Goal: Task Accomplishment & Management: Manage account settings

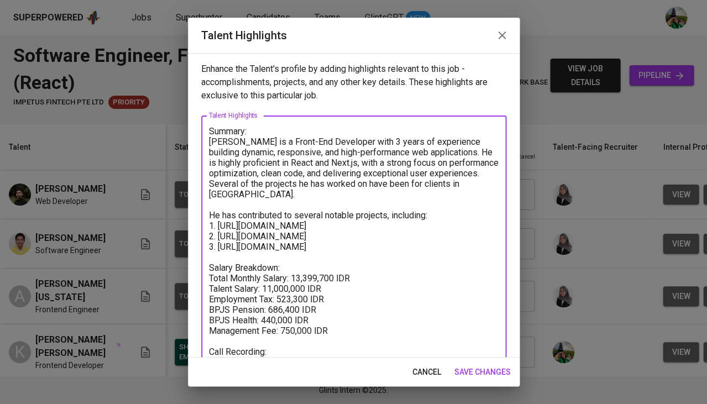
scroll to position [40, 0]
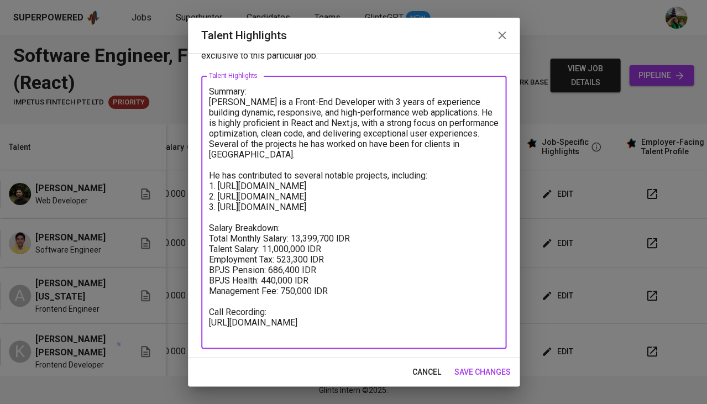
click at [415, 373] on span "cancel" at bounding box center [426, 372] width 29 height 14
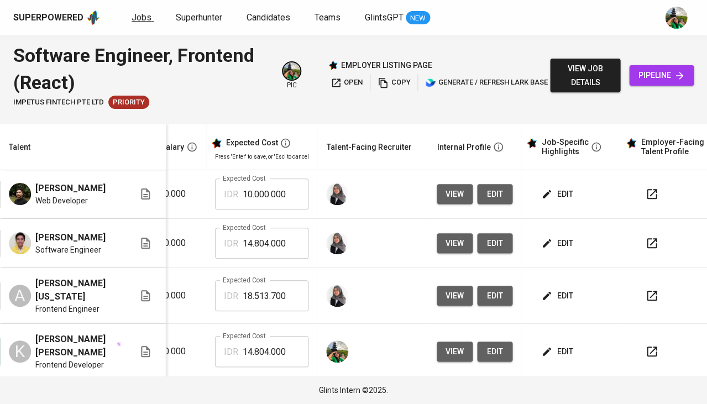
click at [139, 19] on span "Jobs" at bounding box center [142, 17] width 20 height 11
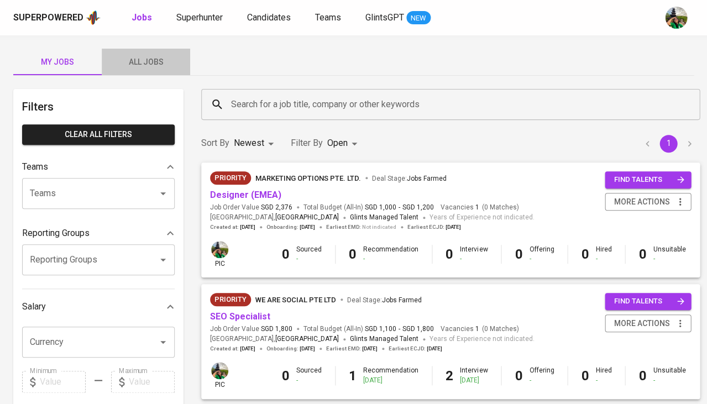
click at [147, 59] on span "All Jobs" at bounding box center [145, 62] width 75 height 14
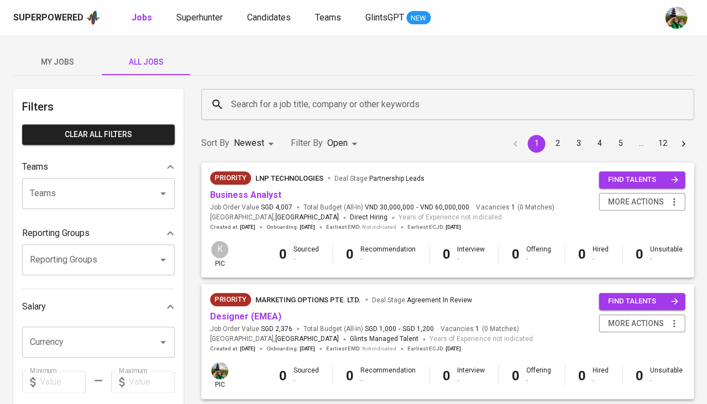
click at [256, 100] on input "Search for a job title, company or other keywords" at bounding box center [450, 104] width 444 height 21
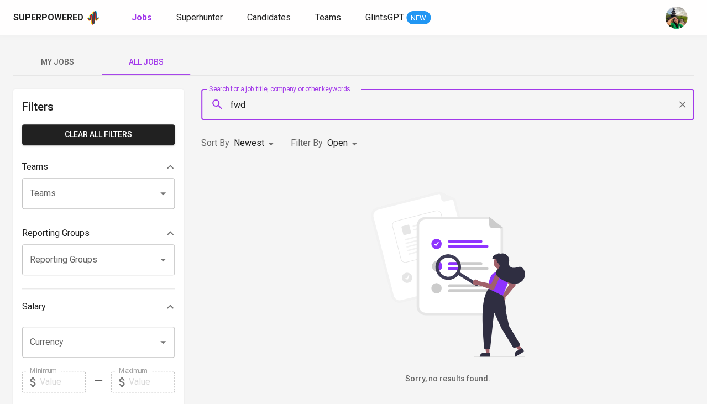
type input "fwd"
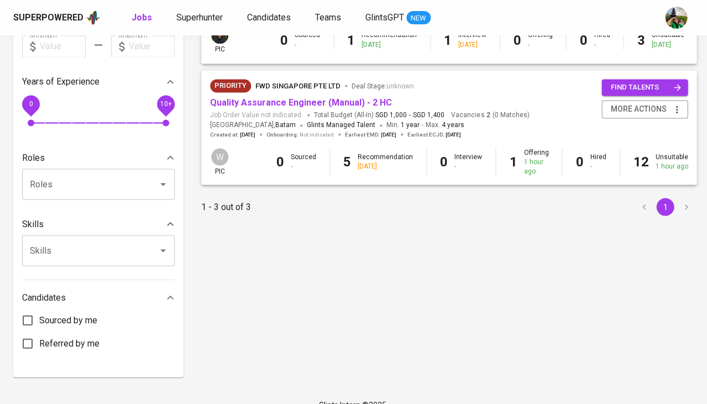
scroll to position [333, 0]
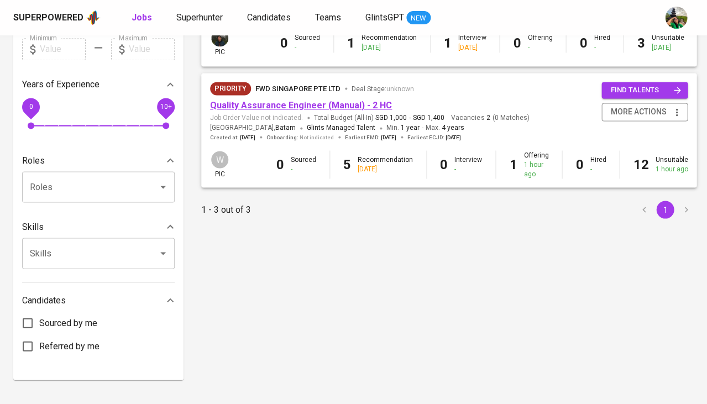
click at [288, 100] on link "Quality Assurance Engineer (Manual) - 2 HC" at bounding box center [301, 105] width 182 height 11
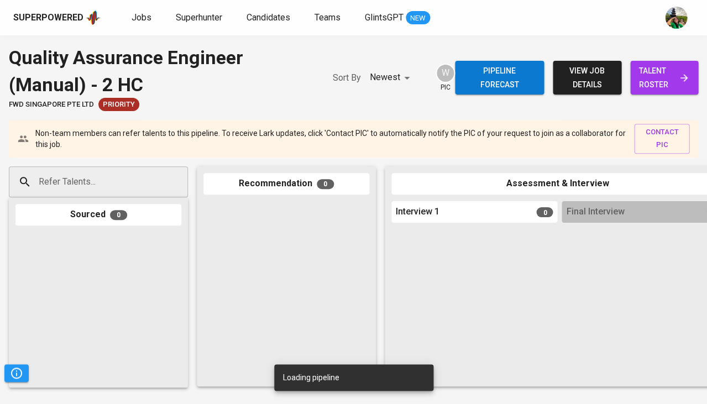
click at [675, 83] on span "talent roster" at bounding box center [664, 77] width 50 height 27
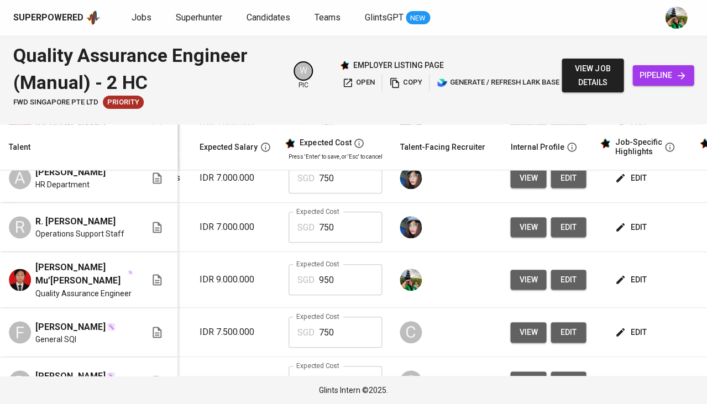
scroll to position [314, 175]
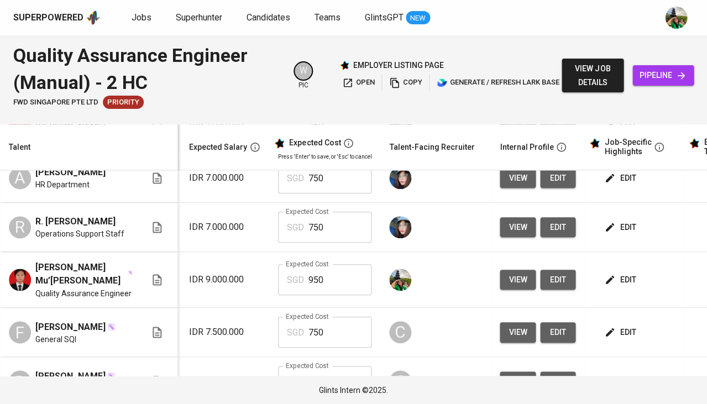
click at [613, 287] on span "edit" at bounding box center [621, 280] width 29 height 14
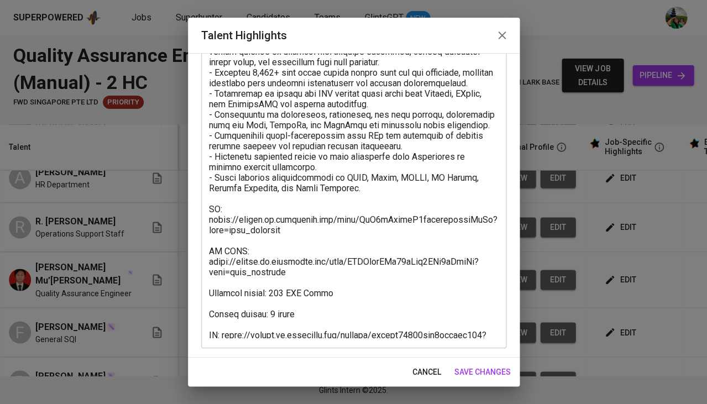
scroll to position [100, 0]
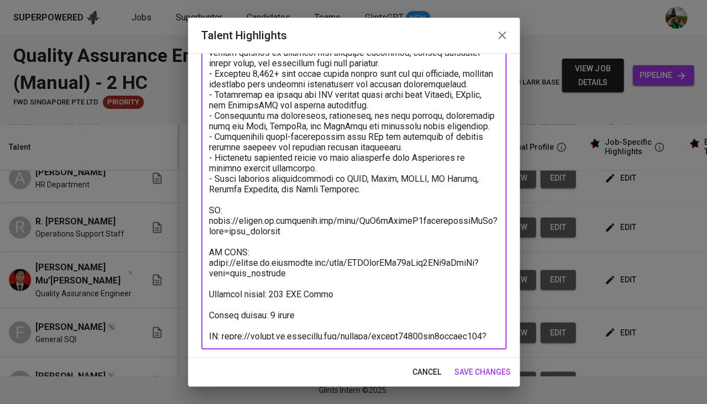
drag, startPoint x: 292, startPoint y: 335, endPoint x: 226, endPoint y: 322, distance: 67.5
click at [226, 322] on textarea at bounding box center [354, 183] width 290 height 313
click at [424, 368] on span "cancel" at bounding box center [426, 372] width 29 height 14
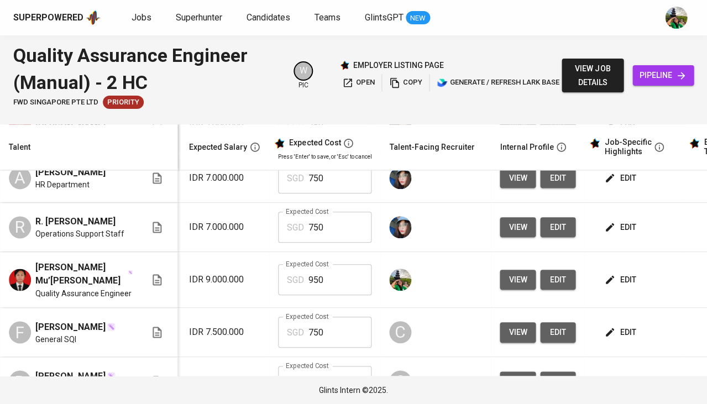
click at [617, 287] on span "edit" at bounding box center [621, 280] width 29 height 14
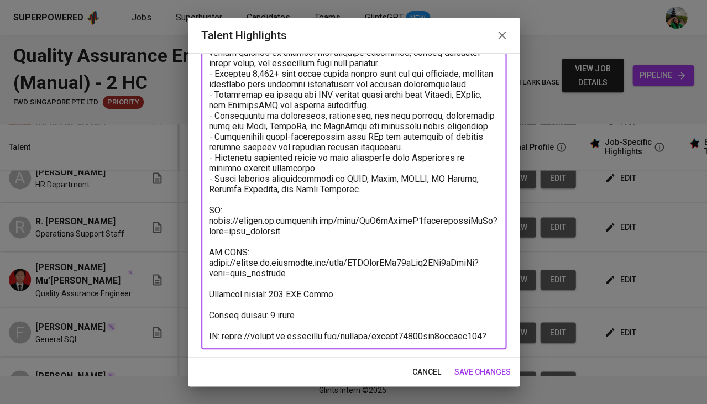
drag, startPoint x: 299, startPoint y: 260, endPoint x: 203, endPoint y: 251, distance: 95.6
click at [203, 251] on div "x Talent Highlights" at bounding box center [353, 182] width 305 height 333
drag, startPoint x: 297, startPoint y: 223, endPoint x: 224, endPoint y: 211, distance: 74.1
click at [224, 211] on textarea at bounding box center [354, 183] width 290 height 313
click at [425, 375] on span "cancel" at bounding box center [426, 372] width 29 height 14
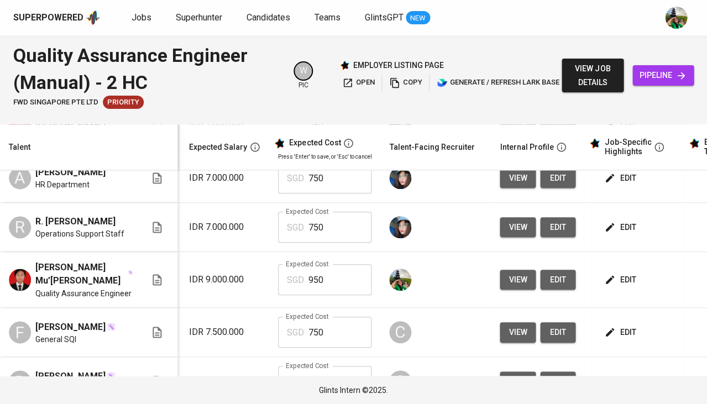
click at [515, 286] on button "view" at bounding box center [518, 280] width 36 height 20
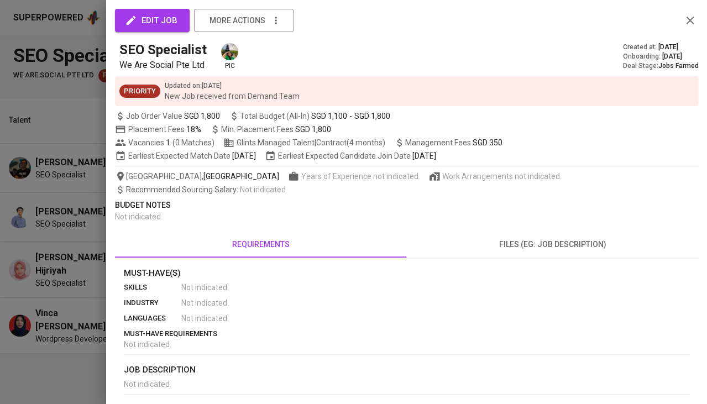
scroll to position [0, 39]
click at [49, 181] on div at bounding box center [353, 202] width 707 height 404
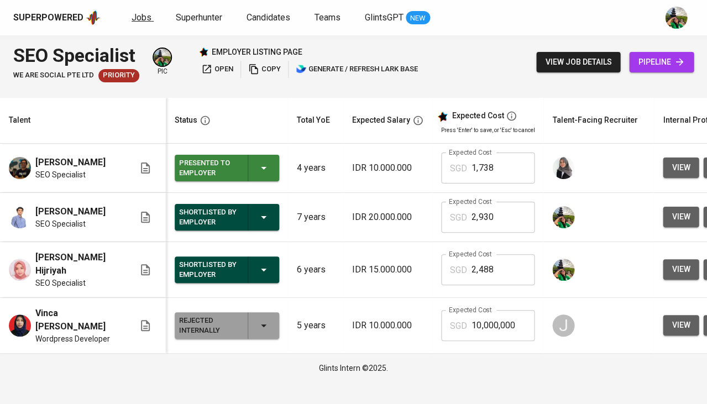
click at [145, 17] on span "Jobs" at bounding box center [142, 17] width 20 height 11
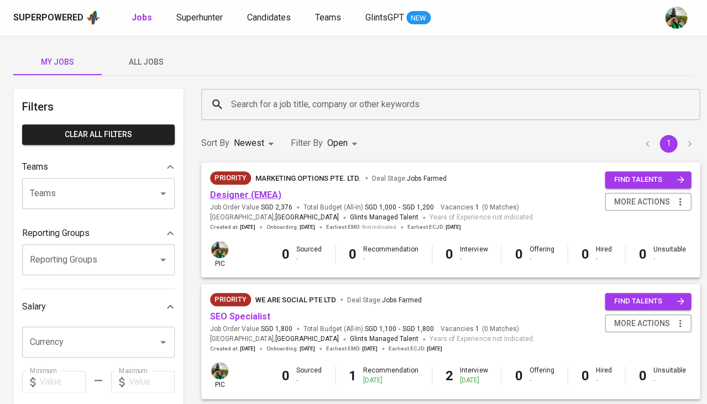
click at [260, 193] on link "Designer (EMEA)" at bounding box center [245, 195] width 71 height 11
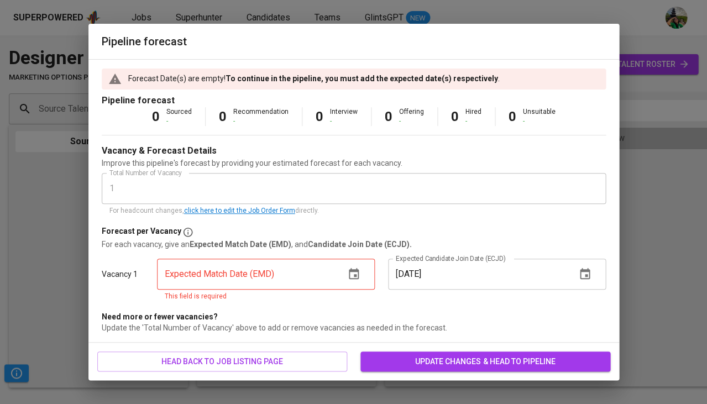
click at [354, 273] on icon "button" at bounding box center [353, 274] width 13 height 13
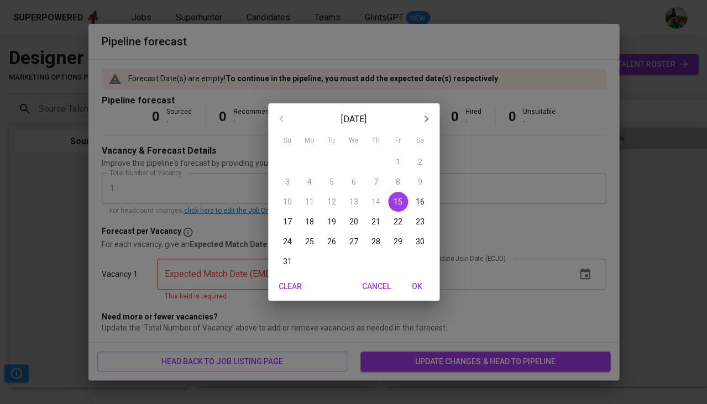
click at [286, 259] on p "31" at bounding box center [287, 261] width 9 height 11
type input "08/31/2025"
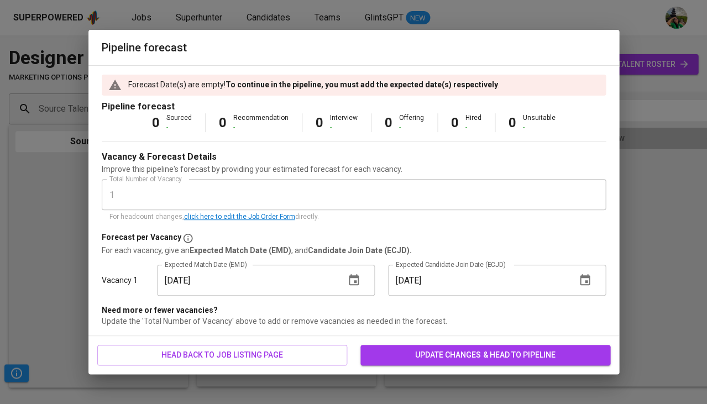
click at [476, 356] on span "update changes & head to pipeline" at bounding box center [485, 355] width 232 height 14
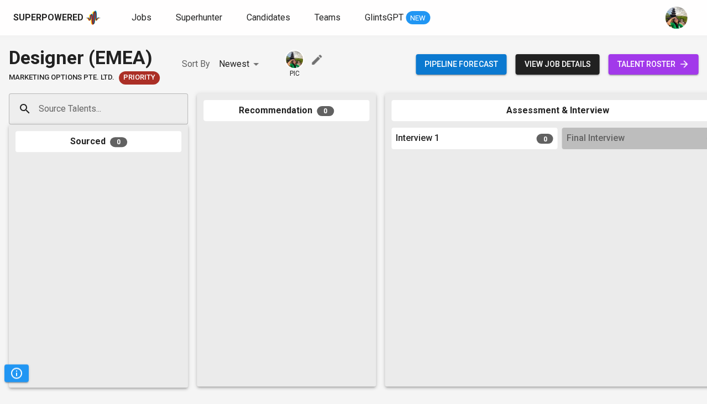
click at [644, 62] on span "talent roster" at bounding box center [653, 65] width 72 height 14
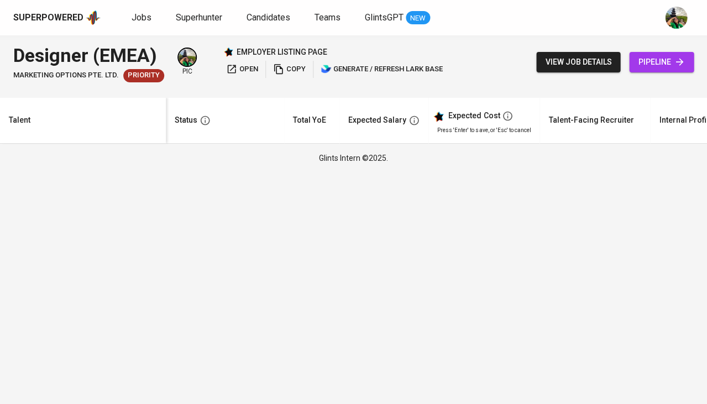
click at [663, 70] on link "pipeline" at bounding box center [661, 62] width 65 height 20
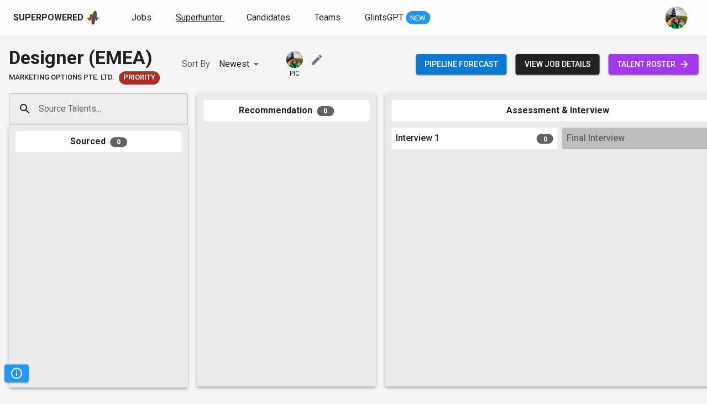
click at [205, 16] on span "Superhunter" at bounding box center [199, 17] width 46 height 11
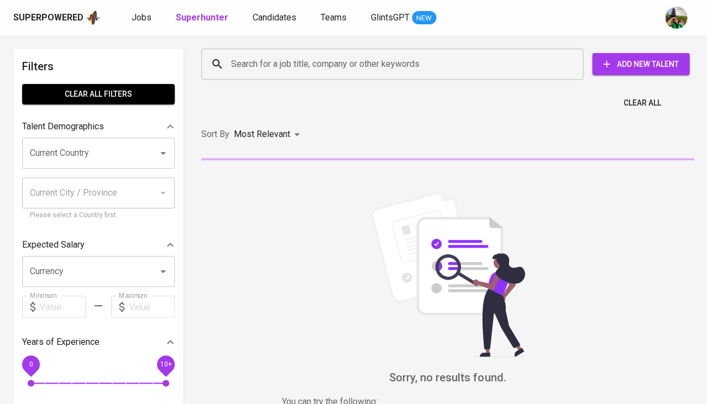
click at [126, 143] on input "Current Country" at bounding box center [83, 153] width 112 height 21
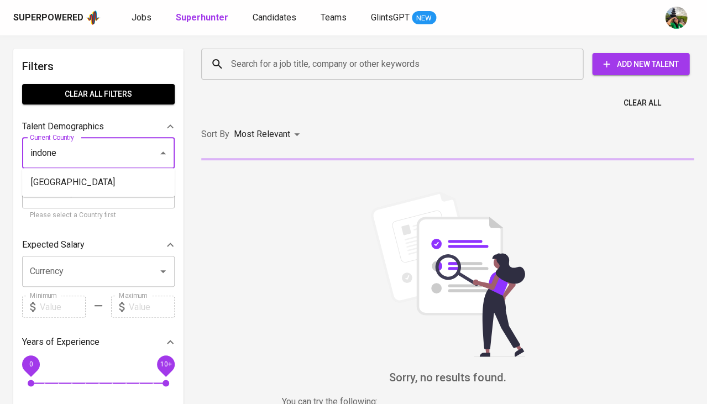
click at [88, 186] on li "[GEOGRAPHIC_DATA]" at bounding box center [98, 183] width 153 height 20
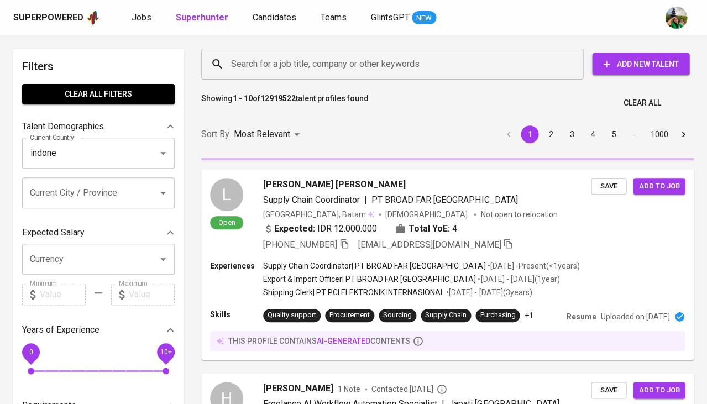
type input "[GEOGRAPHIC_DATA]"
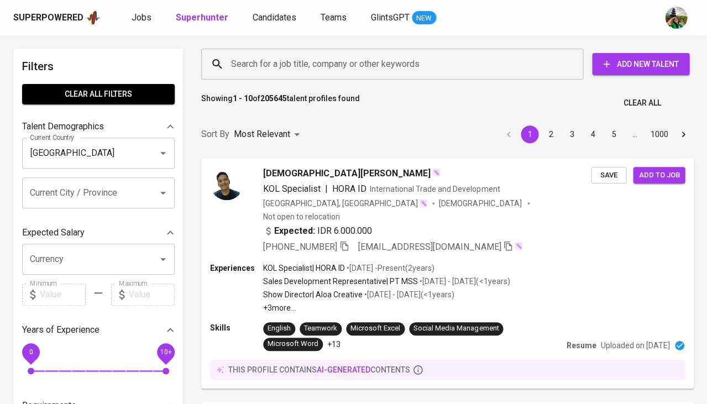
click at [244, 67] on input "Search for a job title, company or other keywords" at bounding box center [394, 64] width 333 height 21
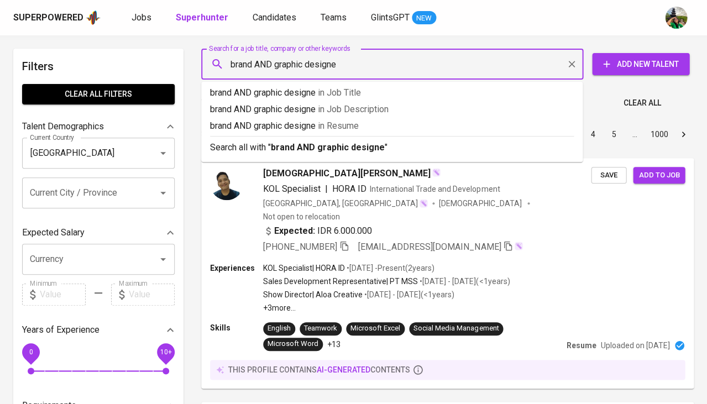
type input "brand AND graphic designer"
click at [285, 125] on p "brand AND graphic designer in Resume" at bounding box center [392, 125] width 364 height 13
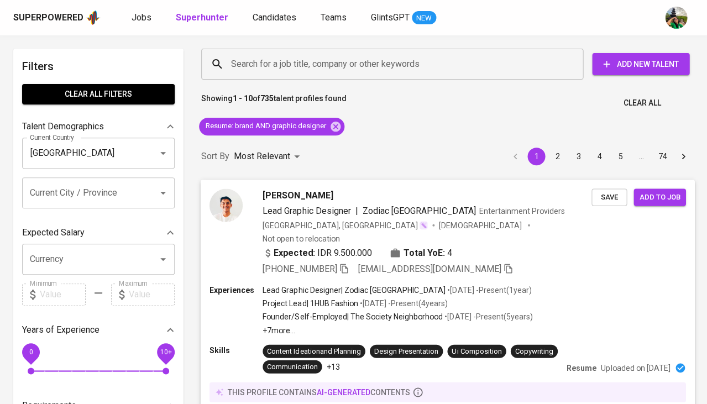
click at [297, 191] on span "Muhammad Alfaridzi" at bounding box center [298, 195] width 70 height 13
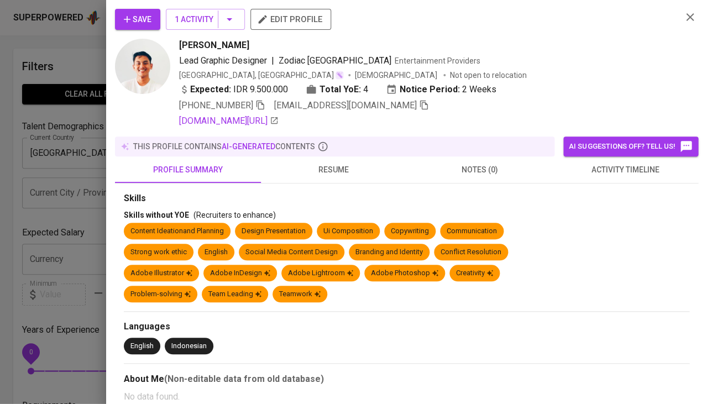
click at [622, 171] on span "activity timeline" at bounding box center [625, 170] width 133 height 14
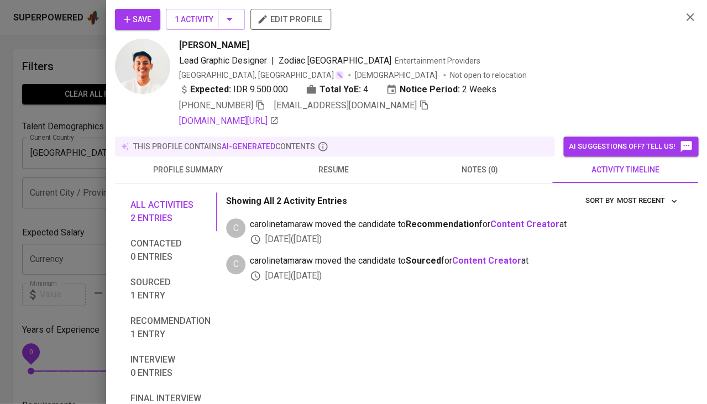
click at [338, 159] on button "resume" at bounding box center [334, 169] width 146 height 27
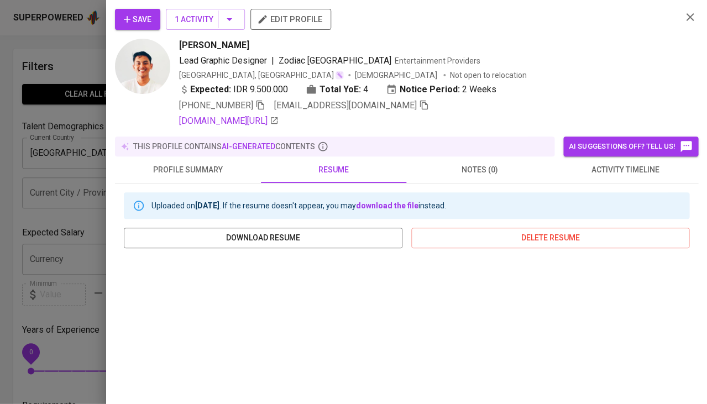
scroll to position [126, 0]
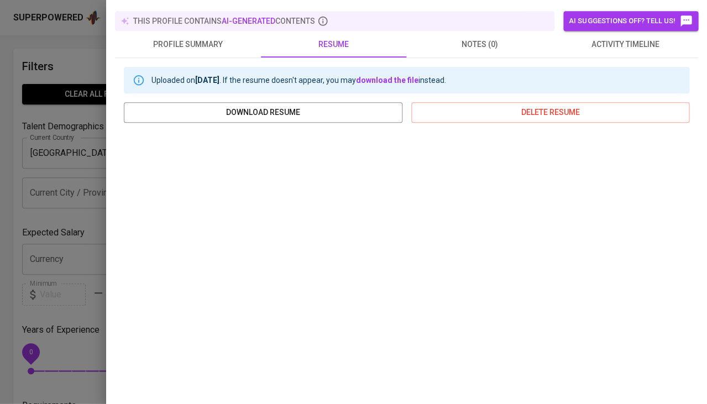
click at [51, 294] on div at bounding box center [353, 202] width 707 height 404
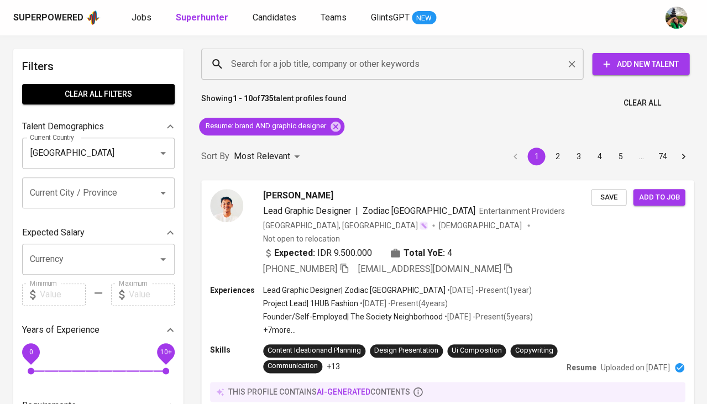
scroll to position [0, 0]
click at [300, 65] on input "Search for a job title, company or other keywords" at bounding box center [394, 64] width 333 height 21
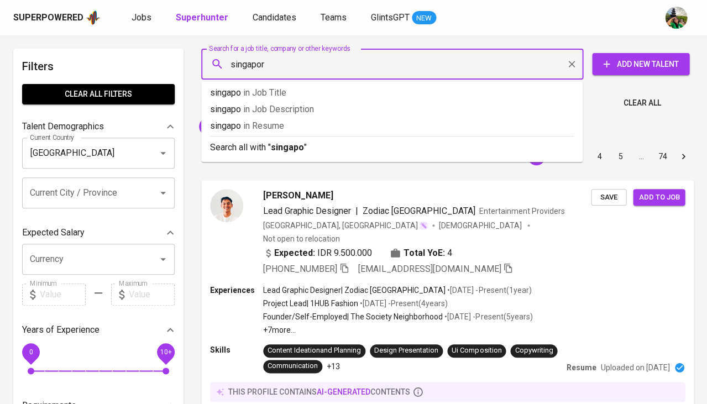
type input "singapore"
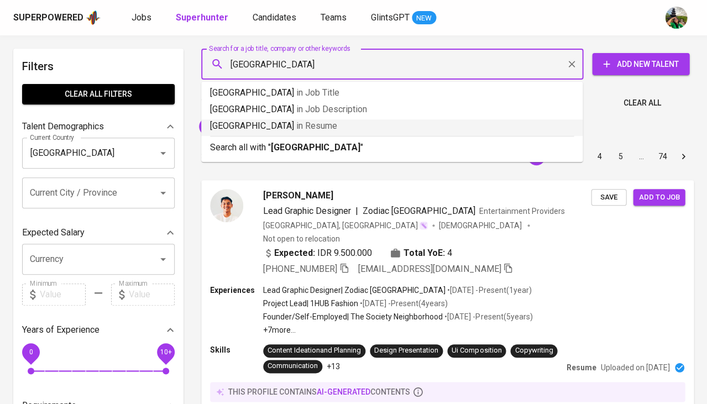
click at [299, 125] on p "singapore in Resume" at bounding box center [392, 125] width 364 height 13
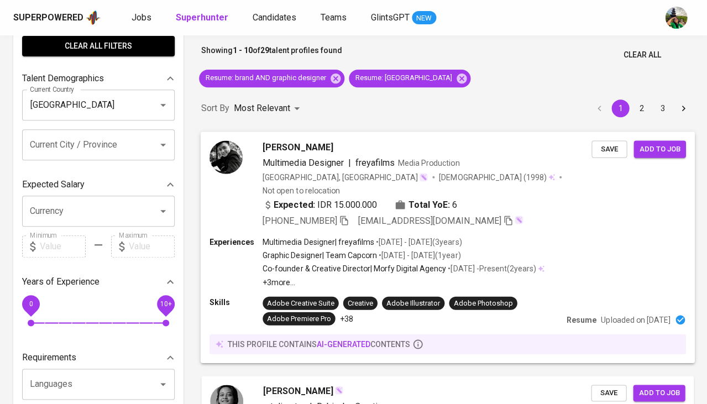
scroll to position [66, 0]
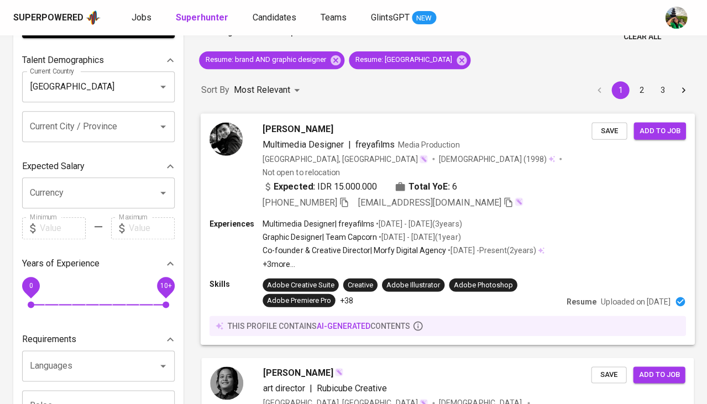
click at [286, 135] on div "nico effendi Multimedia Designer | freyafilms Media Production Indonesia, DKI J…" at bounding box center [427, 165] width 329 height 87
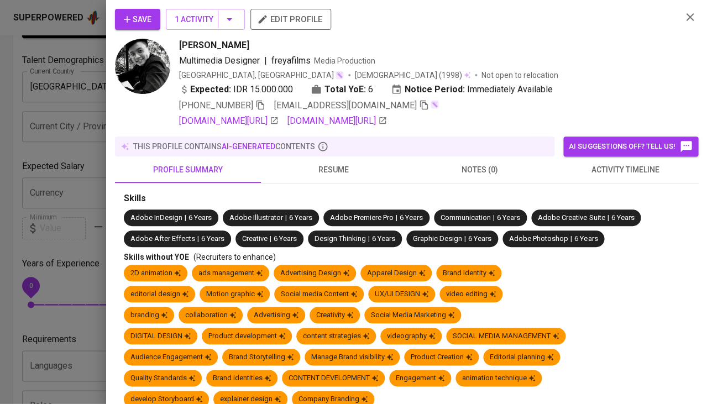
click at [619, 163] on span "activity timeline" at bounding box center [625, 170] width 133 height 14
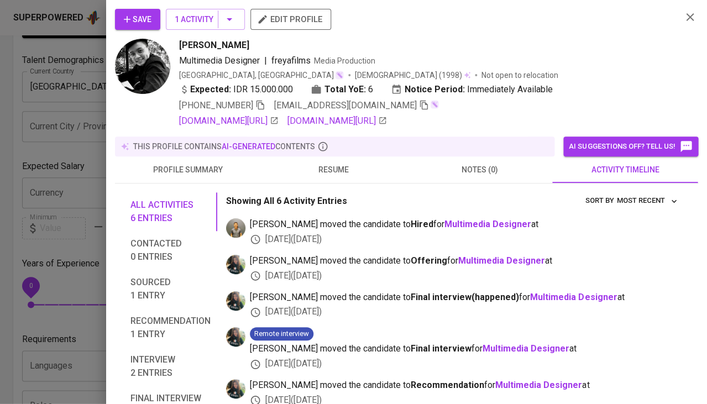
click at [331, 177] on button "resume" at bounding box center [334, 169] width 146 height 27
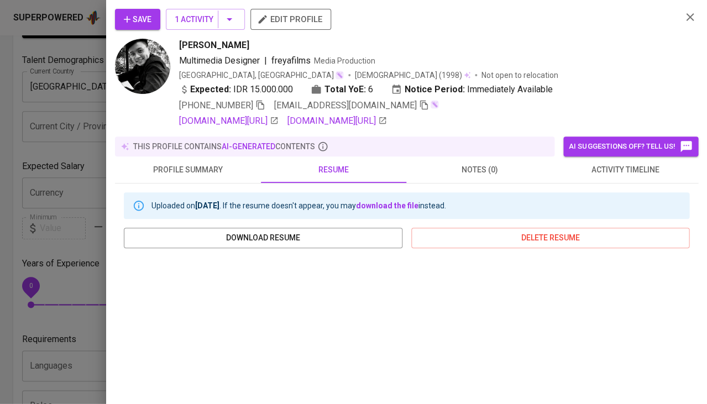
click at [605, 158] on button "activity timeline" at bounding box center [625, 169] width 146 height 27
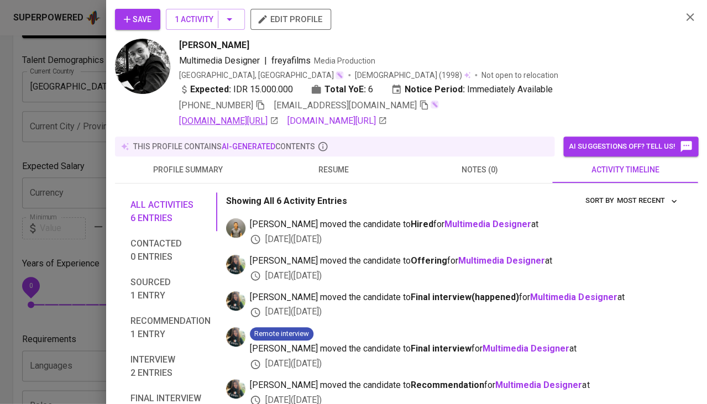
click at [265, 119] on link "linkedin.com/in/nicoeffendi" at bounding box center [229, 120] width 100 height 13
click at [333, 168] on span "resume" at bounding box center [334, 170] width 133 height 14
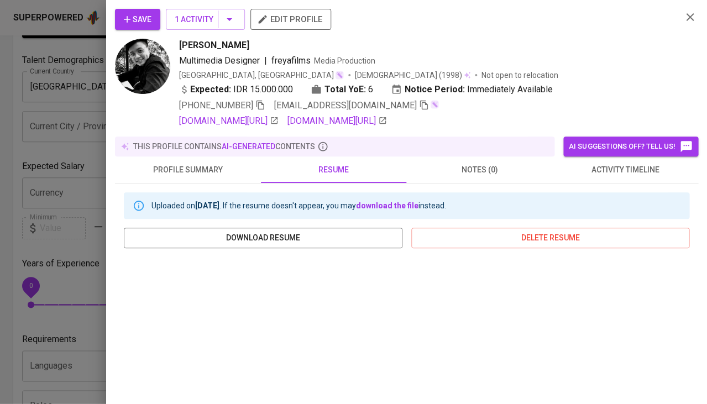
scroll to position [0, 0]
click at [595, 166] on span "activity timeline" at bounding box center [625, 170] width 133 height 14
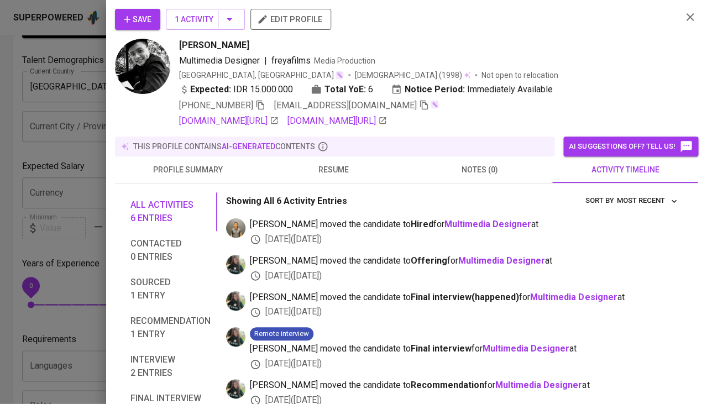
click at [63, 295] on div at bounding box center [353, 202] width 707 height 404
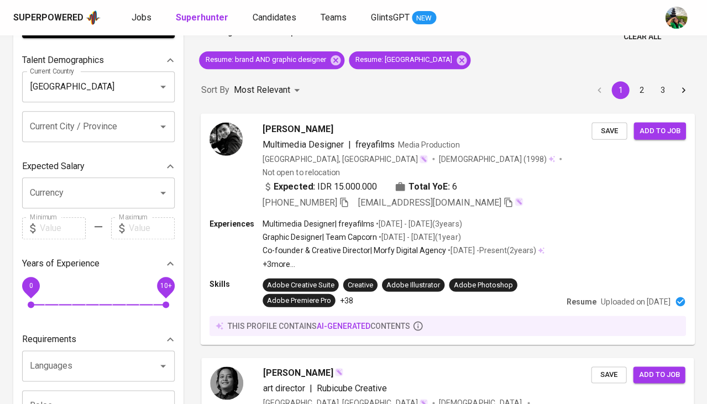
click at [299, 144] on span "Multimedia Designer" at bounding box center [303, 144] width 81 height 11
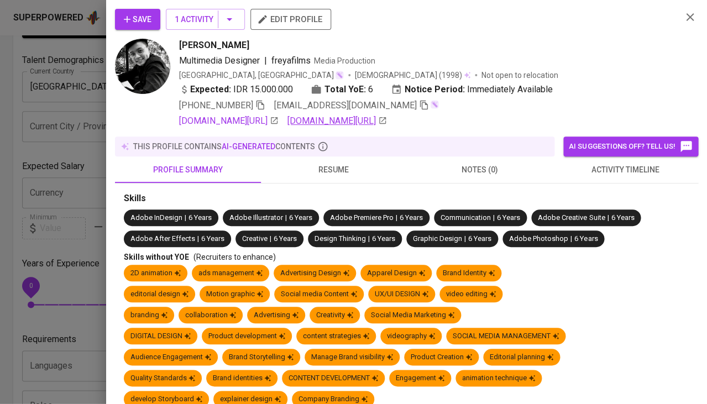
click at [360, 116] on link "www.behance.net/nicoeffendi2" at bounding box center [338, 120] width 100 height 13
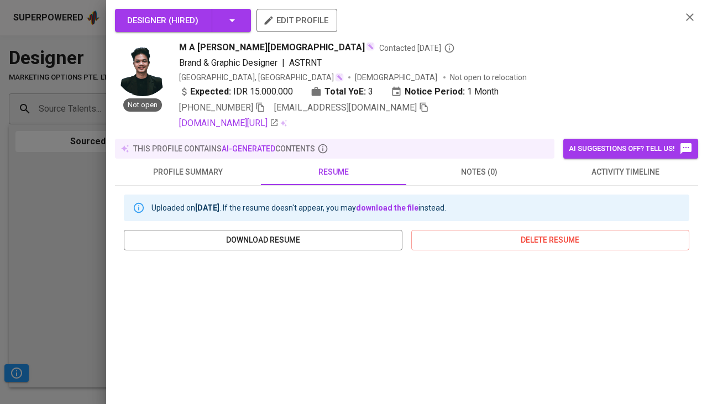
click at [53, 300] on div at bounding box center [353, 202] width 707 height 404
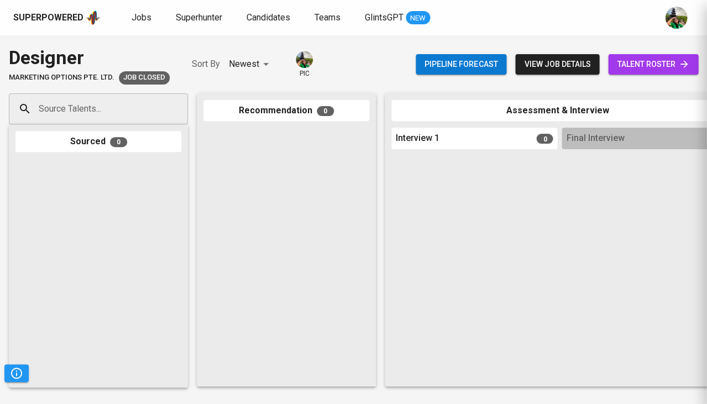
scroll to position [107, 0]
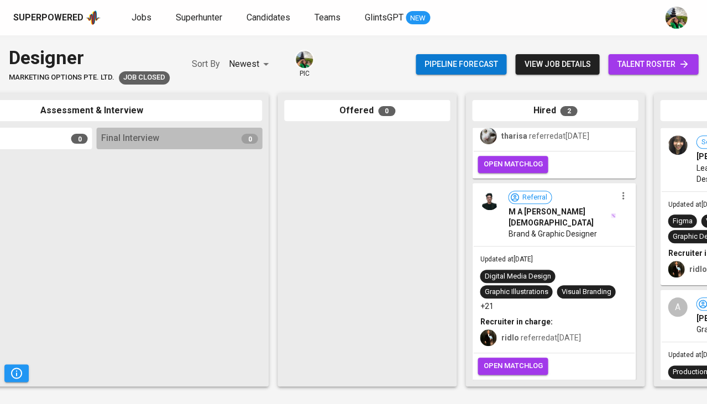
click at [644, 70] on span "talent roster" at bounding box center [653, 65] width 72 height 14
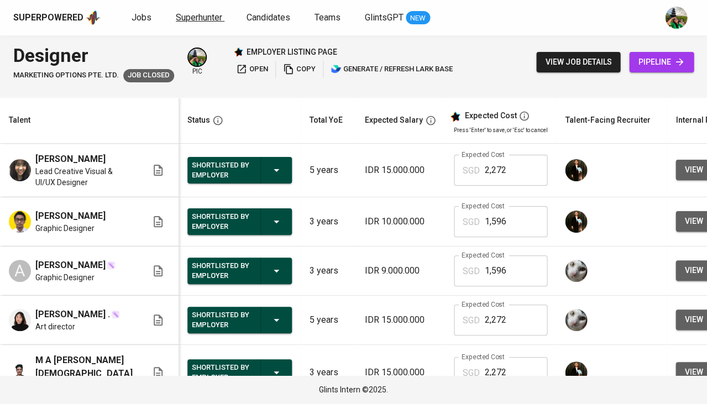
click at [208, 23] on link "Superhunter" at bounding box center [200, 18] width 49 height 14
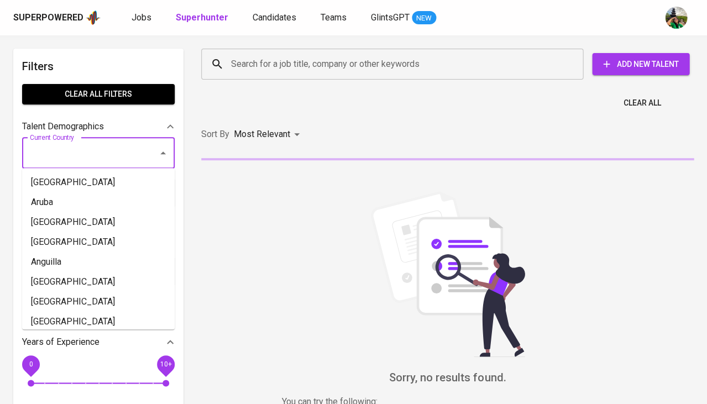
click at [93, 149] on input "Current Country" at bounding box center [83, 153] width 112 height 21
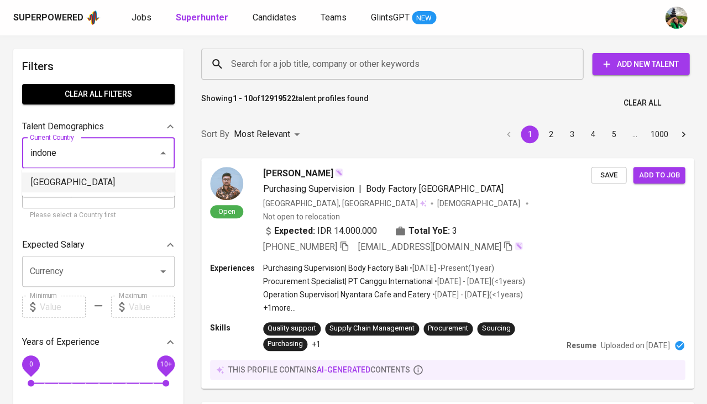
click at [85, 186] on li "[GEOGRAPHIC_DATA]" at bounding box center [98, 183] width 153 height 20
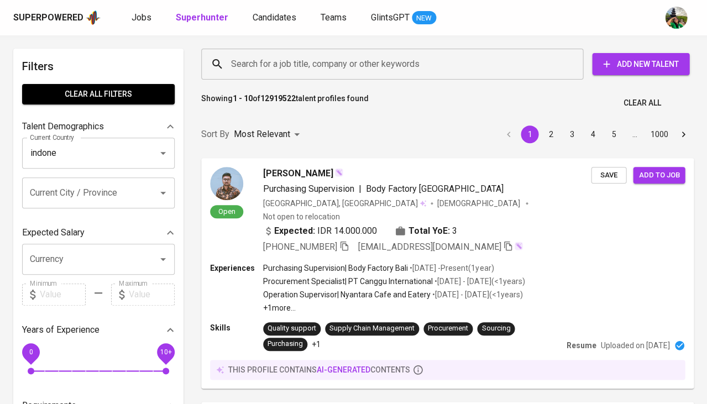
type input "[GEOGRAPHIC_DATA]"
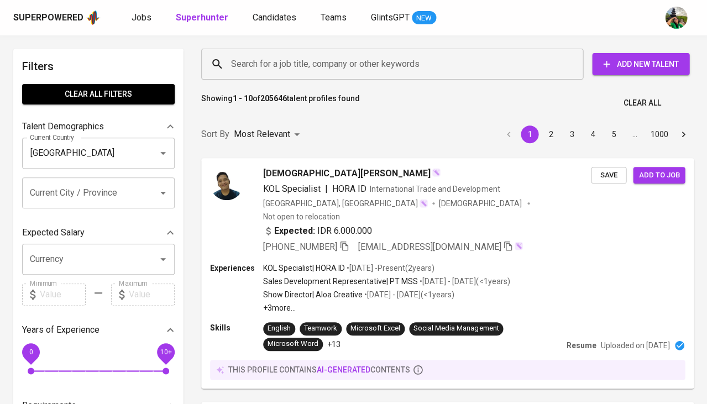
click at [290, 73] on input "Search for a job title, company or other keywords" at bounding box center [394, 64] width 333 height 21
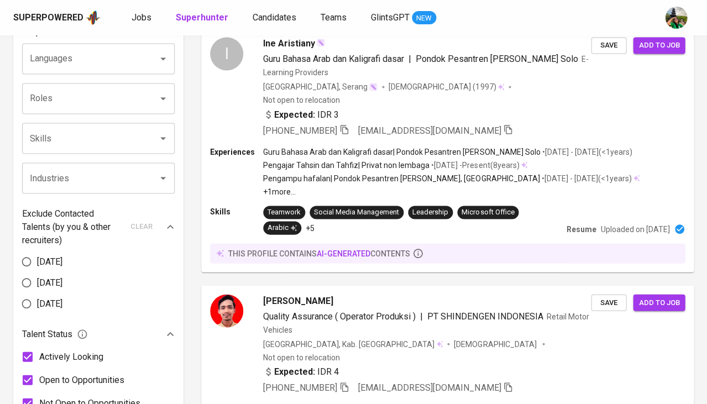
scroll to position [449, 0]
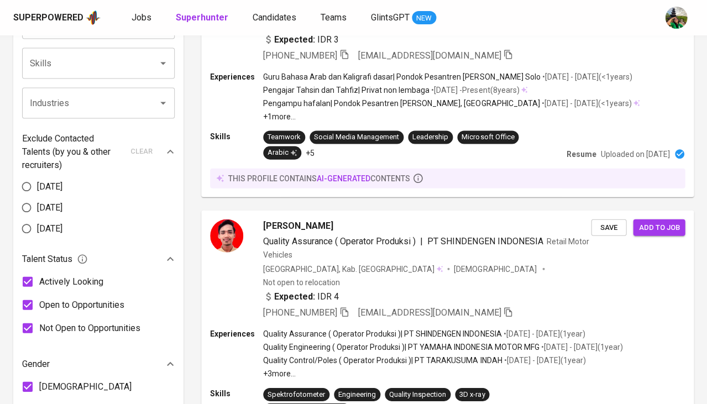
click at [52, 380] on span "[DEMOGRAPHIC_DATA]" at bounding box center [85, 386] width 92 height 13
click at [39, 375] on input "[DEMOGRAPHIC_DATA]" at bounding box center [27, 386] width 23 height 23
checkbox input "false"
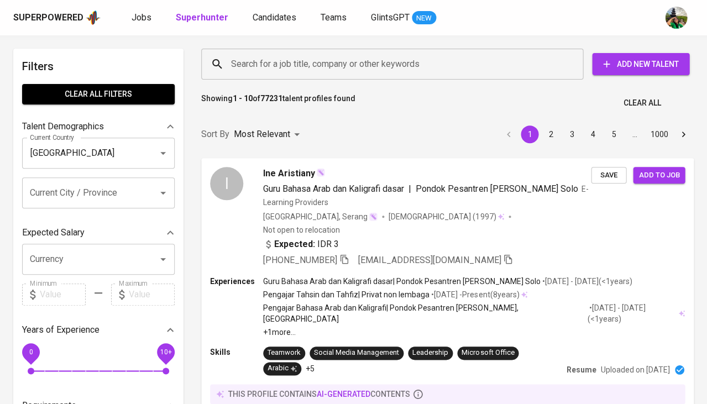
click at [290, 72] on input "Search for a job title, company or other keywords" at bounding box center [394, 64] width 333 height 21
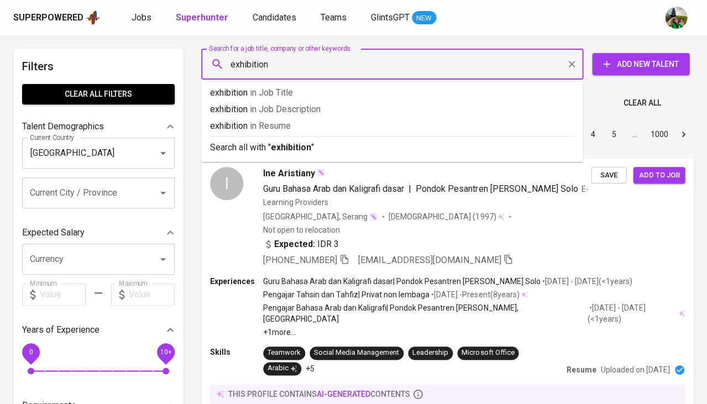
type input "exhibition"
click at [310, 124] on p "exhibition in Resume" at bounding box center [392, 125] width 364 height 13
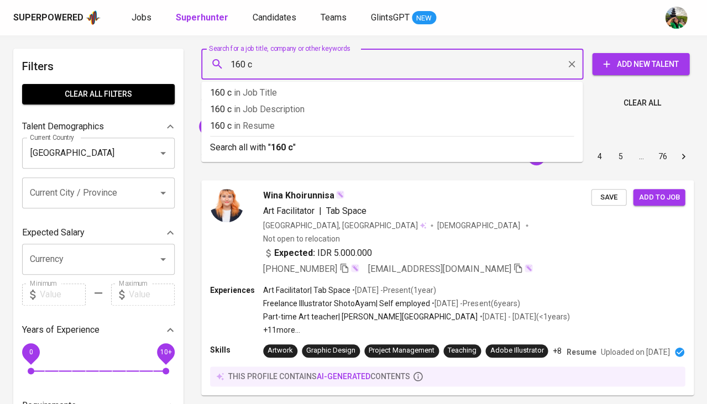
type input "160 cm"
click at [269, 126] on span "in Resume" at bounding box center [261, 126] width 41 height 11
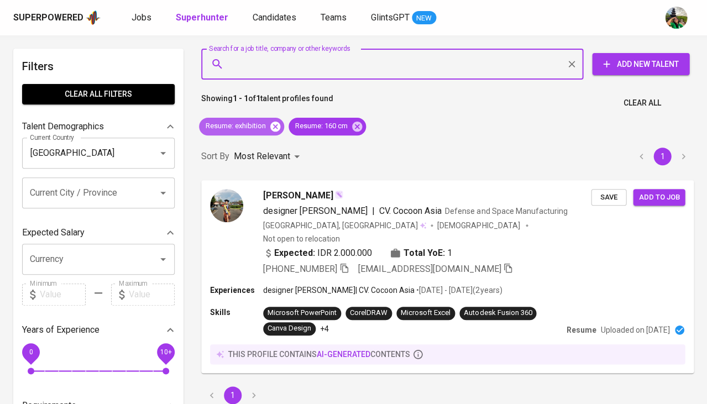
click at [272, 124] on icon at bounding box center [275, 126] width 10 height 10
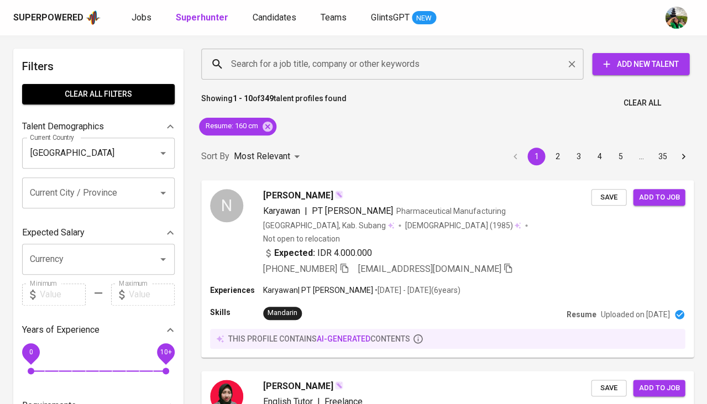
scroll to position [-1, 0]
click at [255, 79] on div "Search for a job title, company or other keywords" at bounding box center [392, 64] width 382 height 31
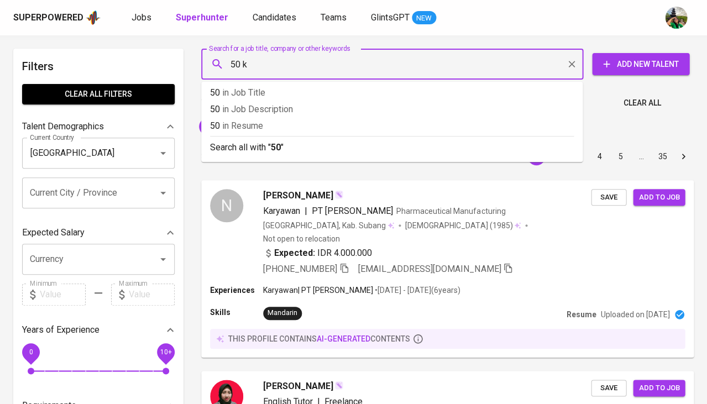
type input "50 kg"
click at [258, 126] on span "in [GEOGRAPHIC_DATA]" at bounding box center [254, 126] width 41 height 11
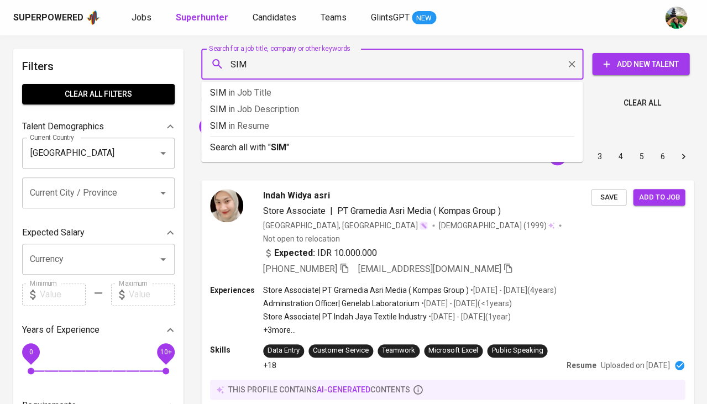
type input "SIM A"
click at [290, 130] on p "SIM A in Resume" at bounding box center [392, 125] width 364 height 13
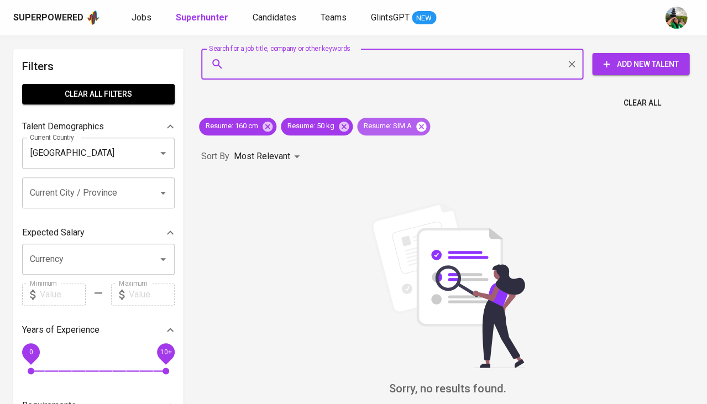
click at [419, 127] on icon at bounding box center [421, 126] width 10 height 10
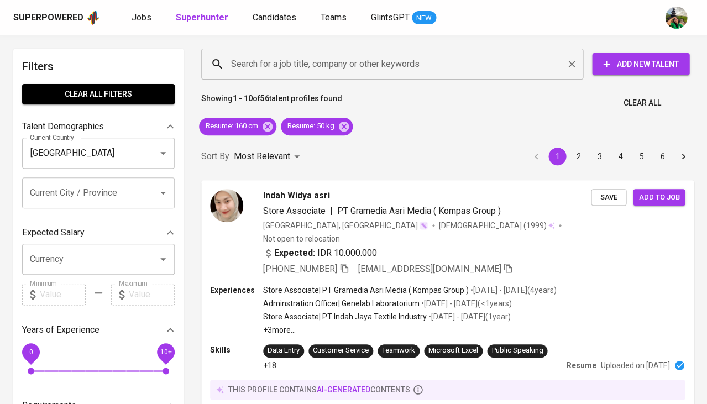
click at [330, 72] on input "Search for a job title, company or other keywords" at bounding box center [394, 64] width 333 height 21
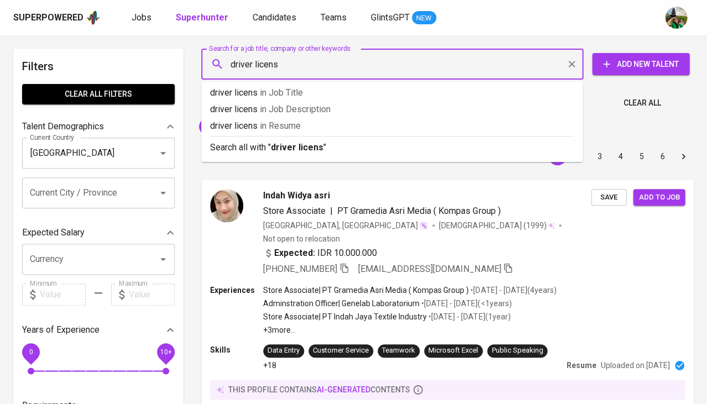
type input "driver license"
click at [316, 129] on p "driver license in Resume" at bounding box center [392, 125] width 364 height 13
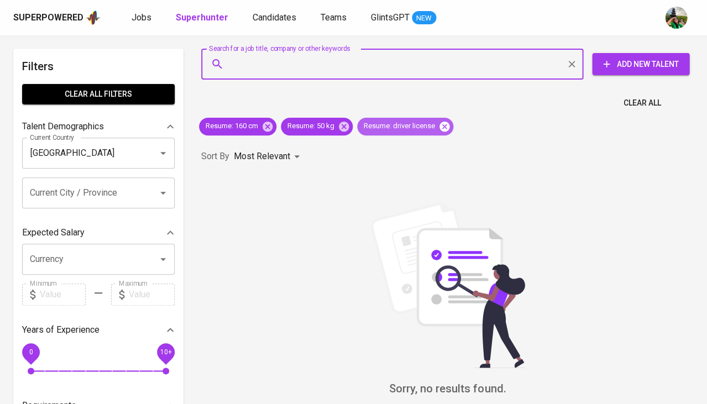
click at [445, 122] on icon at bounding box center [445, 126] width 10 height 10
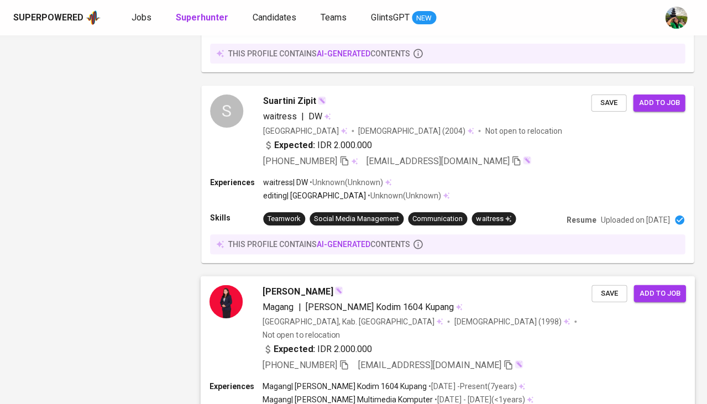
scroll to position [1802, 0]
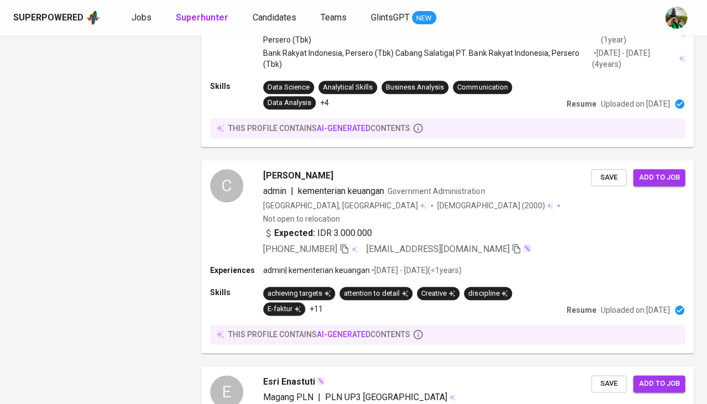
scroll to position [1493, 0]
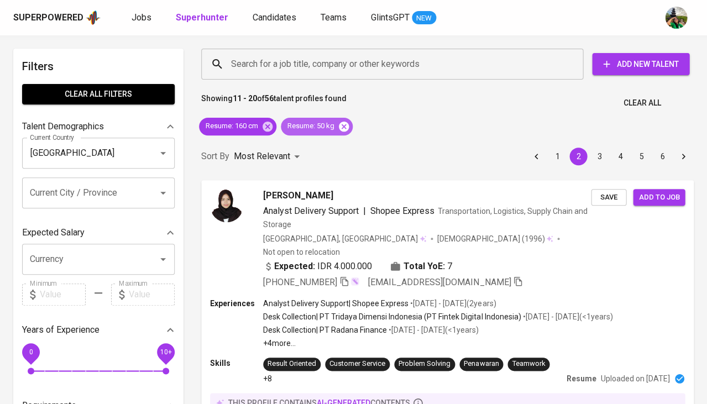
click at [347, 127] on icon at bounding box center [344, 126] width 10 height 10
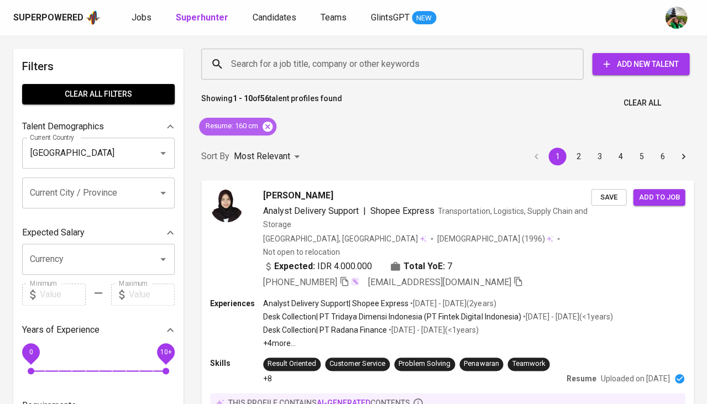
click at [267, 127] on icon at bounding box center [268, 127] width 12 height 12
click at [274, 63] on input "Search for a job title, company or other keywords" at bounding box center [394, 64] width 333 height 21
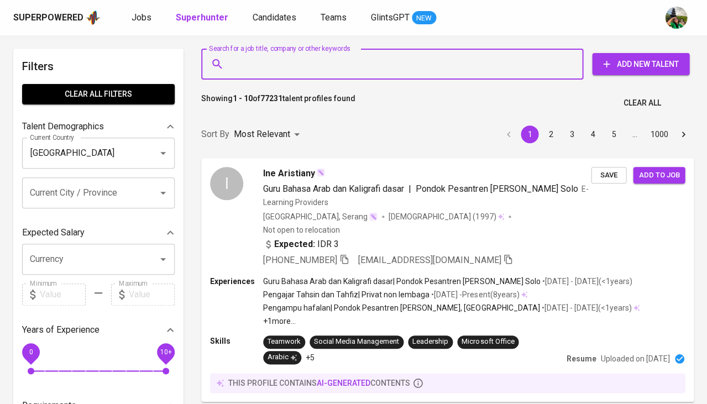
click at [274, 63] on input "Search for a job title, company or other keywords" at bounding box center [394, 64] width 333 height 21
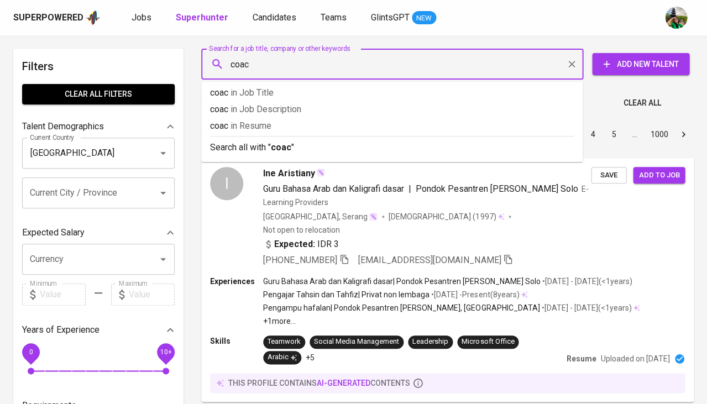
type input "coach"
click at [275, 123] on span "in [GEOGRAPHIC_DATA]" at bounding box center [255, 126] width 41 height 11
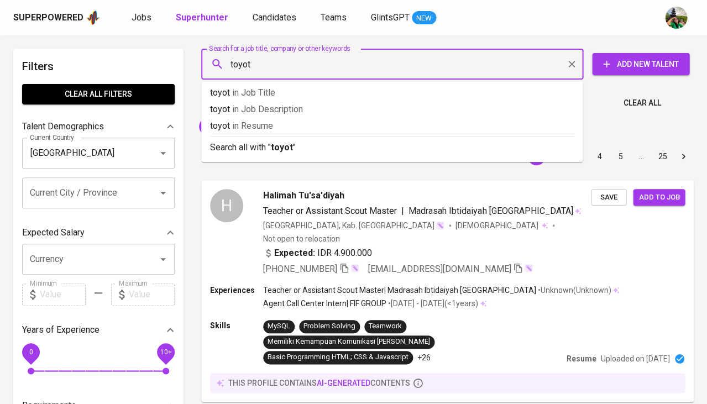
type input "toyota"
click at [252, 123] on span "in [GEOGRAPHIC_DATA]" at bounding box center [257, 126] width 41 height 11
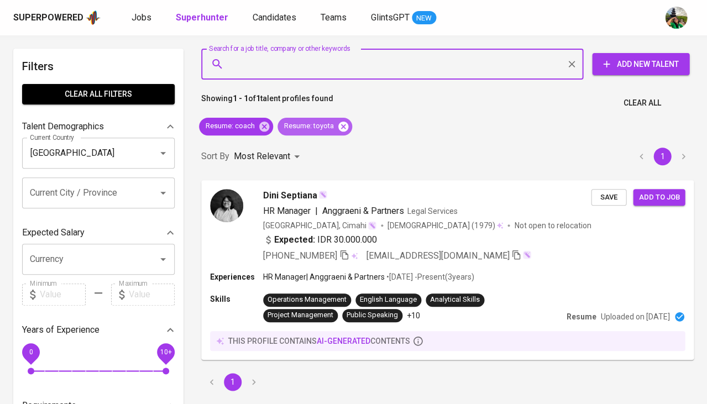
click at [344, 129] on icon at bounding box center [343, 126] width 10 height 10
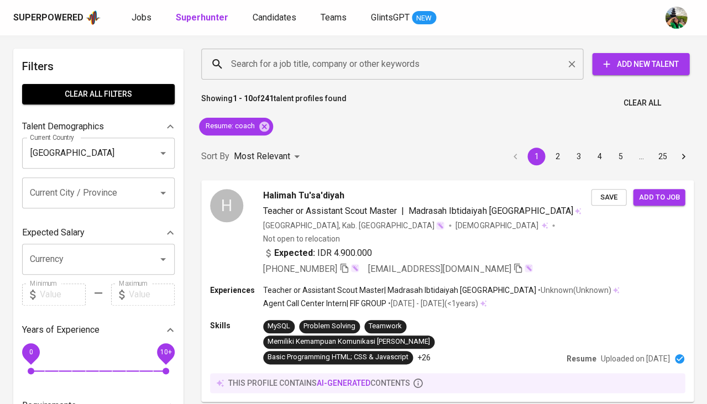
click at [274, 72] on input "Search for a job title, company or other keywords" at bounding box center [394, 64] width 333 height 21
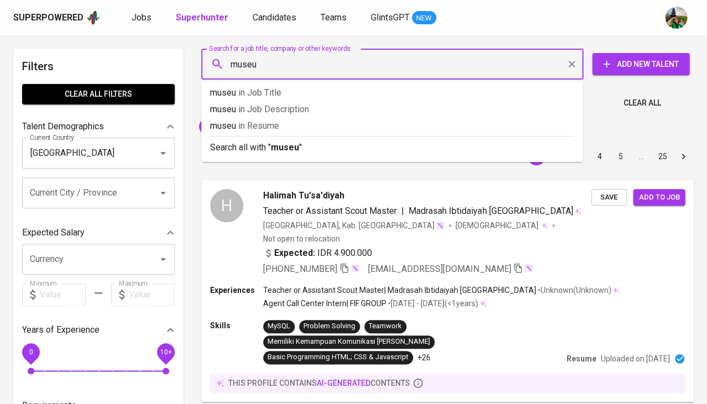
type input "museum"
click at [276, 123] on span "in [GEOGRAPHIC_DATA]" at bounding box center [265, 126] width 41 height 11
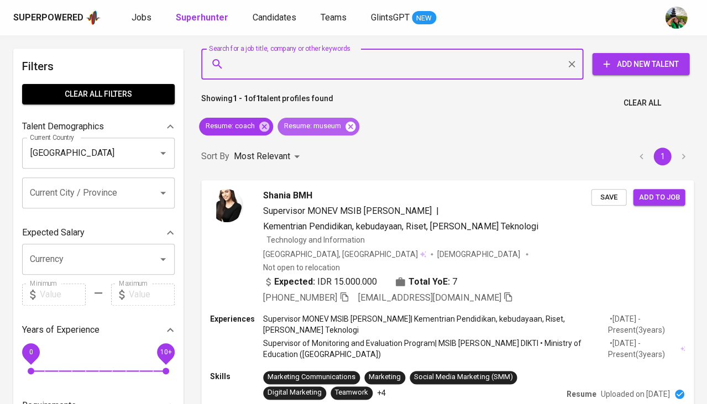
click at [353, 122] on icon at bounding box center [351, 126] width 10 height 10
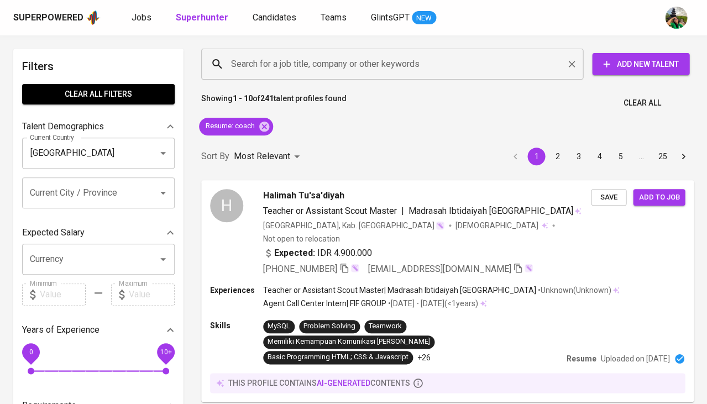
click at [288, 66] on input "Search for a job title, company or other keywords" at bounding box center [394, 64] width 333 height 21
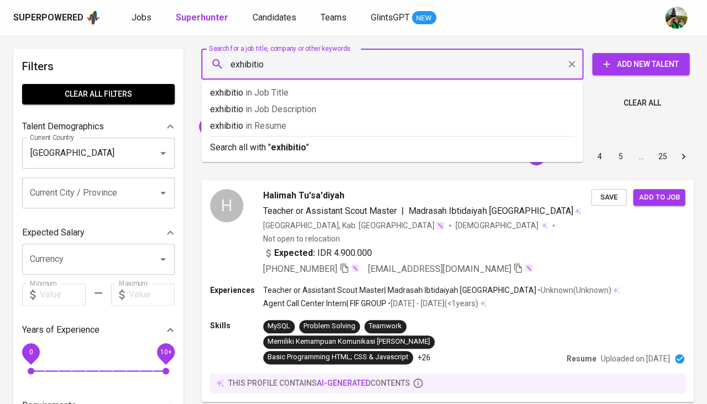
type input "exhibition"
click at [275, 123] on span "in [GEOGRAPHIC_DATA]" at bounding box center [270, 126] width 41 height 11
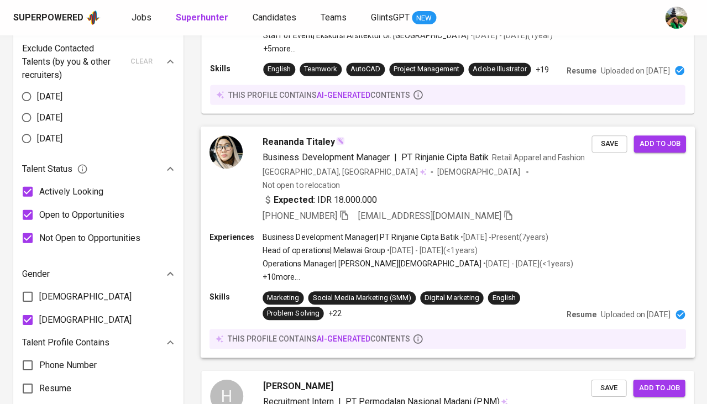
scroll to position [980, 0]
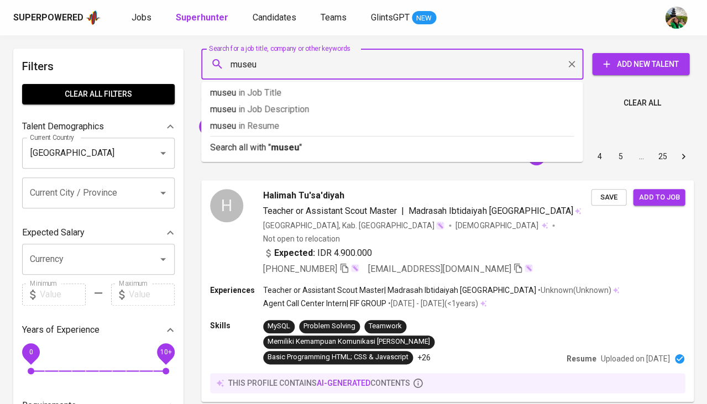
type input "museum"
click at [300, 123] on p "museum in [GEOGRAPHIC_DATA]" at bounding box center [392, 125] width 364 height 13
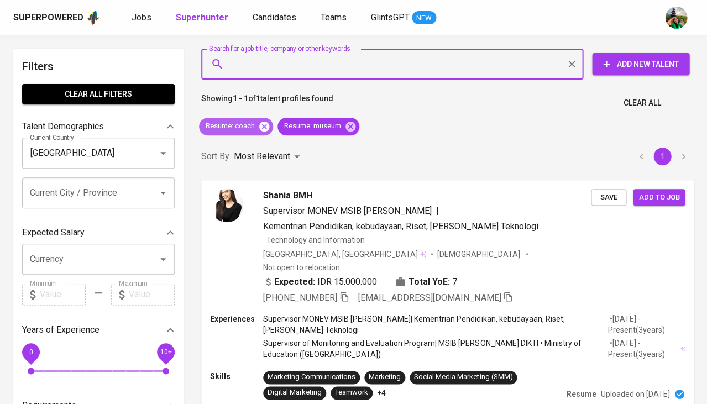
click at [266, 126] on icon at bounding box center [264, 126] width 10 height 10
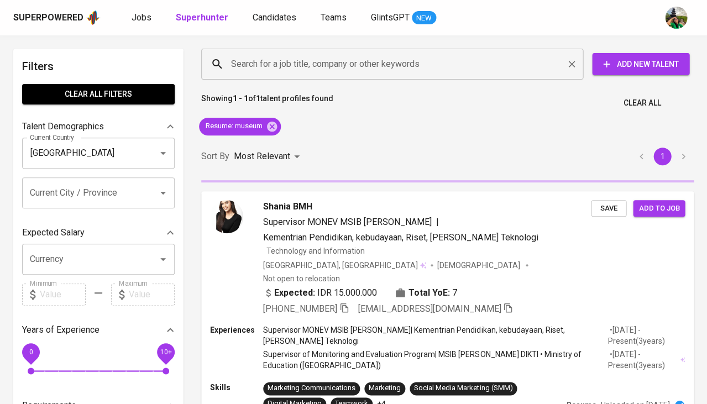
click at [276, 62] on input "Search for a job title, company or other keywords" at bounding box center [394, 64] width 333 height 21
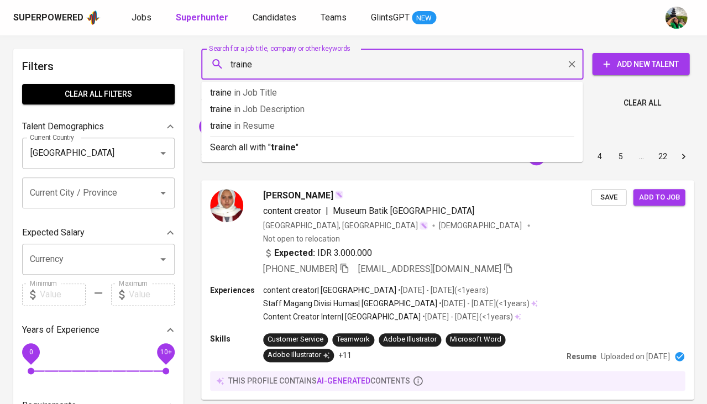
type input "trainer"
click at [268, 127] on span "in [GEOGRAPHIC_DATA]" at bounding box center [257, 126] width 41 height 11
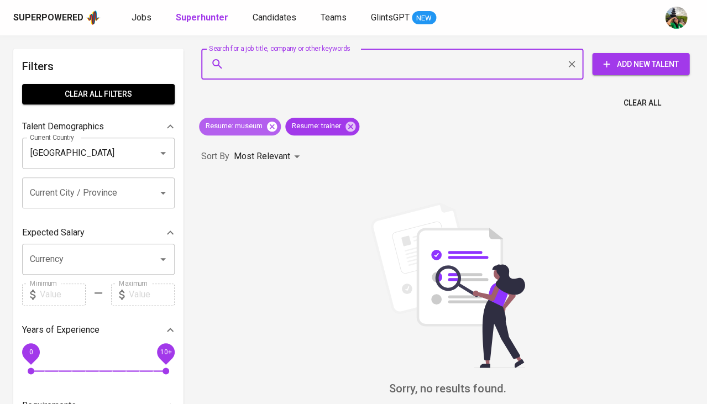
click at [270, 125] on icon at bounding box center [272, 126] width 10 height 10
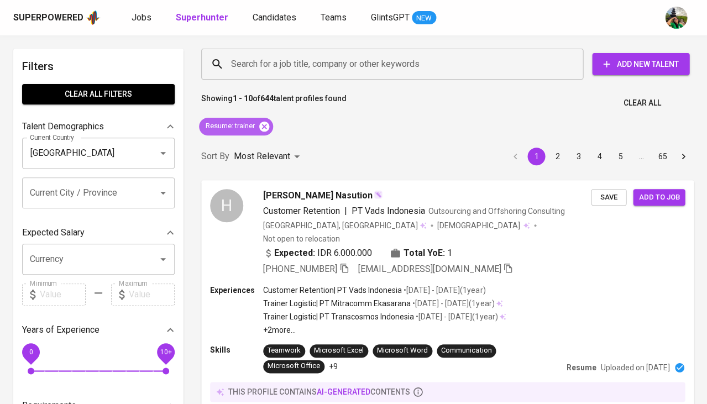
click at [262, 125] on icon at bounding box center [264, 126] width 10 height 10
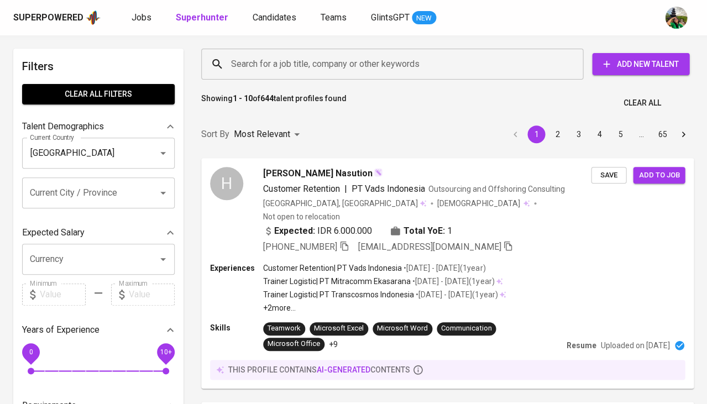
click at [291, 58] on input "Search for a job title, company or other keywords" at bounding box center [394, 64] width 333 height 21
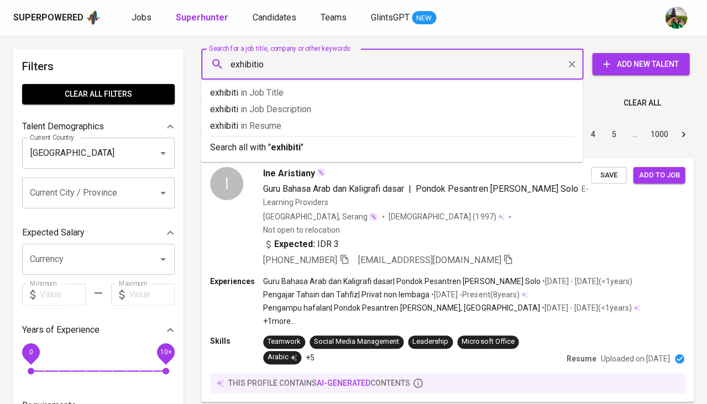
type input "exhibition"
click at [276, 124] on span "in [GEOGRAPHIC_DATA]" at bounding box center [270, 126] width 41 height 11
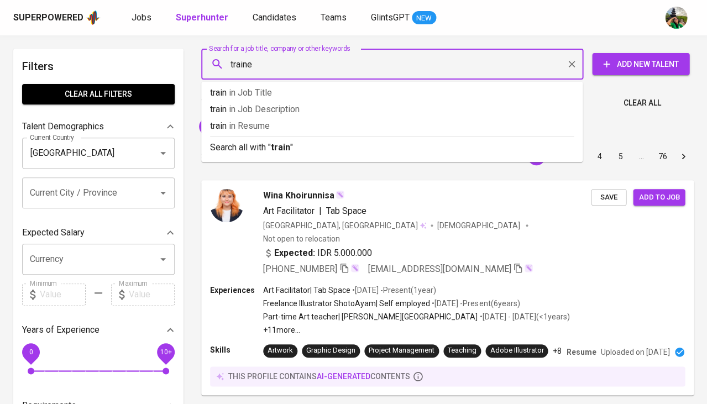
type input "trainer"
click at [254, 125] on span "in Resume" at bounding box center [257, 126] width 41 height 11
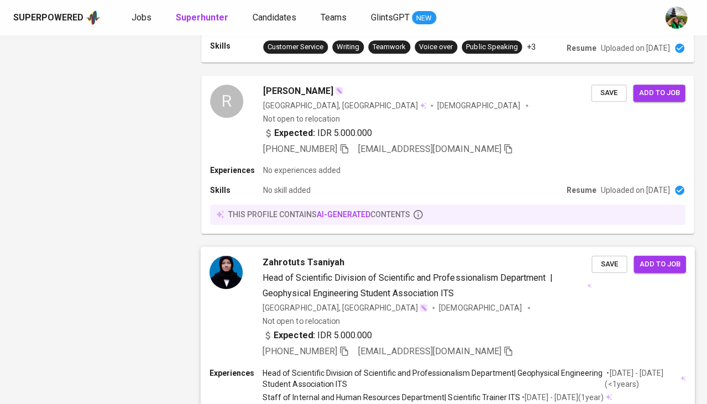
scroll to position [2020, 0]
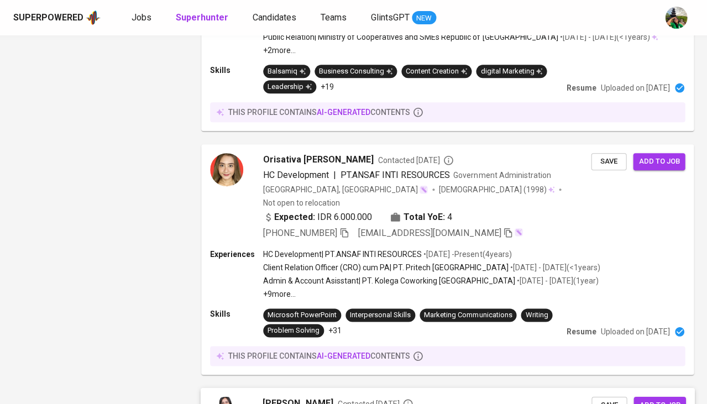
scroll to position [1052, 0]
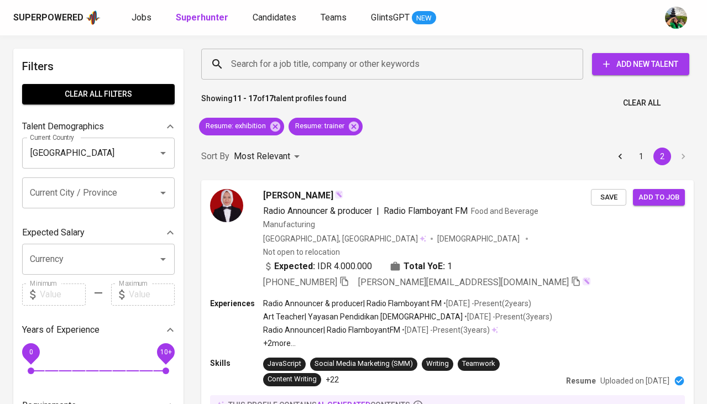
scroll to position [1053, 0]
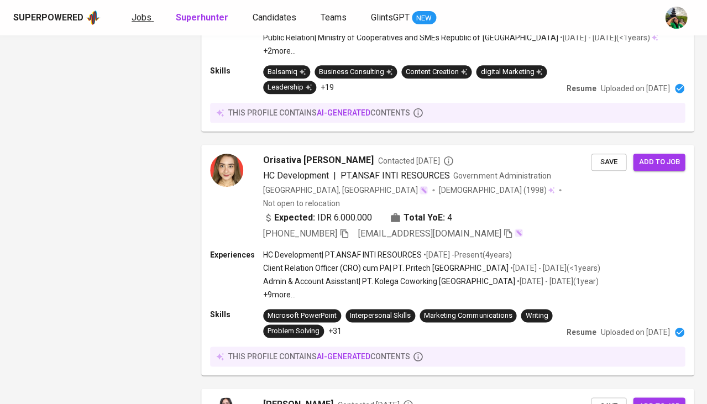
click at [135, 18] on span "Jobs" at bounding box center [142, 17] width 20 height 11
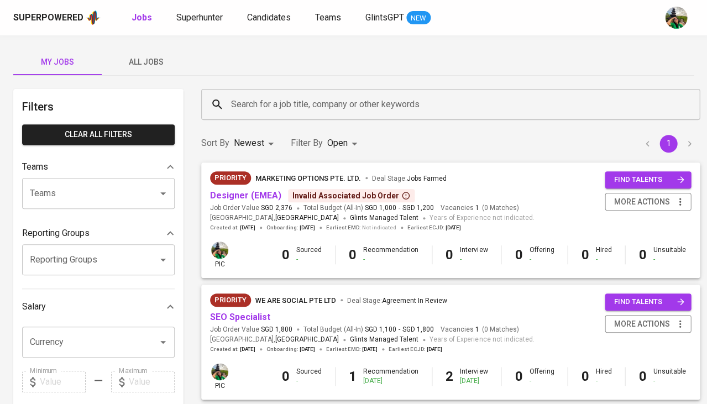
click at [191, 26] on div "Superpowered Jobs Superhunter Candidates Teams GlintsGPT NEW" at bounding box center [353, 17] width 707 height 35
click at [201, 18] on span "Superhunter" at bounding box center [199, 17] width 46 height 11
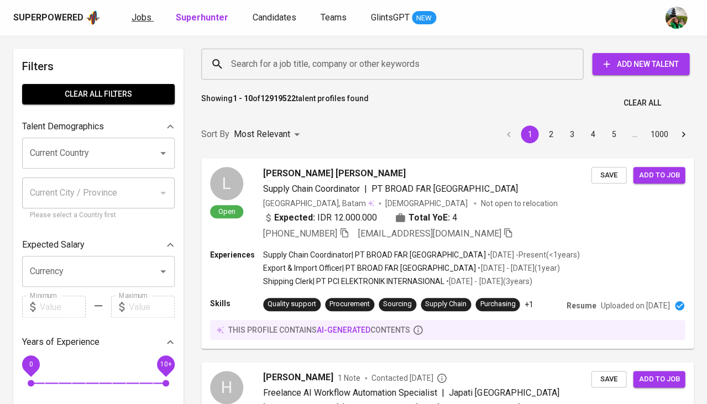
click at [140, 13] on span "Jobs" at bounding box center [142, 17] width 20 height 11
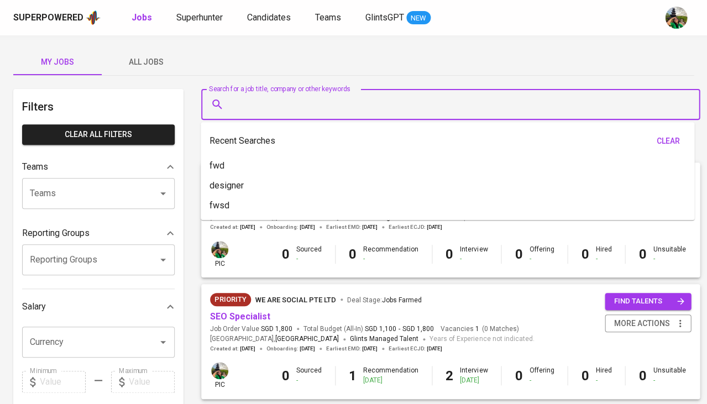
click at [248, 109] on input "Search for a job title, company or other keywords" at bounding box center [453, 104] width 450 height 21
click at [207, 66] on div "My Jobs All Jobs" at bounding box center [353, 62] width 681 height 27
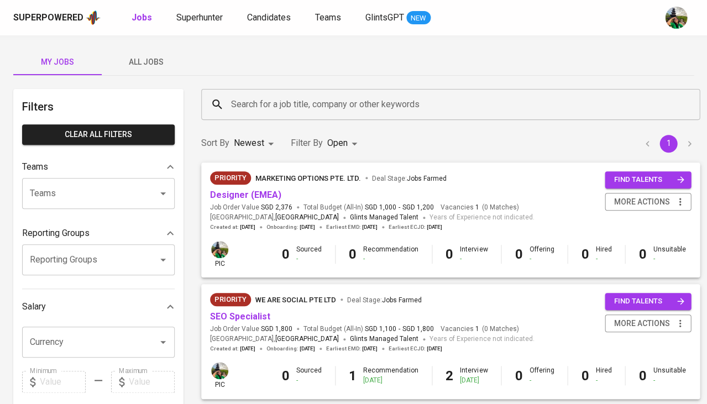
click at [336, 155] on div "Sort By Newest NEWEST Filter By Open OPEN 1" at bounding box center [451, 144] width 512 height 34
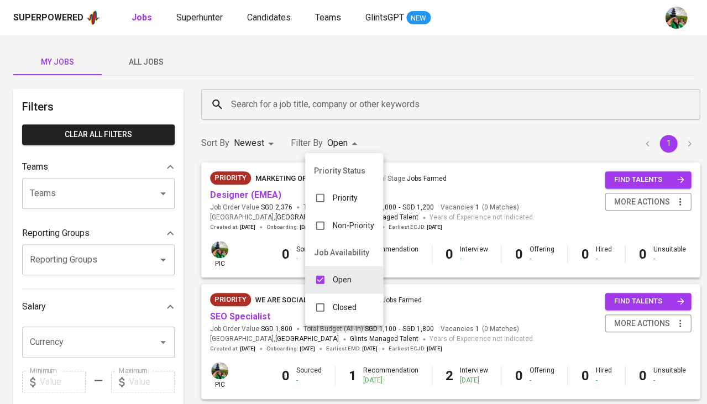
click at [318, 297] on input "checkbox" at bounding box center [320, 307] width 21 height 21
checkbox input "true"
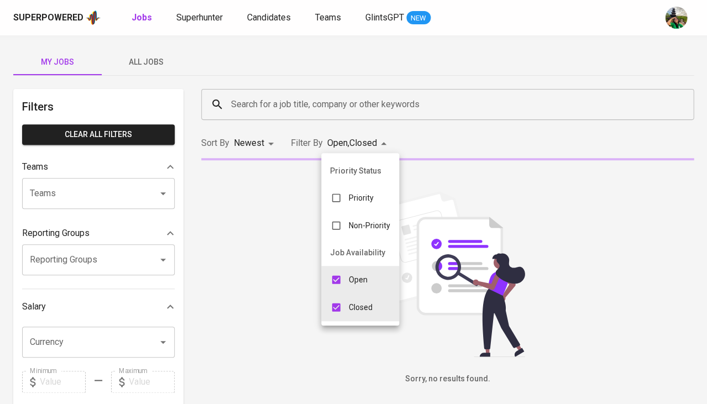
type input "OPEN,CLOSE"
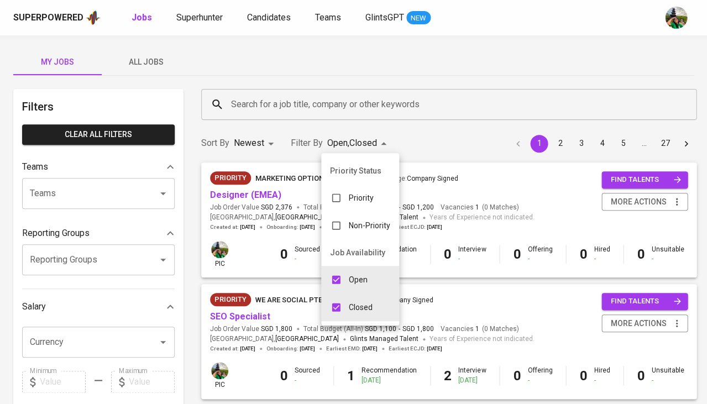
click at [293, 103] on div at bounding box center [353, 202] width 707 height 404
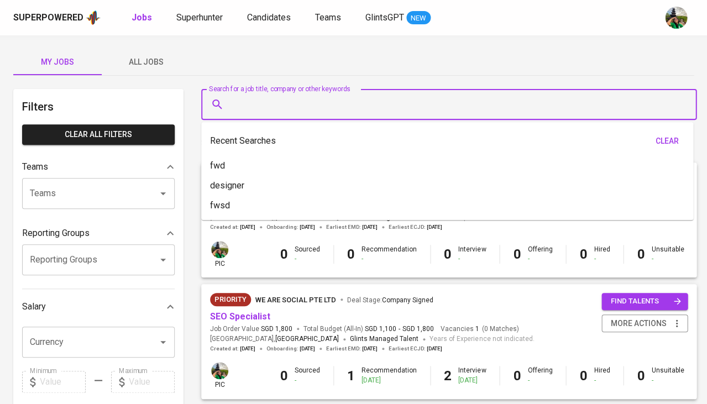
click at [293, 103] on input "Search for a job title, company or other keywords" at bounding box center [451, 104] width 447 height 21
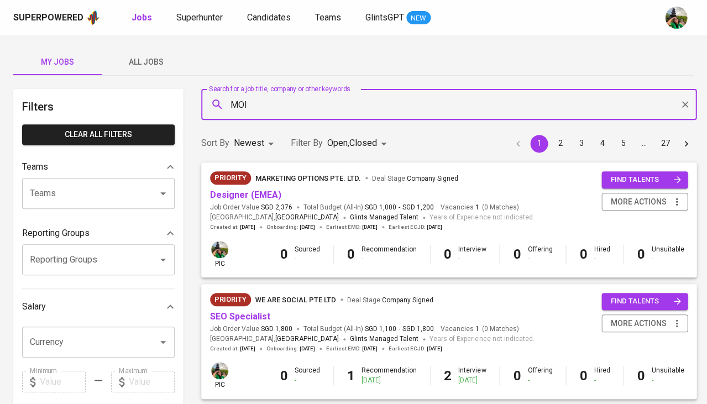
type input "MOI"
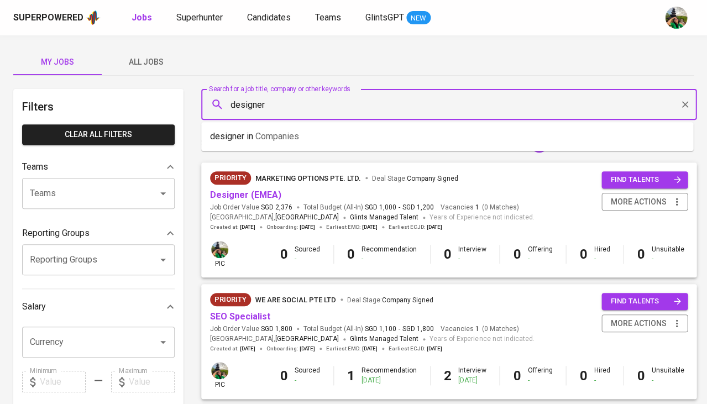
type input "designer"
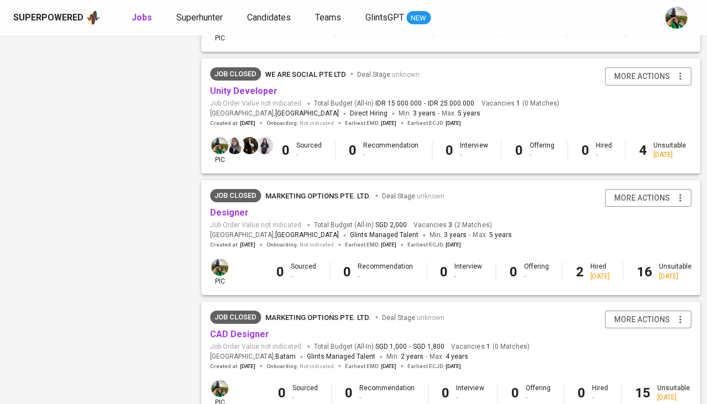
scroll to position [714, 0]
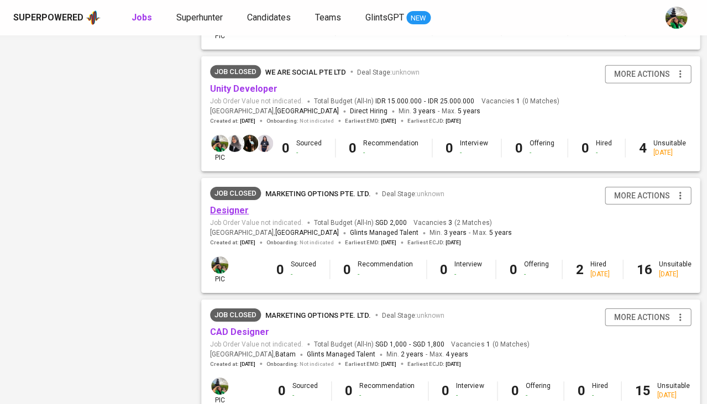
click at [219, 205] on link "Designer" at bounding box center [229, 210] width 39 height 11
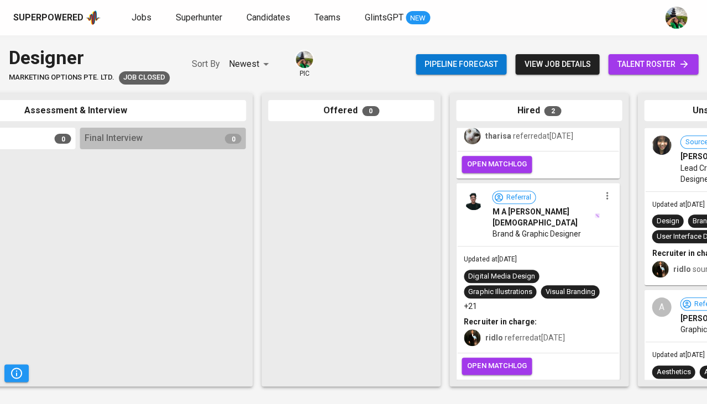
scroll to position [107, 0]
click at [535, 279] on span "Digital Media Design" at bounding box center [501, 276] width 75 height 11
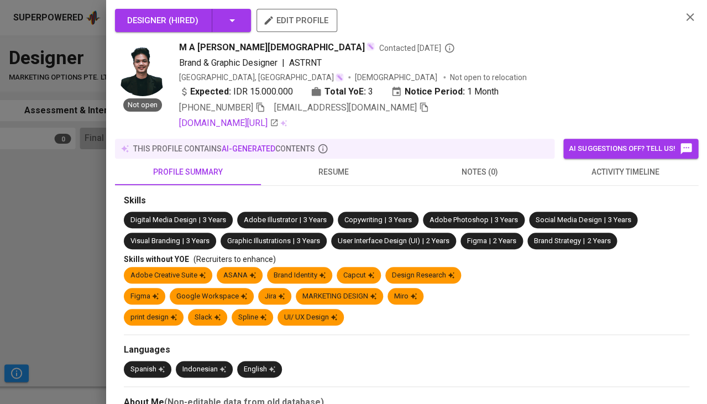
scroll to position [107, 0]
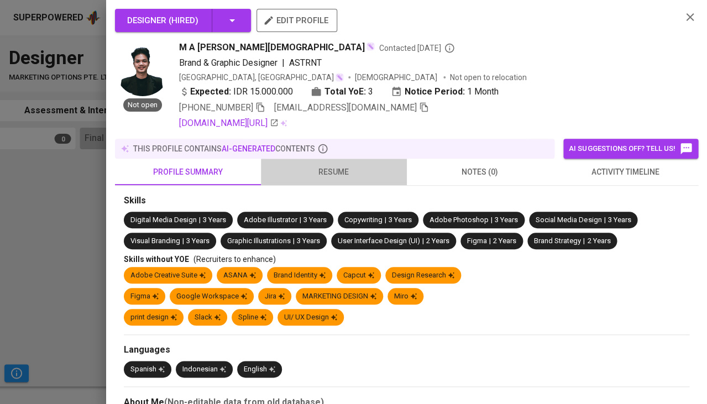
click at [341, 166] on span "resume" at bounding box center [334, 172] width 133 height 14
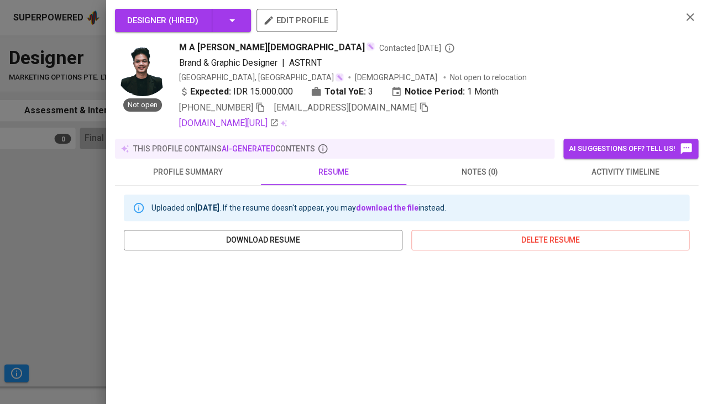
click at [73, 212] on div at bounding box center [353, 202] width 707 height 404
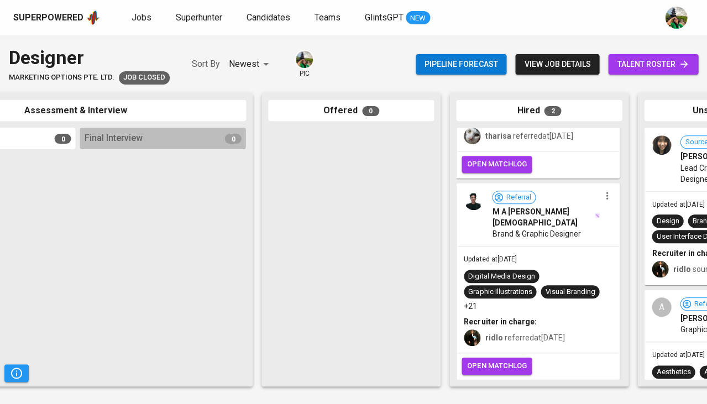
click at [656, 59] on span "talent roster" at bounding box center [653, 65] width 72 height 14
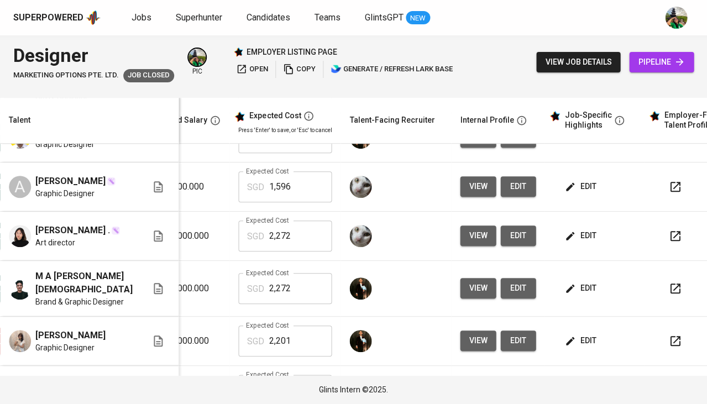
scroll to position [84, 240]
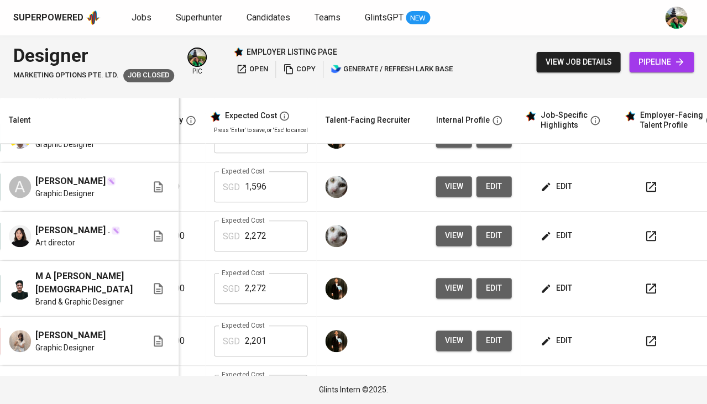
click at [546, 285] on span "edit" at bounding box center [556, 288] width 29 height 14
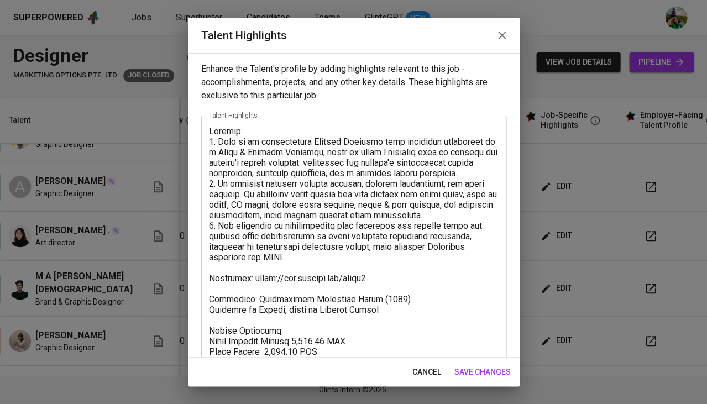
scroll to position [0, 0]
click at [421, 374] on span "cancel" at bounding box center [426, 372] width 29 height 14
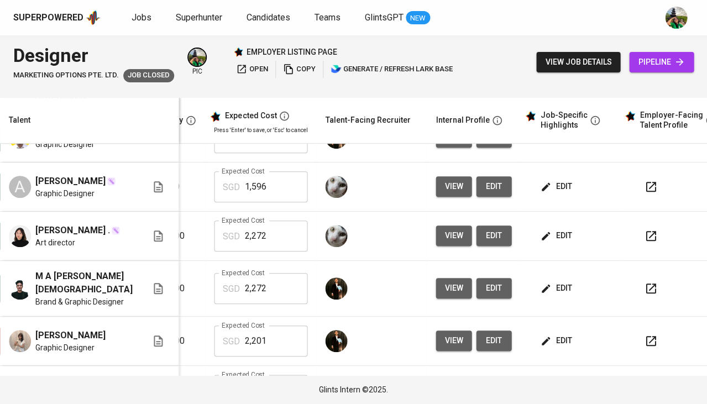
click at [445, 286] on span "view" at bounding box center [454, 288] width 18 height 14
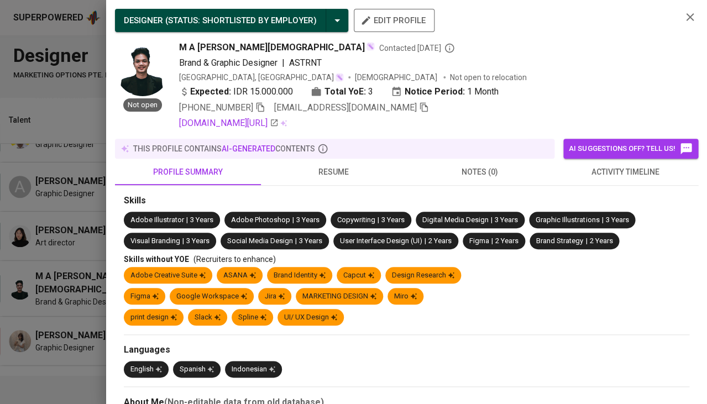
click at [323, 165] on span "resume" at bounding box center [334, 172] width 133 height 14
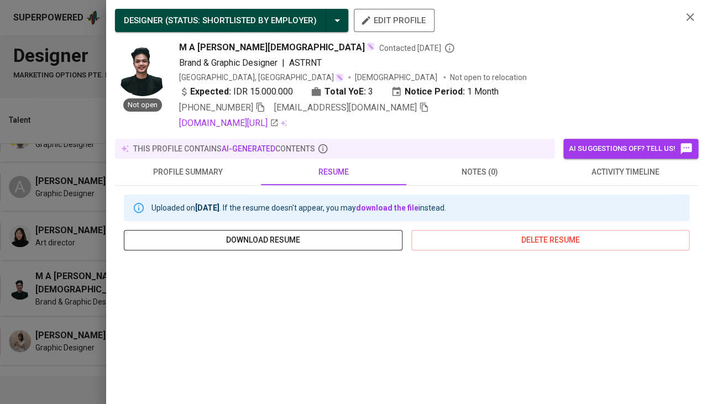
scroll to position [121, 0]
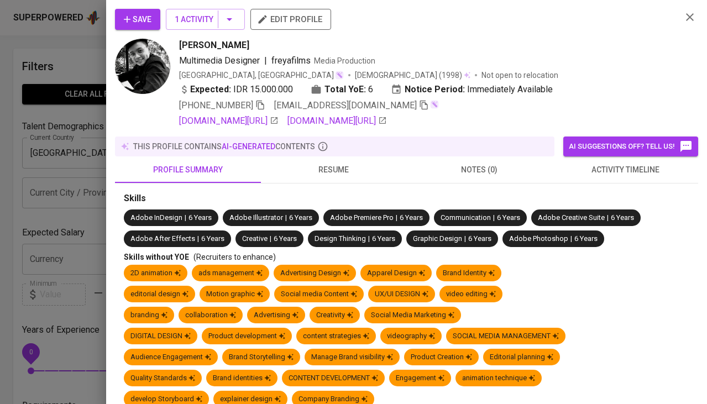
scroll to position [66, 0]
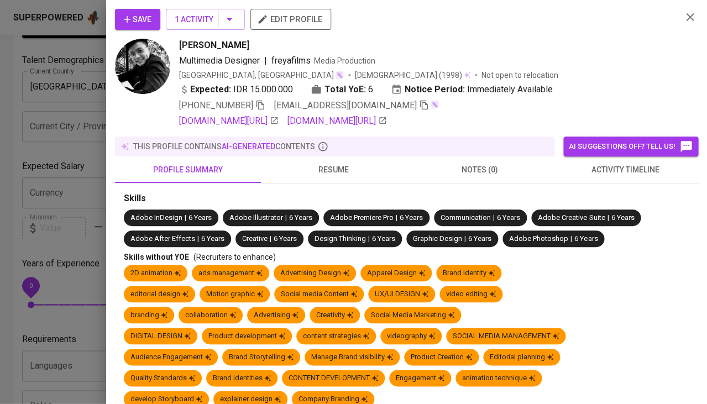
click at [87, 233] on div at bounding box center [353, 202] width 707 height 404
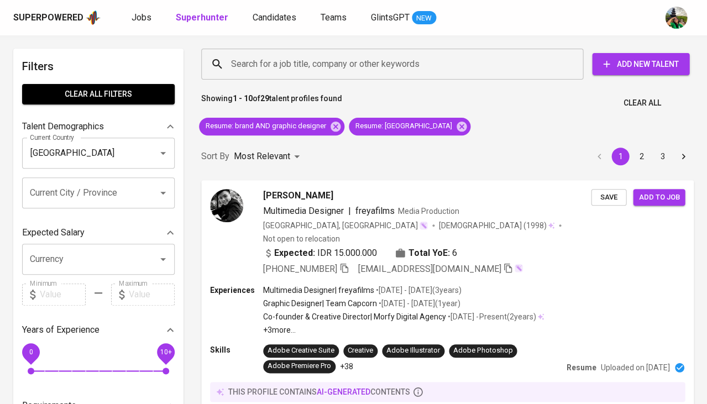
scroll to position [0, 0]
click at [310, 82] on div "Search for a job title, company or other keywords Search for a job title, compa…" at bounding box center [445, 64] width 506 height 49
click at [295, 63] on input "Search for a job title, company or other keywords" at bounding box center [394, 64] width 333 height 21
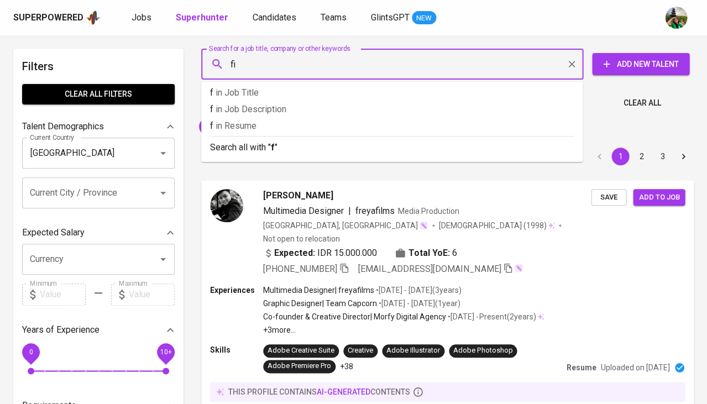
type input "f"
type input "g"
type input "figma"
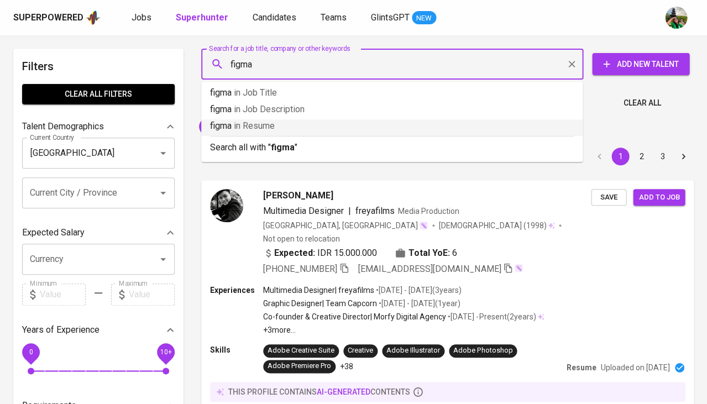
click at [260, 126] on span "in [GEOGRAPHIC_DATA]" at bounding box center [254, 126] width 41 height 11
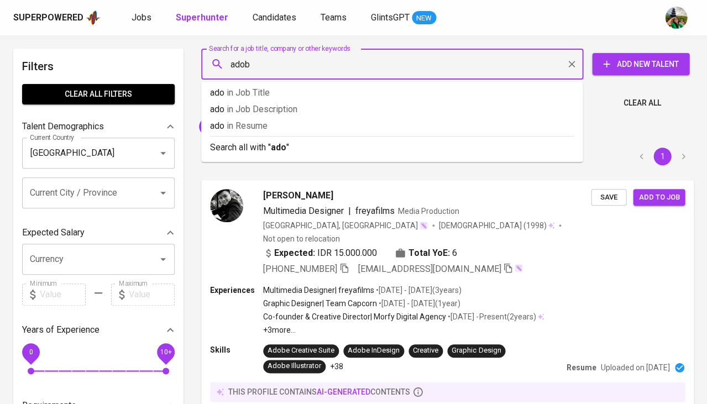
type input "adobe"
click at [270, 130] on p "adobe in [GEOGRAPHIC_DATA]" at bounding box center [392, 125] width 364 height 13
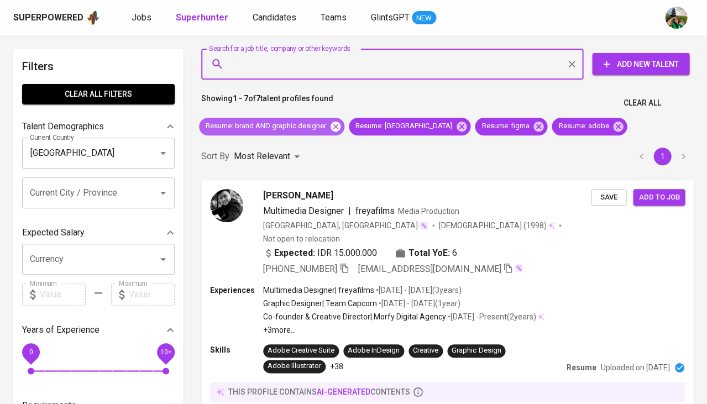
click at [333, 128] on icon at bounding box center [336, 126] width 10 height 10
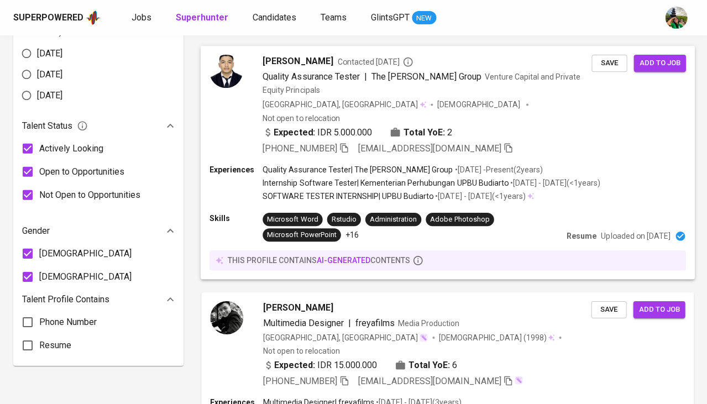
scroll to position [680, 0]
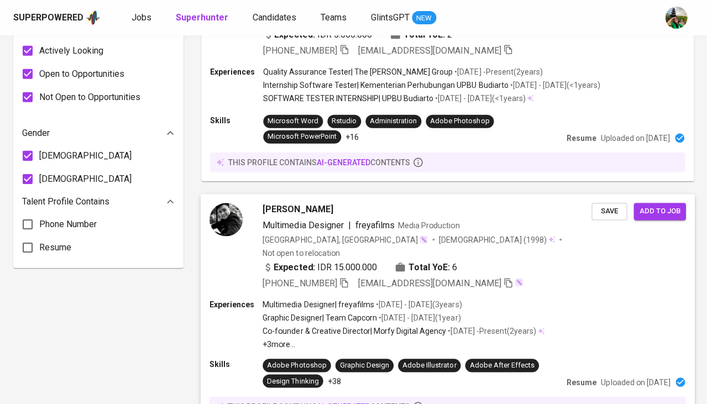
click at [296, 203] on span "[PERSON_NAME]" at bounding box center [298, 209] width 70 height 13
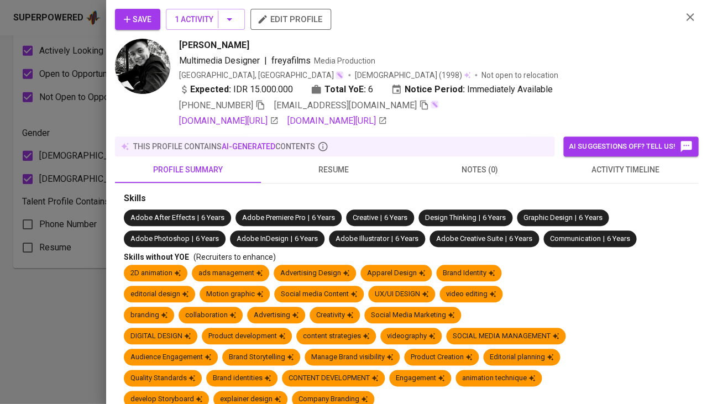
click at [609, 169] on span "activity timeline" at bounding box center [625, 170] width 133 height 14
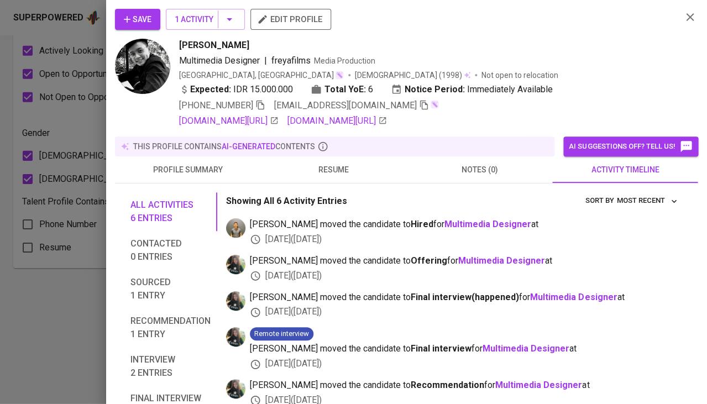
scroll to position [0, 0]
click at [352, 141] on div "this profile contains AI-generated contents" at bounding box center [334, 146] width 431 height 11
click at [330, 169] on span "resume" at bounding box center [334, 170] width 133 height 14
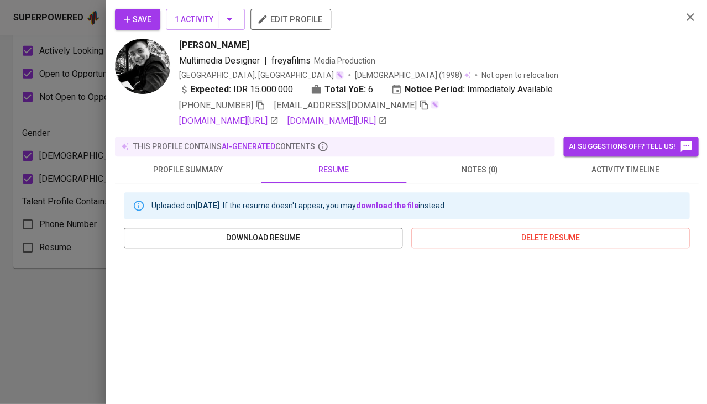
scroll to position [175, 0]
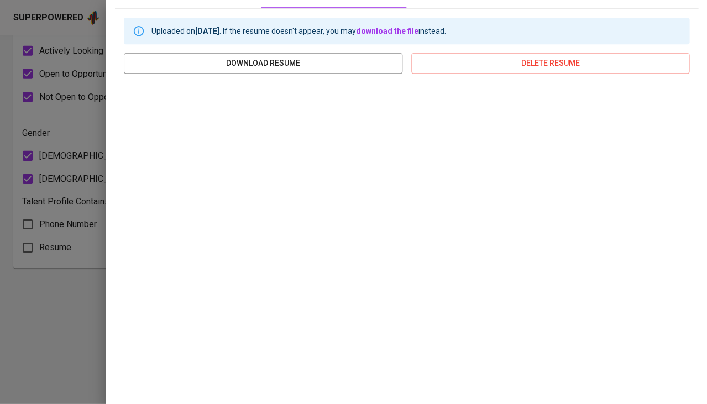
click at [60, 310] on div at bounding box center [353, 202] width 707 height 404
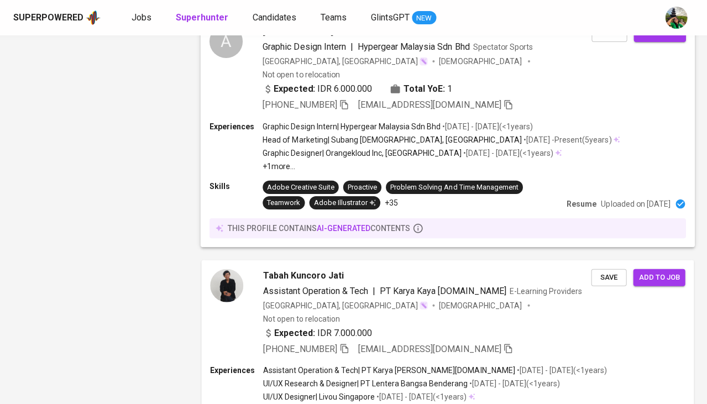
scroll to position [1658, 0]
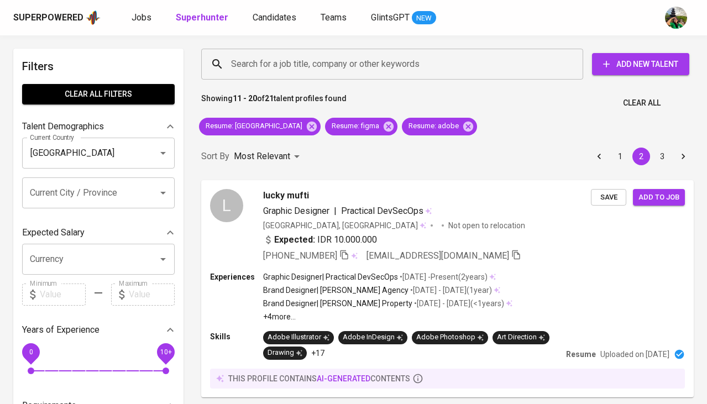
scroll to position [944, 0]
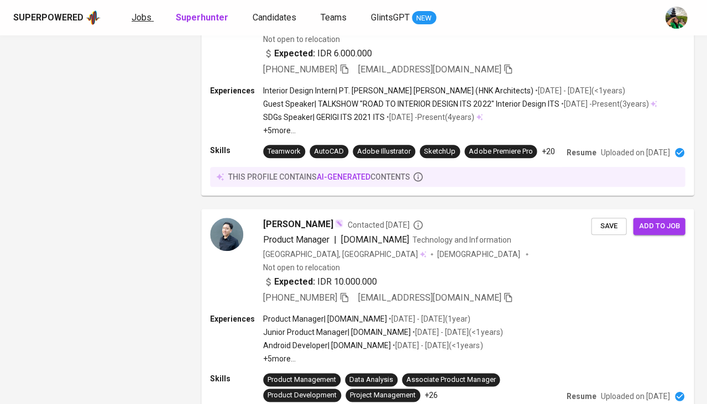
click at [133, 19] on span "Jobs" at bounding box center [142, 17] width 20 height 11
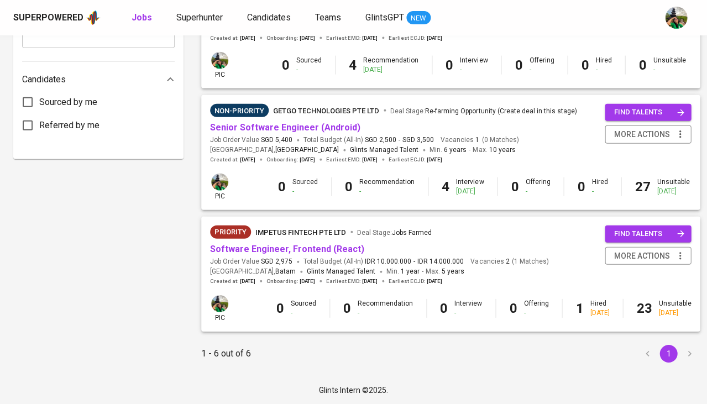
scroll to position [553, 0]
click at [284, 245] on link "Software Engineer, Frontend (React)" at bounding box center [287, 249] width 154 height 11
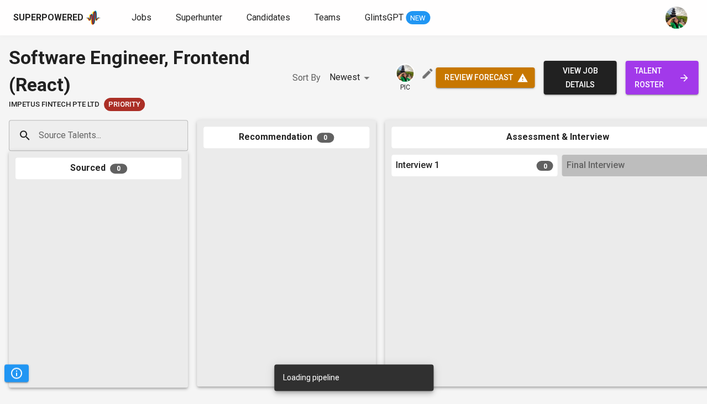
click at [660, 83] on span "talent roster" at bounding box center [661, 77] width 55 height 27
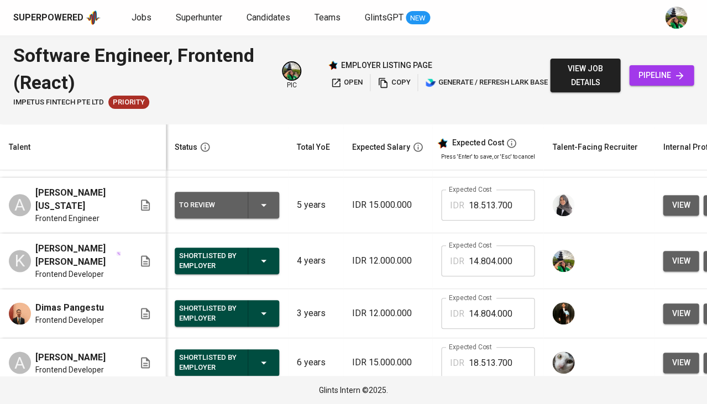
scroll to position [244, 0]
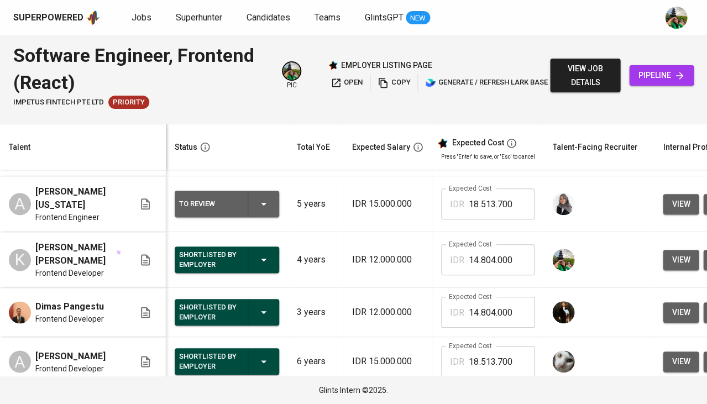
click at [269, 267] on div "Shortlisted by Employer" at bounding box center [227, 260] width 96 height 27
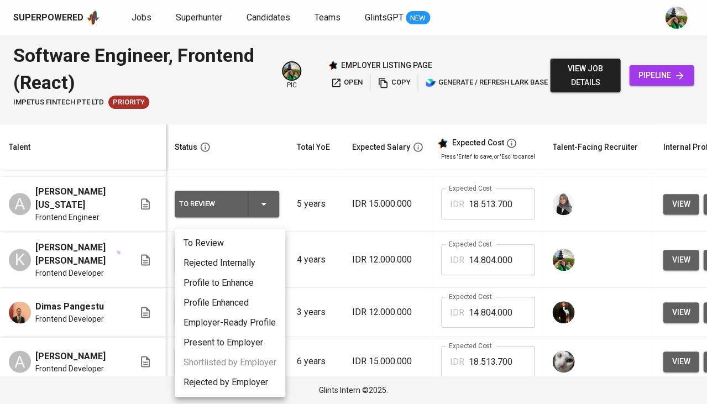
click at [222, 380] on li "Rejected by Employer" at bounding box center [230, 383] width 111 height 20
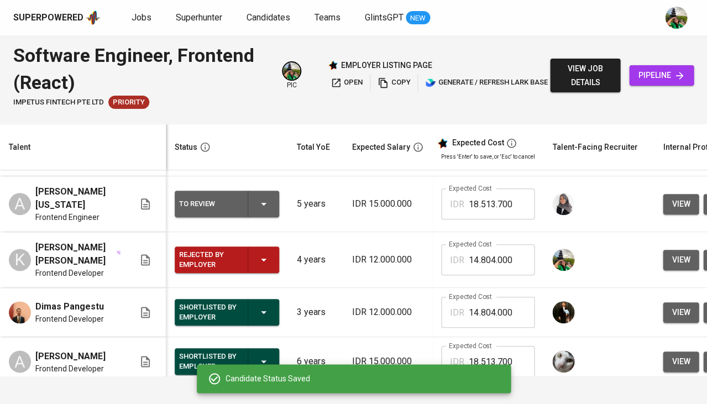
click at [256, 313] on div "Shortlisted by Employer" at bounding box center [227, 312] width 96 height 27
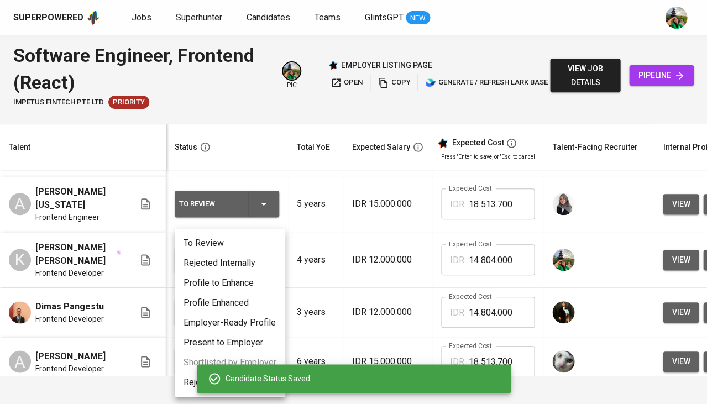
click at [192, 377] on li "Rejected by Employer" at bounding box center [230, 383] width 111 height 20
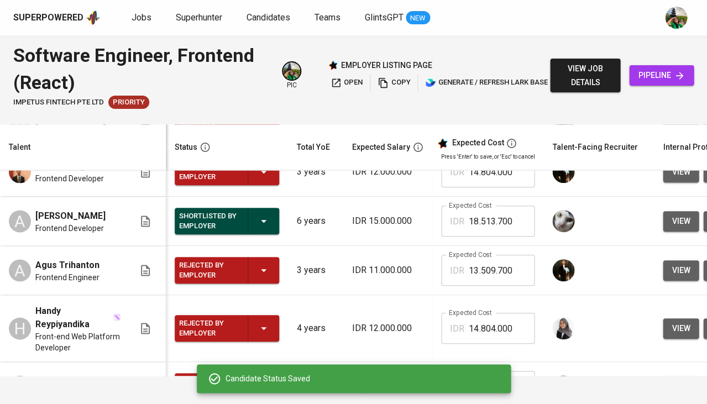
scroll to position [404, 0]
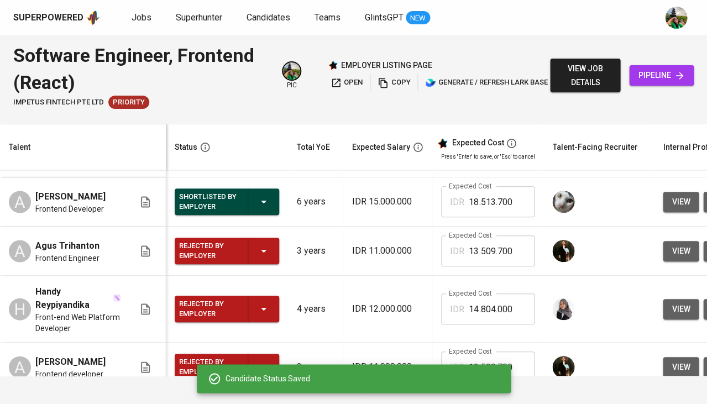
click at [269, 213] on div "Shortlisted by Employer" at bounding box center [227, 202] width 96 height 27
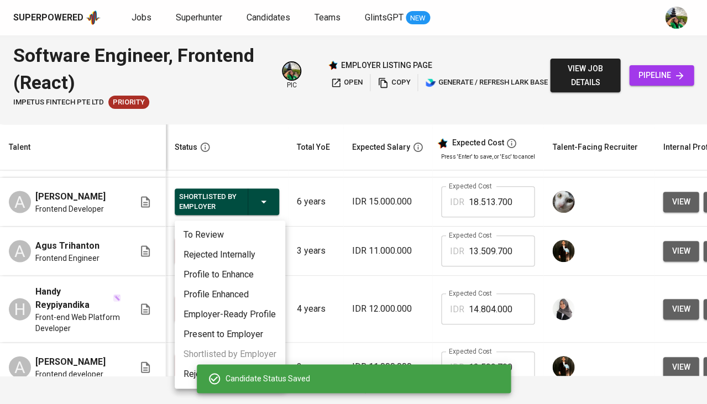
click at [324, 203] on div at bounding box center [353, 202] width 707 height 404
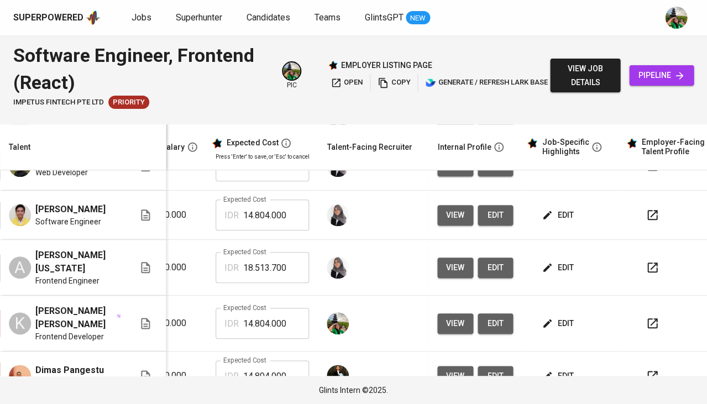
scroll to position [181, 238]
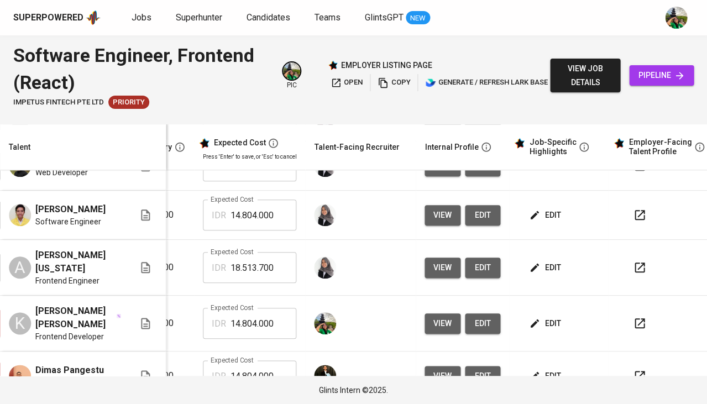
click at [538, 275] on span "edit" at bounding box center [545, 268] width 29 height 14
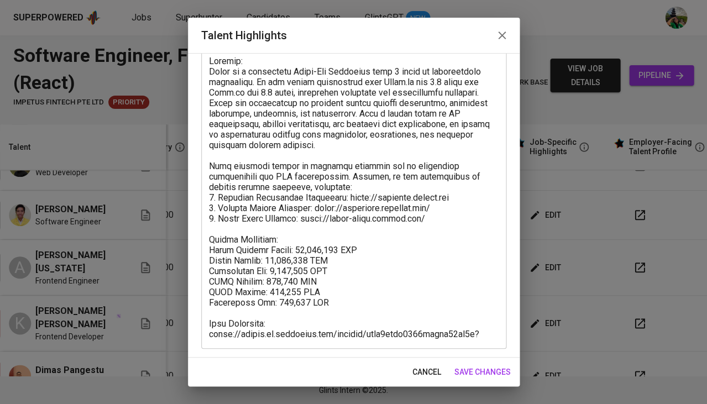
scroll to position [70, 0]
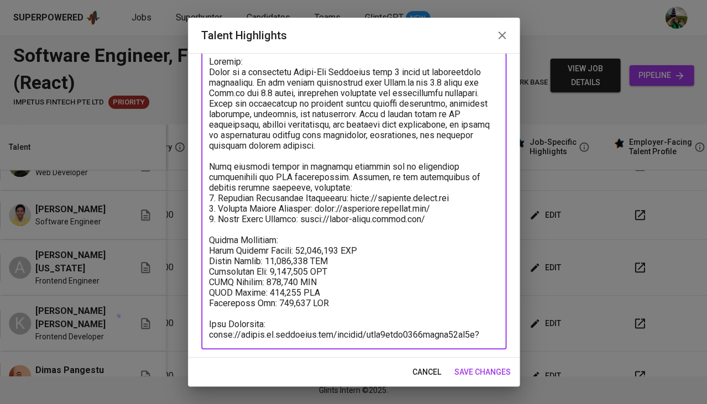
drag, startPoint x: 299, startPoint y: 329, endPoint x: 205, endPoint y: 323, distance: 94.2
click at [205, 323] on div "x Talent Highlights" at bounding box center [353, 198] width 305 height 304
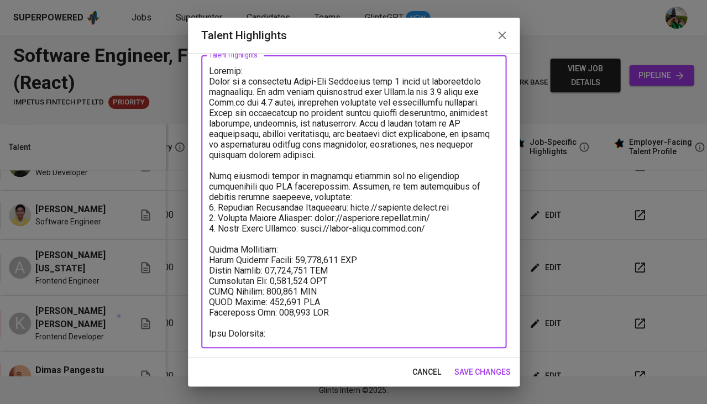
scroll to position [50, 0]
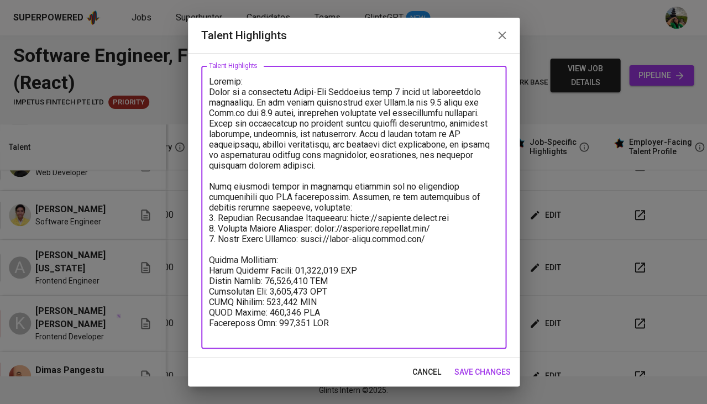
type textarea "Summary: Alvin is a passionate Front-End Developer with 5 years of professional…"
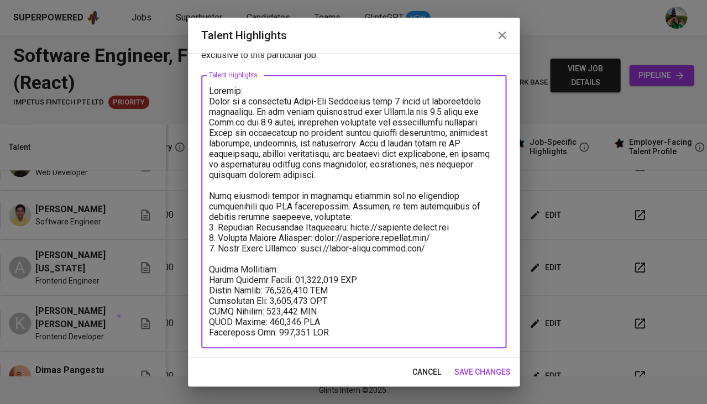
scroll to position [40, 0]
click at [483, 373] on span "save changes" at bounding box center [482, 372] width 56 height 14
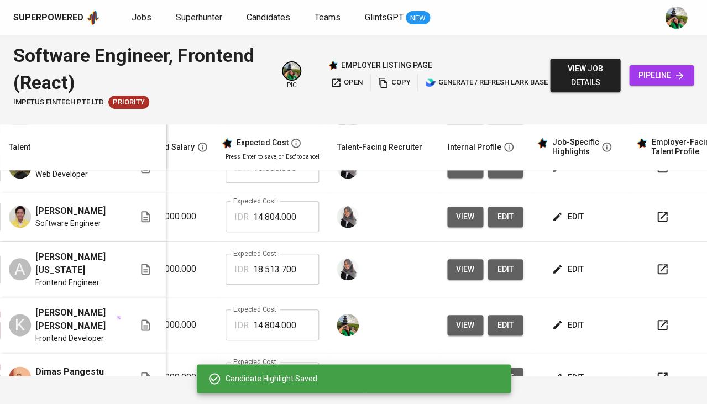
scroll to position [0, 0]
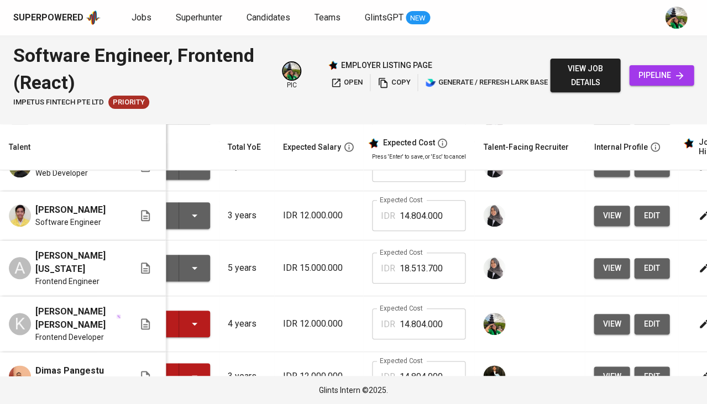
click at [615, 275] on span "view" at bounding box center [612, 269] width 18 height 14
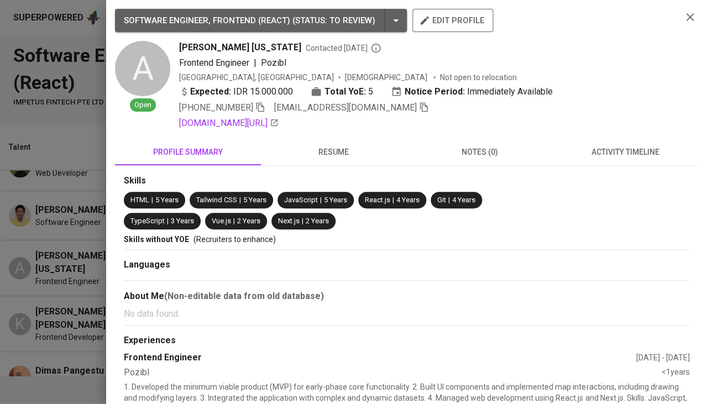
click at [71, 302] on div at bounding box center [353, 202] width 707 height 404
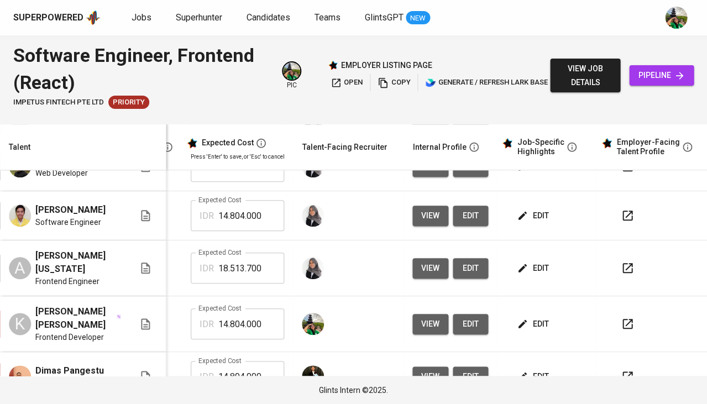
click at [624, 275] on icon "button" at bounding box center [627, 268] width 13 height 13
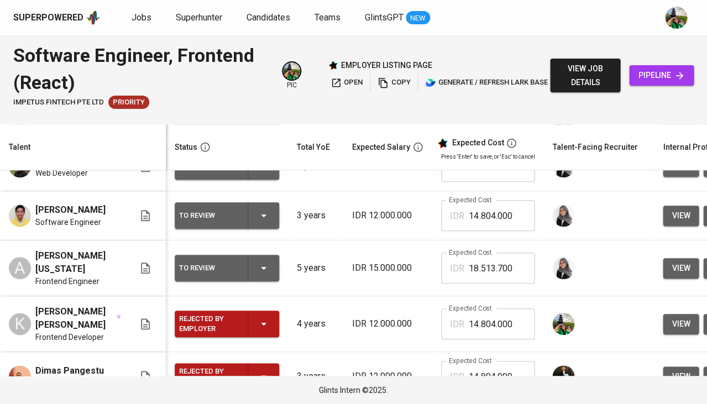
click at [256, 281] on div "To Review" at bounding box center [227, 268] width 96 height 27
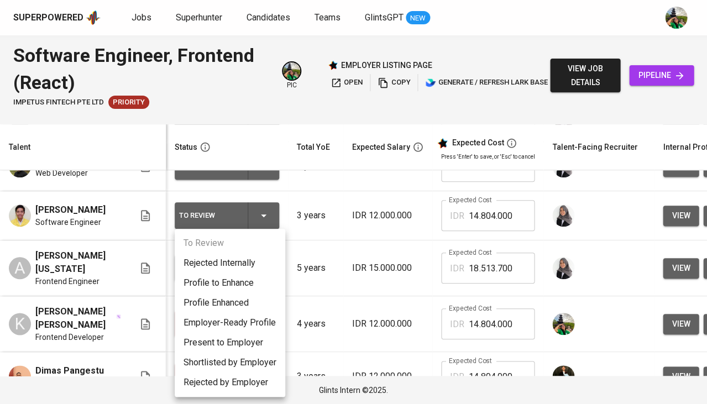
click at [231, 340] on li "Present to Employer" at bounding box center [230, 343] width 111 height 20
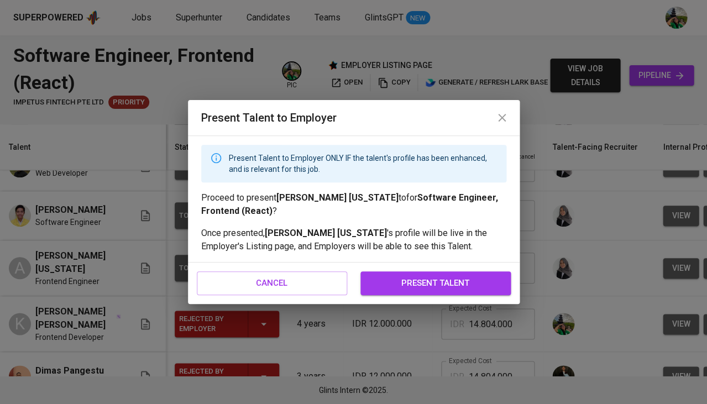
click at [440, 292] on button "present talent" at bounding box center [435, 282] width 150 height 23
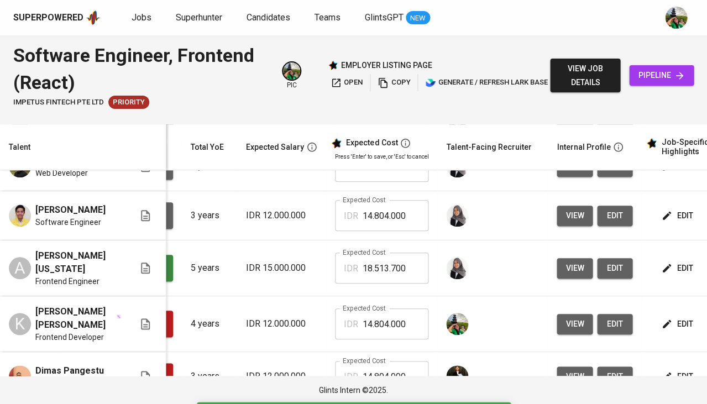
click at [675, 223] on span "edit" at bounding box center [677, 216] width 29 height 14
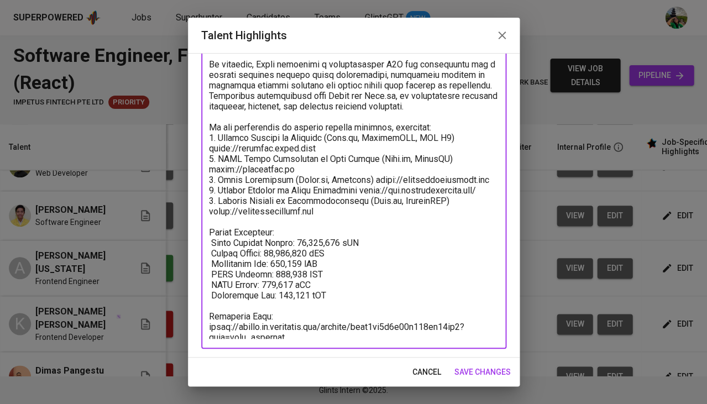
drag, startPoint x: 269, startPoint y: 335, endPoint x: 208, endPoint y: 325, distance: 61.7
click at [209, 325] on textarea at bounding box center [354, 157] width 290 height 364
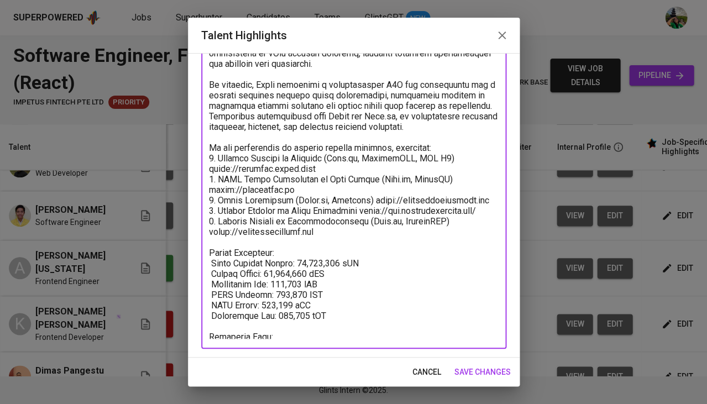
drag, startPoint x: 292, startPoint y: 333, endPoint x: 226, endPoint y: 334, distance: 66.9
click at [226, 334] on textarea at bounding box center [354, 167] width 290 height 343
type textarea "Summary: Fauzi is a skilled Frontend Developer with 3 years of professional exp…"
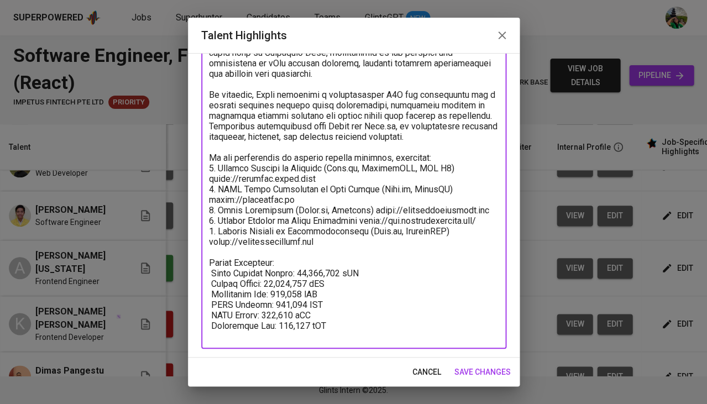
click at [479, 375] on span "save changes" at bounding box center [482, 372] width 56 height 14
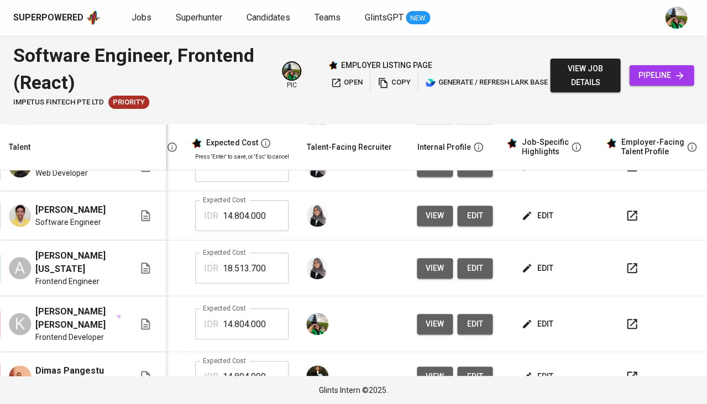
click at [625, 222] on icon "button" at bounding box center [631, 215] width 13 height 13
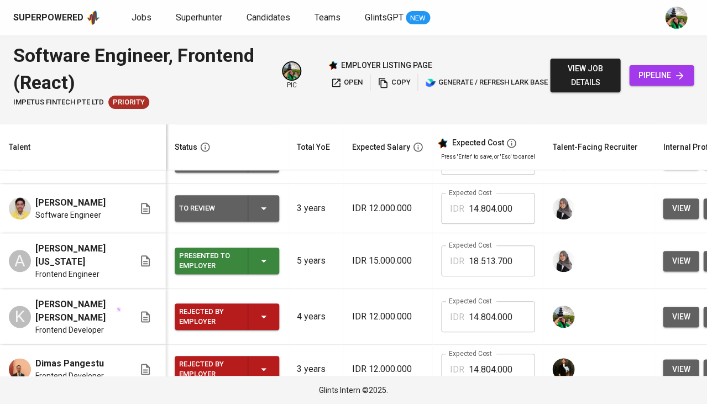
click at [266, 233] on td "To Review" at bounding box center [227, 208] width 122 height 49
click at [265, 215] on icon "button" at bounding box center [263, 208] width 13 height 13
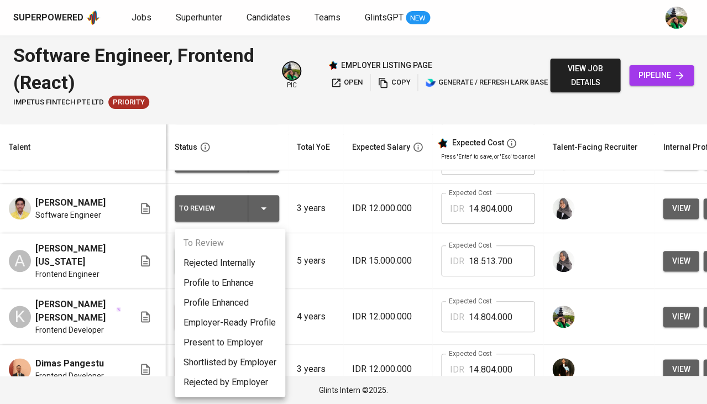
click at [234, 340] on li "Present to Employer" at bounding box center [230, 343] width 111 height 20
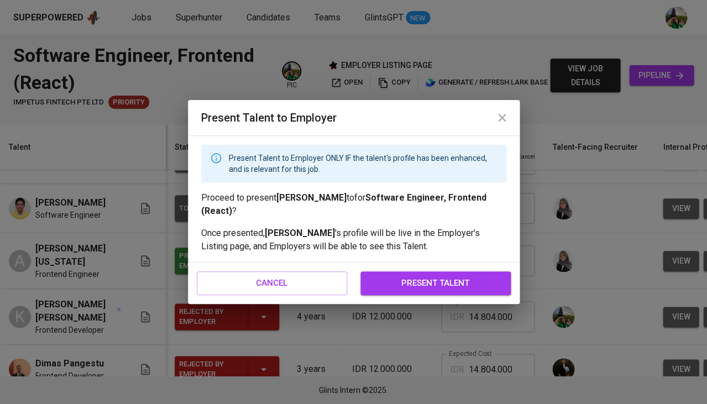
click at [469, 286] on span "present talent" at bounding box center [436, 283] width 126 height 14
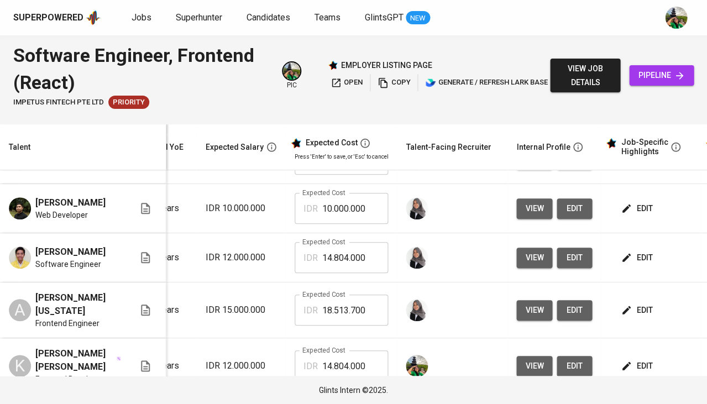
click at [625, 214] on icon "button" at bounding box center [626, 208] width 11 height 11
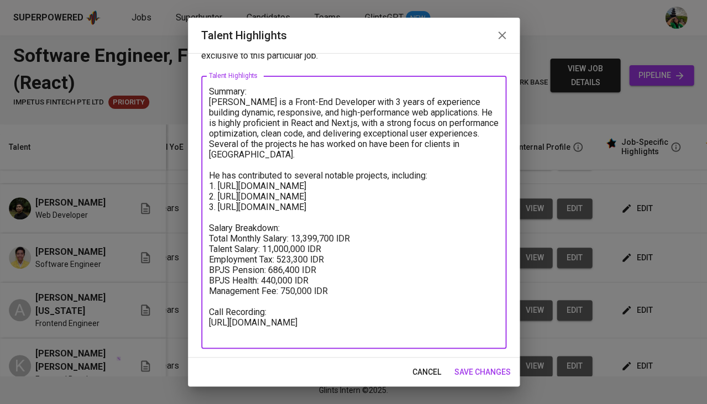
drag, startPoint x: 298, startPoint y: 327, endPoint x: 191, endPoint y: 306, distance: 108.9
click at [191, 306] on div "Enhance the Talent's profile by adding highlights relevant to this job - accomp…" at bounding box center [354, 205] width 332 height 305
click at [301, 309] on textarea "Summary: Vedri is a Front-End Developer with 3 years of experience building dyn…" at bounding box center [354, 212] width 290 height 253
drag, startPoint x: 297, startPoint y: 322, endPoint x: 198, endPoint y: 310, distance: 99.2
click at [198, 310] on div "Enhance the Talent's profile by adding highlights relevant to this job - accomp…" at bounding box center [354, 205] width 332 height 305
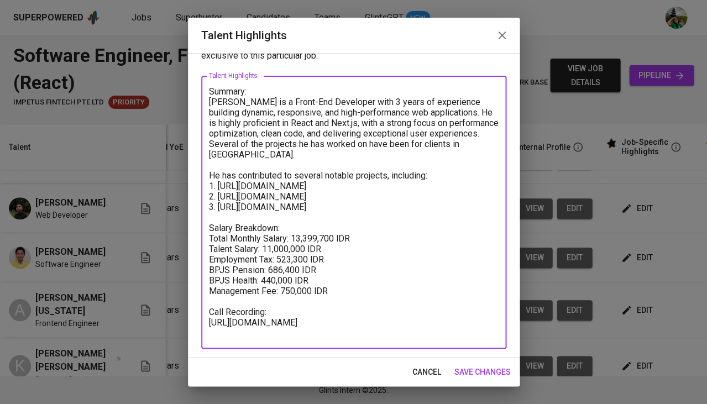
click at [421, 368] on span "cancel" at bounding box center [426, 372] width 29 height 14
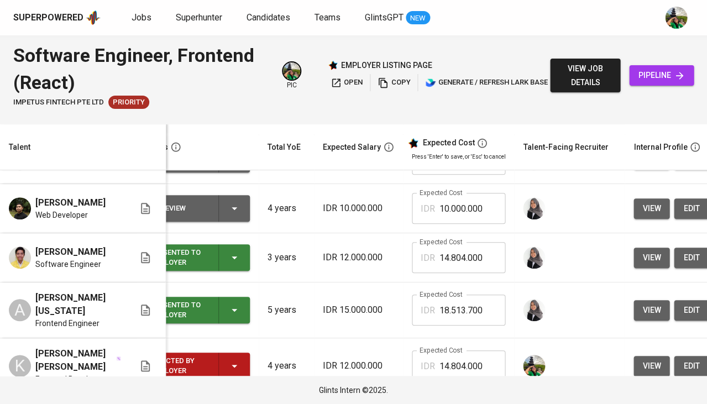
scroll to position [138, 0]
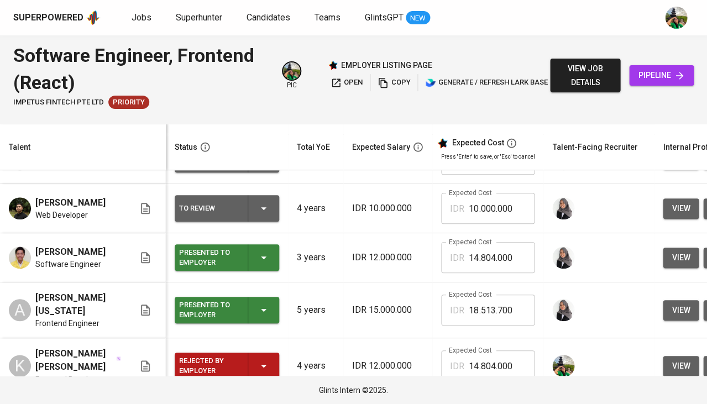
click at [261, 215] on icon "button" at bounding box center [263, 208] width 13 height 13
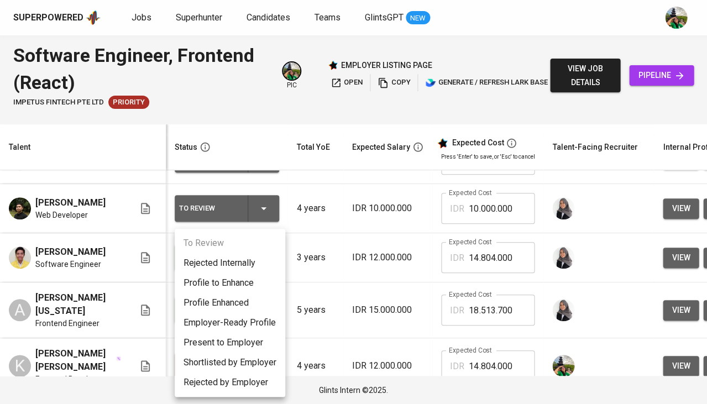
click at [237, 264] on li "Rejected Internally" at bounding box center [230, 263] width 111 height 20
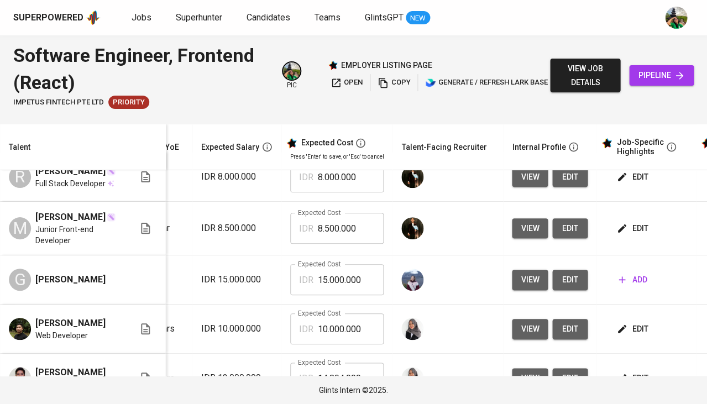
scroll to position [14, 151]
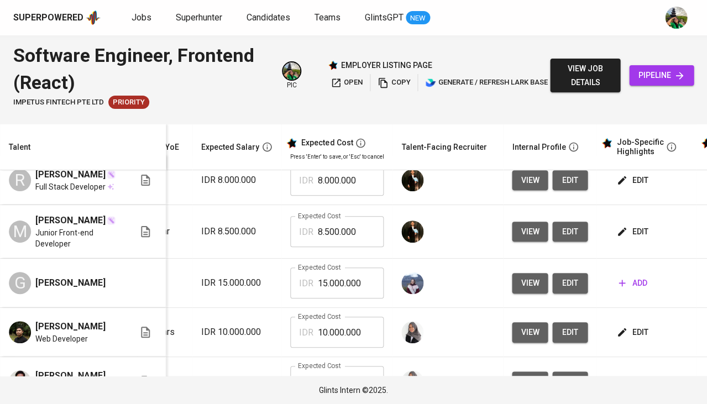
click at [630, 238] on span "edit" at bounding box center [633, 232] width 29 height 14
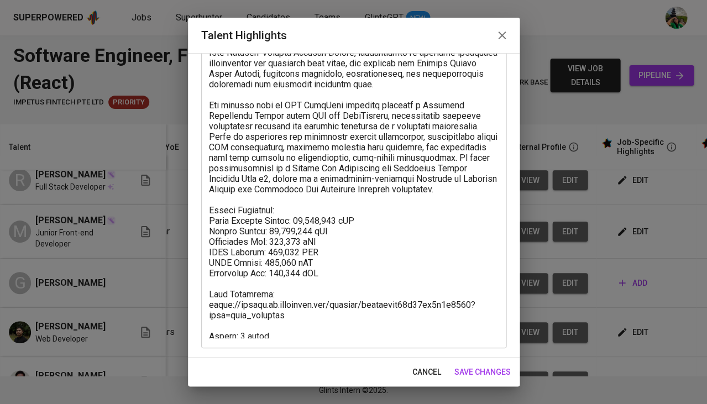
scroll to position [130, 0]
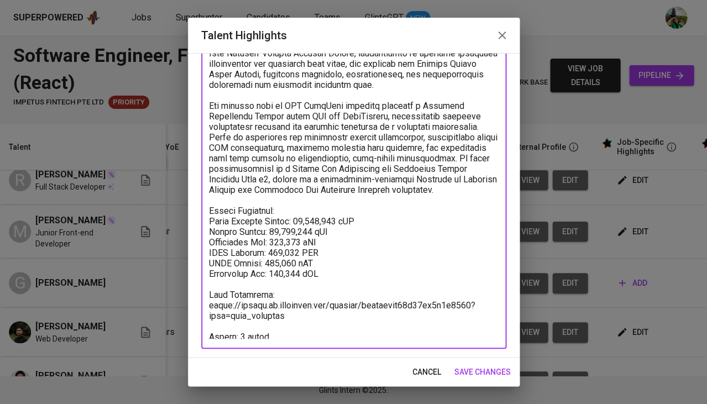
drag, startPoint x: 299, startPoint y: 311, endPoint x: 190, endPoint y: 303, distance: 108.6
click at [190, 303] on div "Enhance the Talent's profile by adding highlights relevant to this job - accomp…" at bounding box center [354, 205] width 332 height 305
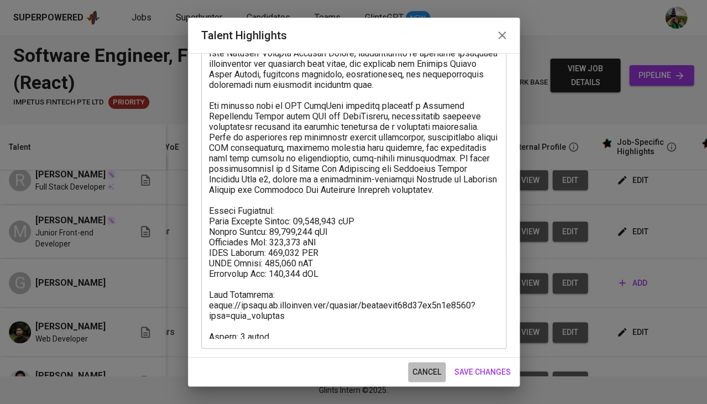
click at [427, 375] on span "cancel" at bounding box center [426, 372] width 29 height 14
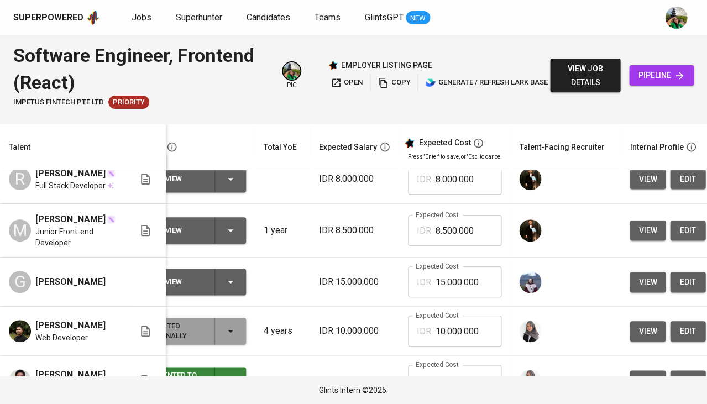
scroll to position [0, 151]
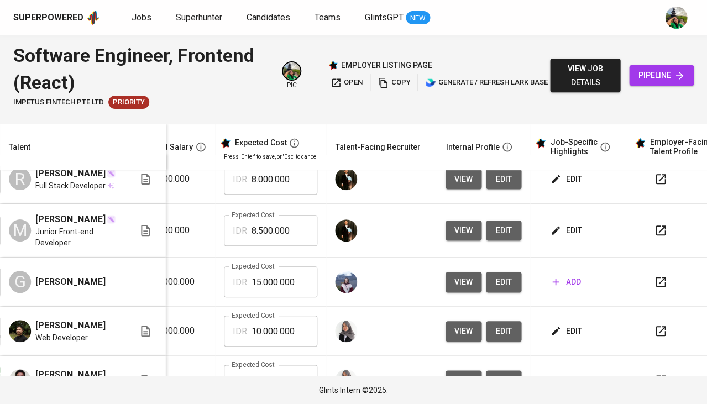
click at [657, 237] on icon "button" at bounding box center [660, 230] width 13 height 13
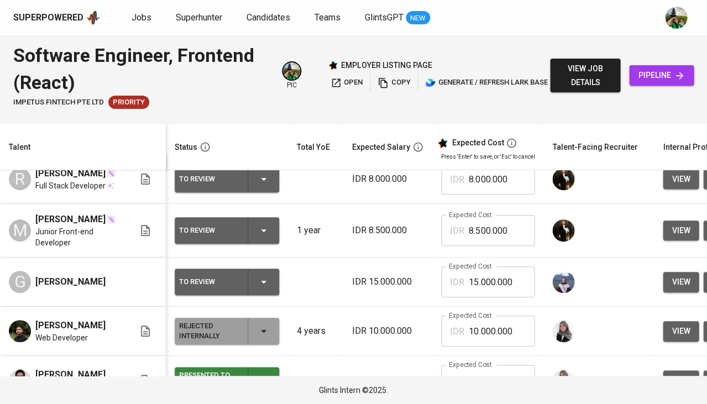
click at [266, 173] on icon "button" at bounding box center [263, 179] width 13 height 13
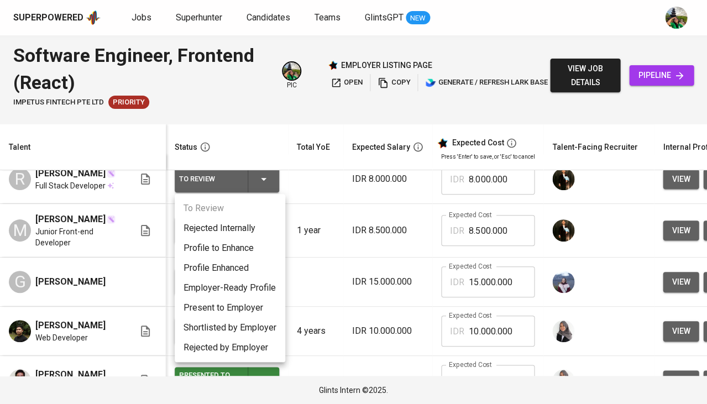
click at [343, 248] on div at bounding box center [353, 202] width 707 height 404
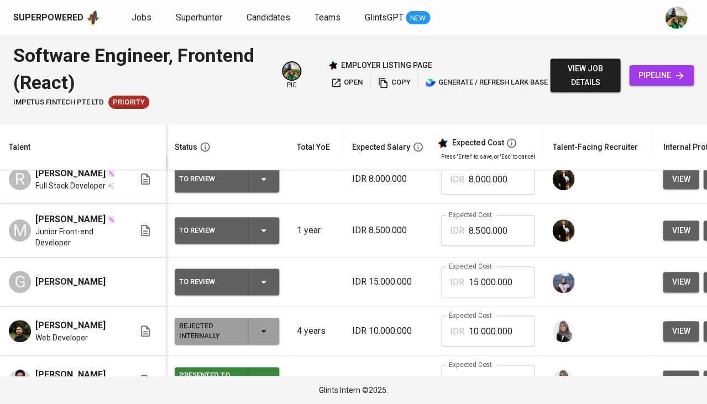
click at [265, 237] on icon "button" at bounding box center [263, 230] width 13 height 13
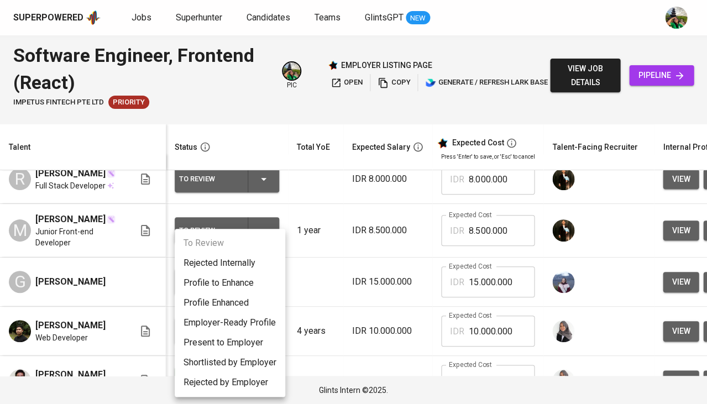
click at [238, 262] on li "Rejected Internally" at bounding box center [230, 263] width 111 height 20
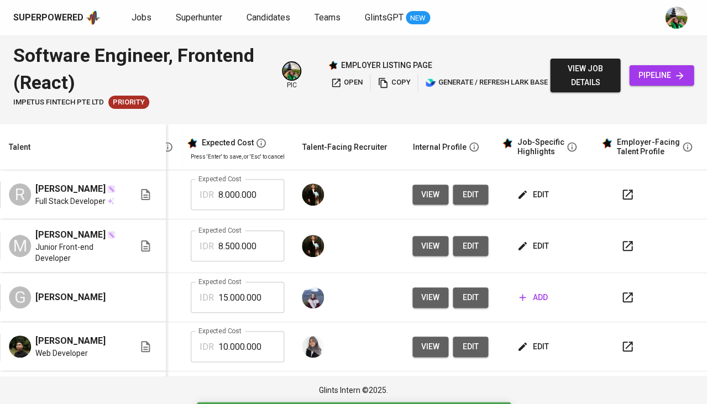
click at [532, 188] on span "edit" at bounding box center [533, 195] width 29 height 14
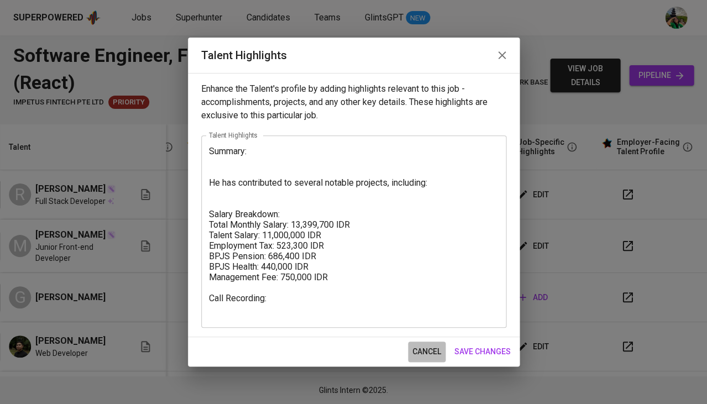
click at [427, 350] on span "cancel" at bounding box center [426, 352] width 29 height 14
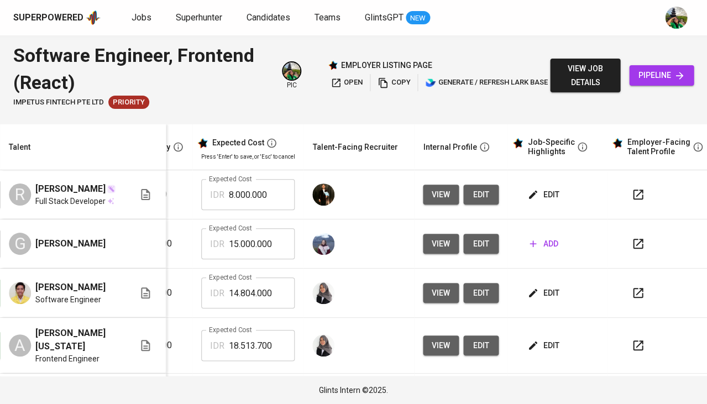
scroll to position [0, 240]
click at [543, 193] on span "edit" at bounding box center [544, 195] width 29 height 14
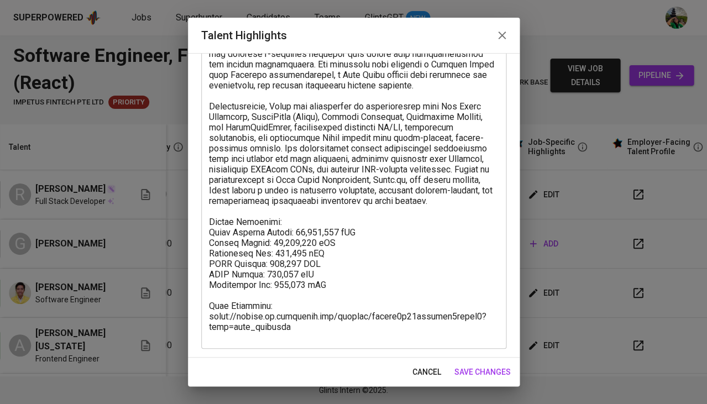
scroll to position [151, 0]
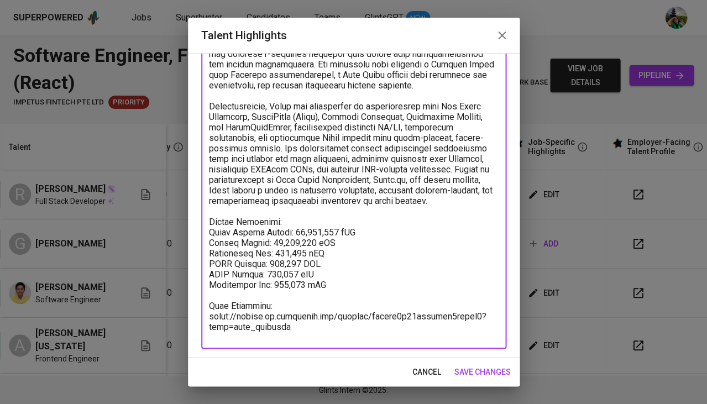
drag, startPoint x: 291, startPoint y: 313, endPoint x: 198, endPoint y: 303, distance: 93.4
click at [198, 303] on div "Enhance the Talent's profile by adding highlights relevant to this job - accomp…" at bounding box center [354, 205] width 332 height 305
click at [428, 367] on span "cancel" at bounding box center [426, 372] width 29 height 14
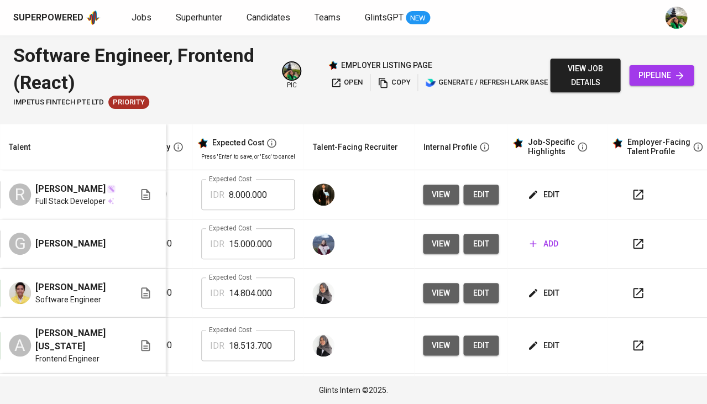
click at [634, 196] on icon "button" at bounding box center [637, 194] width 13 height 13
click at [626, 192] on button "button" at bounding box center [638, 194] width 27 height 27
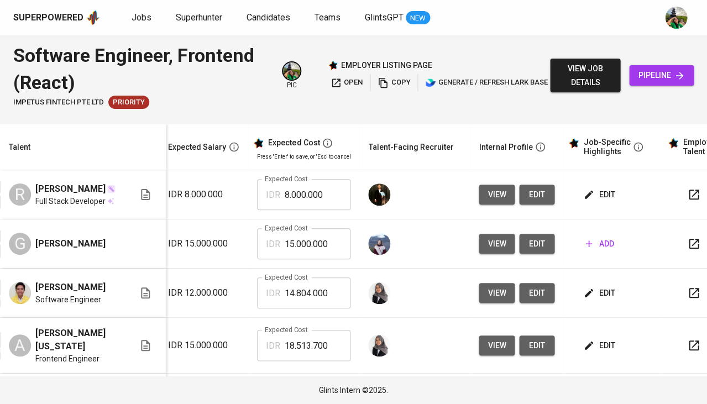
scroll to position [0, 246]
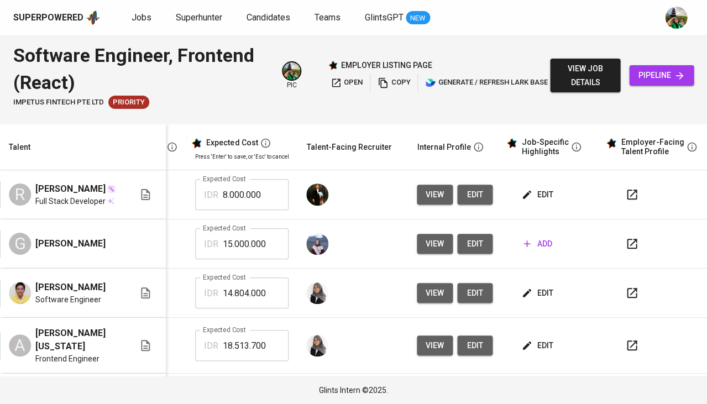
click at [628, 188] on icon "button" at bounding box center [631, 194] width 13 height 13
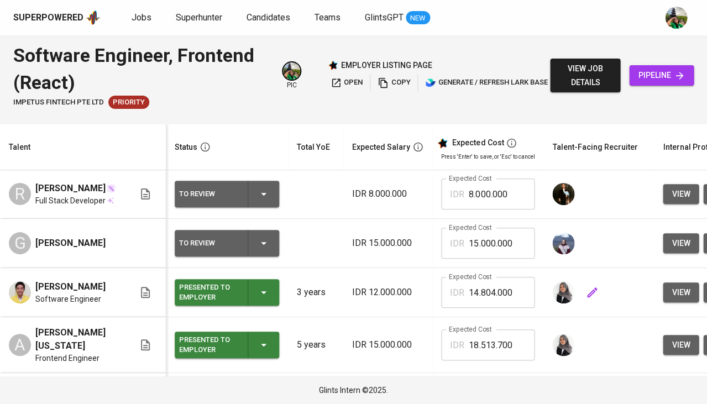
scroll to position [1, 0]
click at [257, 200] on div "To Review" at bounding box center [227, 194] width 96 height 27
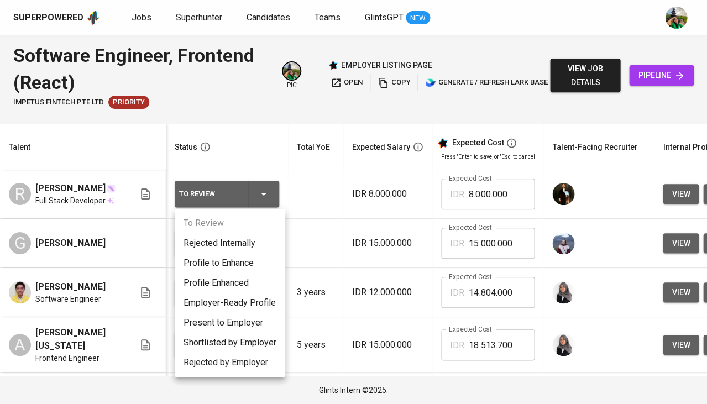
click at [247, 264] on li "Profile to Enhance" at bounding box center [230, 263] width 111 height 20
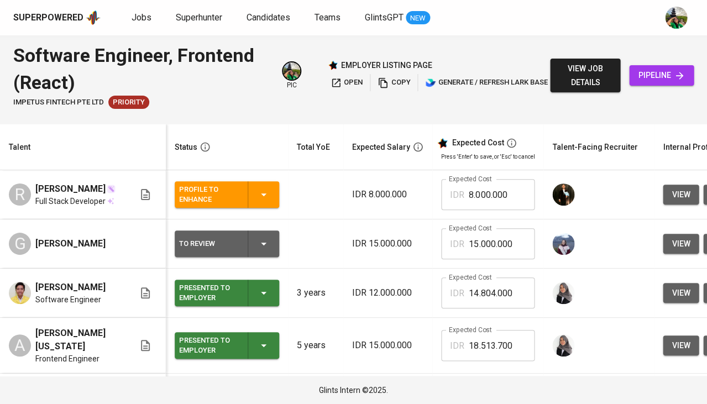
scroll to position [0, 0]
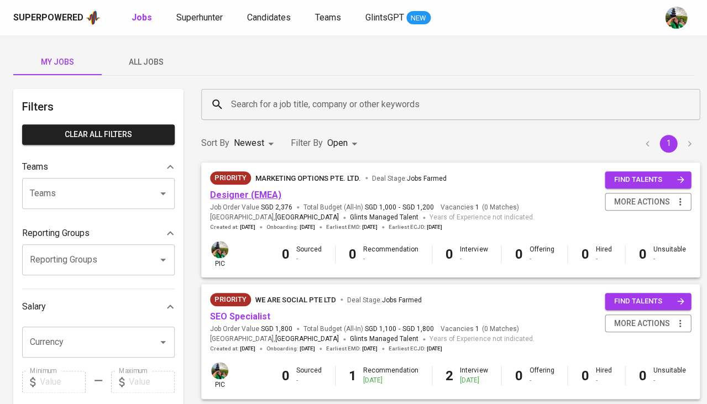
click at [258, 195] on link "Designer (EMEA)" at bounding box center [245, 195] width 71 height 11
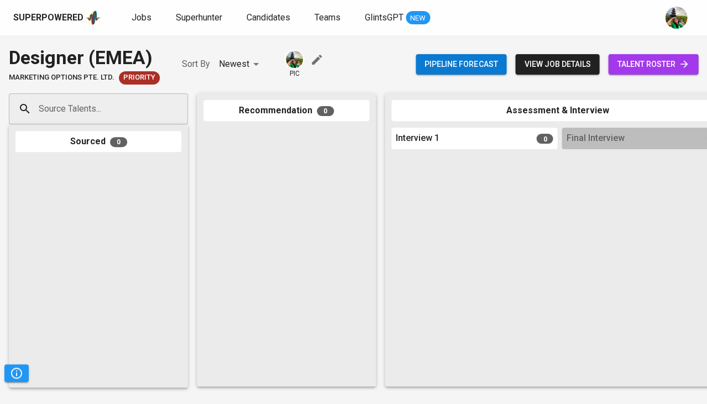
click at [637, 76] on div "Pipeline forecast view job details talent roster" at bounding box center [557, 64] width 283 height 40
click at [645, 69] on span "talent roster" at bounding box center [653, 65] width 72 height 14
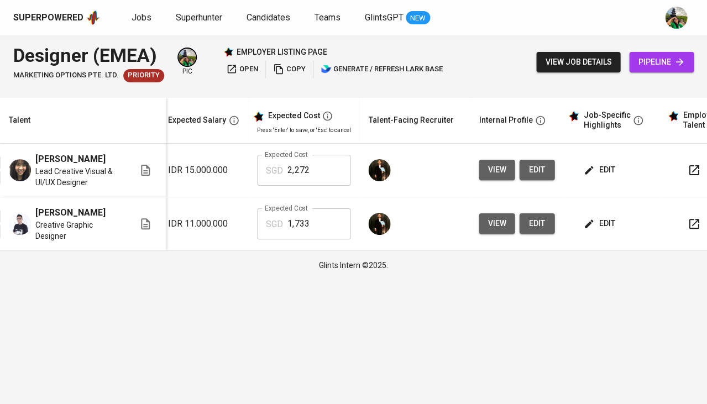
scroll to position [0, 185]
click at [587, 229] on icon "button" at bounding box center [588, 223] width 11 height 11
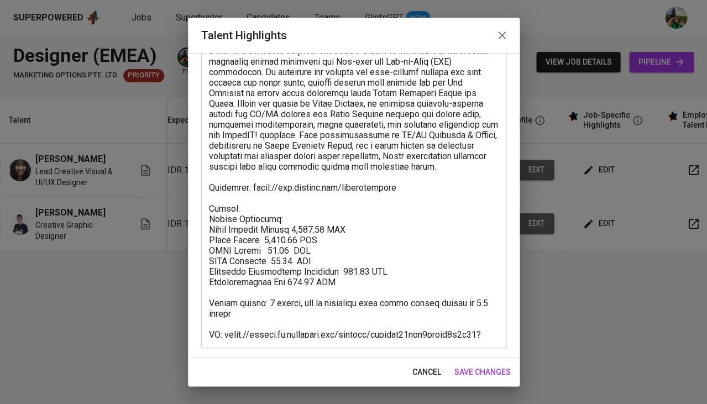
scroll to position [90, 0]
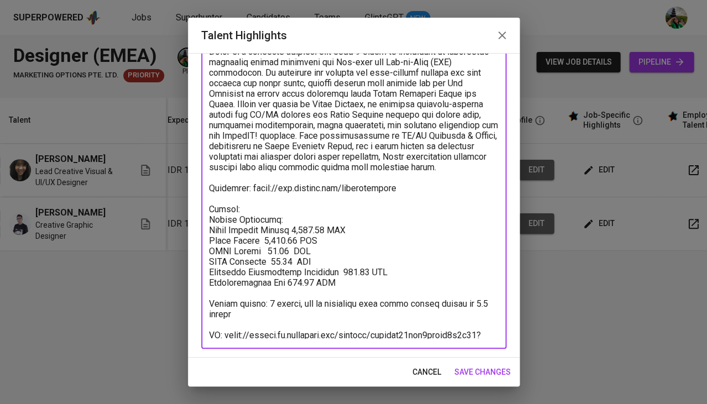
drag, startPoint x: 304, startPoint y: 335, endPoint x: 222, endPoint y: 322, distance: 82.2
click at [222, 322] on textarea at bounding box center [354, 187] width 290 height 303
click at [415, 372] on span "cancel" at bounding box center [426, 372] width 29 height 14
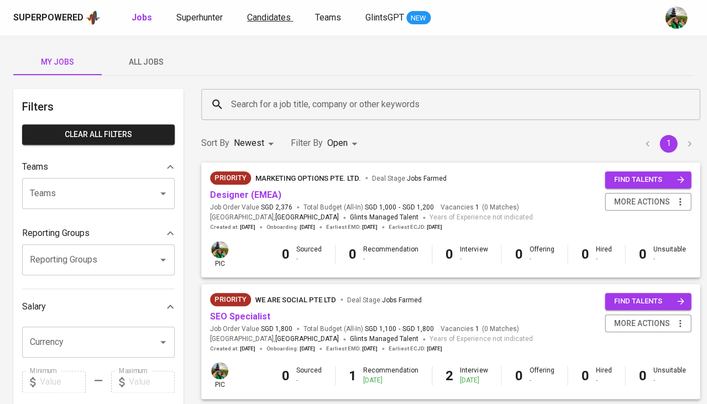
click at [273, 17] on span "Candidates" at bounding box center [269, 17] width 44 height 11
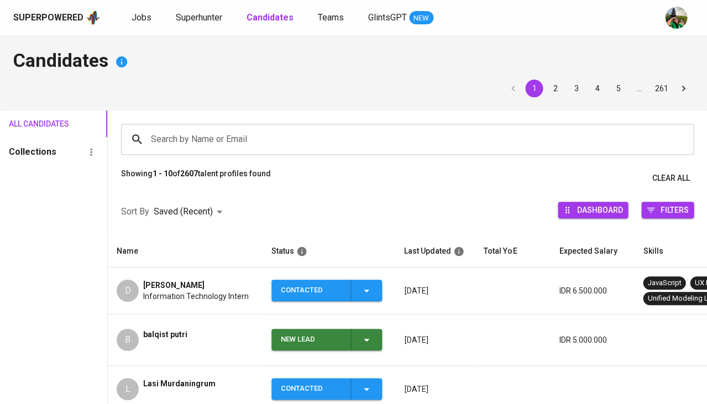
click at [187, 291] on span "Information Technology Intern" at bounding box center [196, 296] width 106 height 11
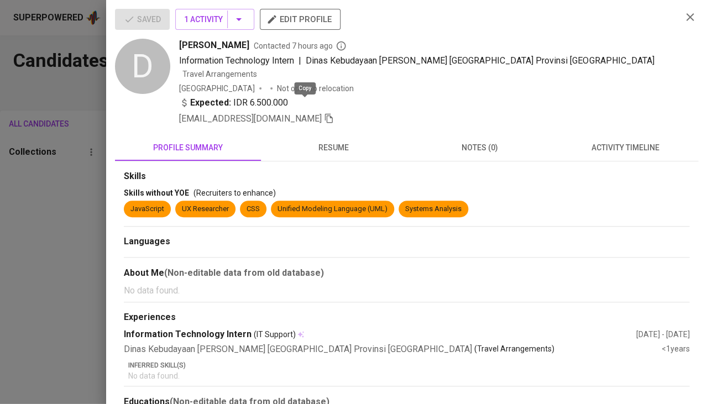
click at [324, 113] on icon "button" at bounding box center [329, 118] width 10 height 10
click at [638, 141] on span "activity timeline" at bounding box center [625, 148] width 133 height 14
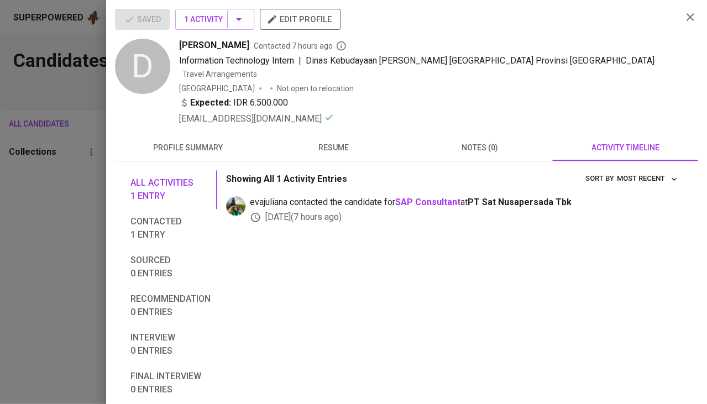
click at [70, 273] on div at bounding box center [353, 202] width 707 height 404
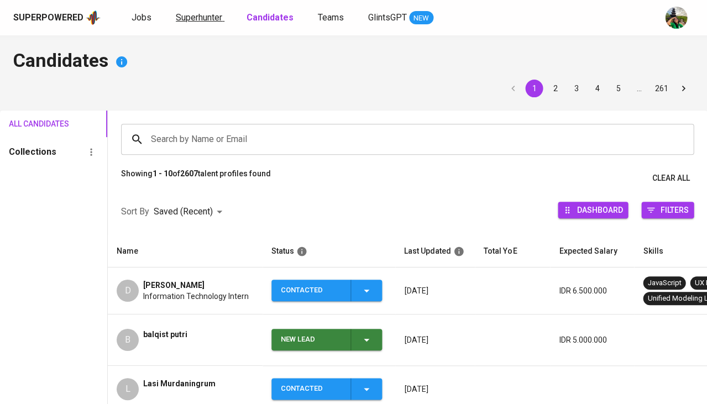
click at [191, 22] on span "Superhunter" at bounding box center [199, 17] width 46 height 11
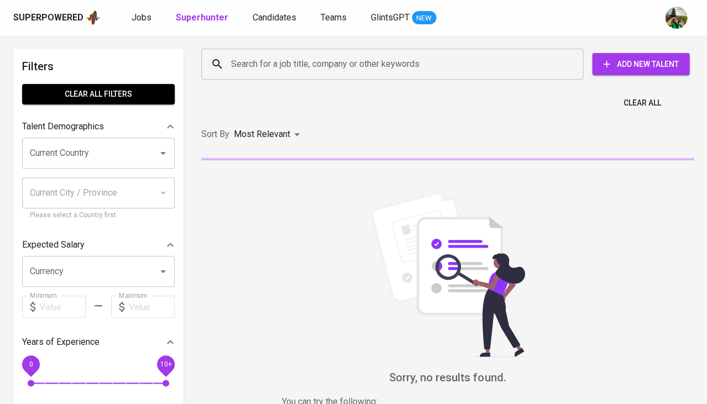
click at [257, 73] on input "Search for a job title, company or other keywords" at bounding box center [394, 64] width 333 height 21
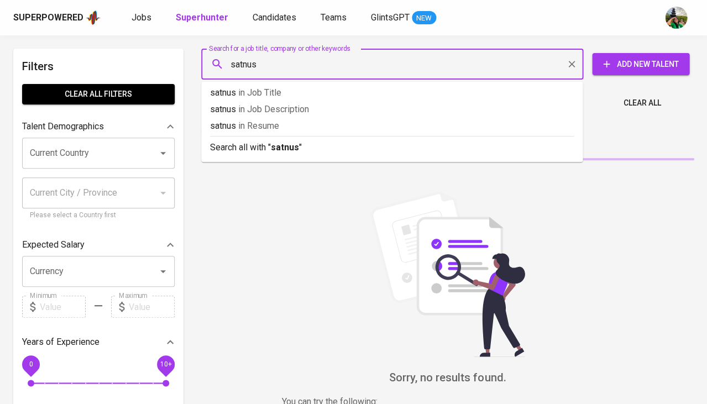
type input "satnusa"
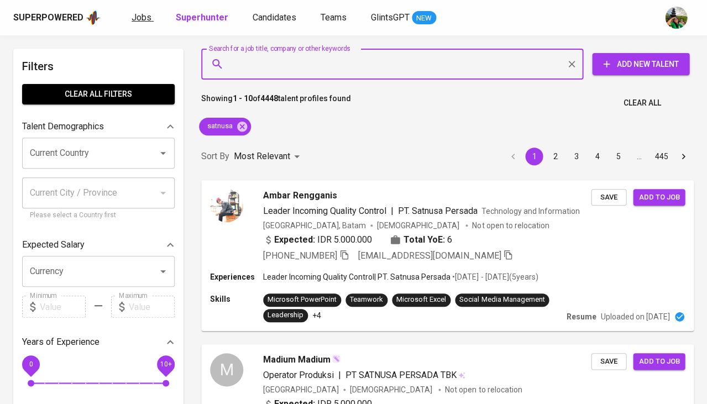
click at [148, 23] on link "Jobs" at bounding box center [143, 18] width 22 height 14
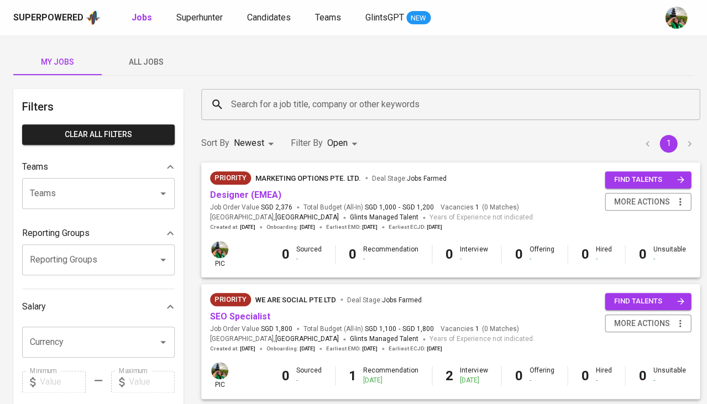
click at [161, 65] on span "All Jobs" at bounding box center [145, 62] width 75 height 14
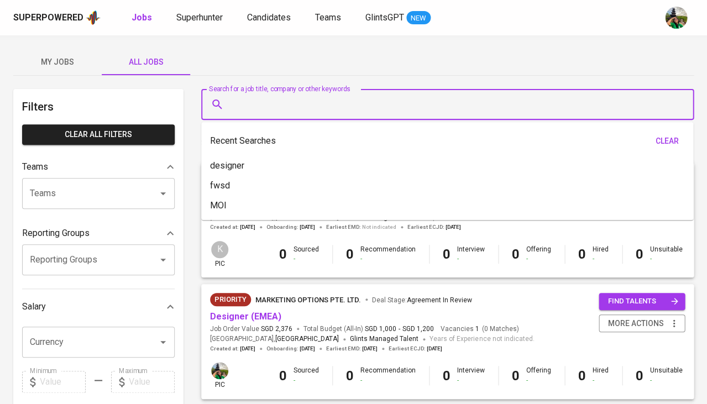
click at [271, 97] on input "Search for a job title, company or other keywords" at bounding box center [450, 104] width 444 height 21
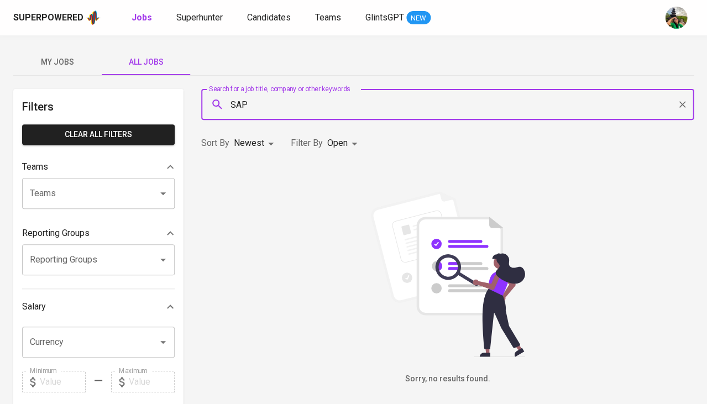
type input "SAP"
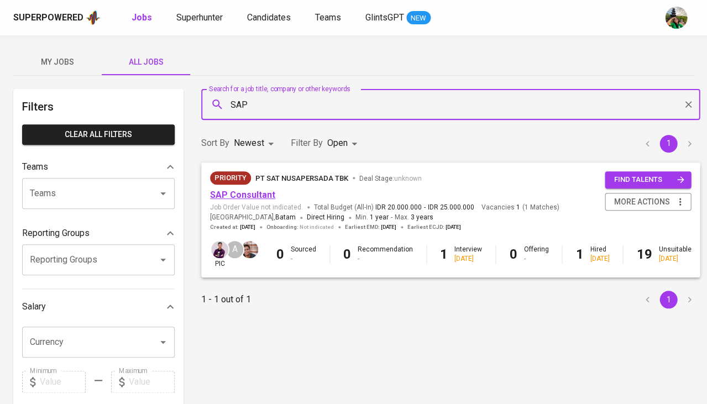
click at [265, 198] on link "SAP Consultant" at bounding box center [242, 195] width 65 height 11
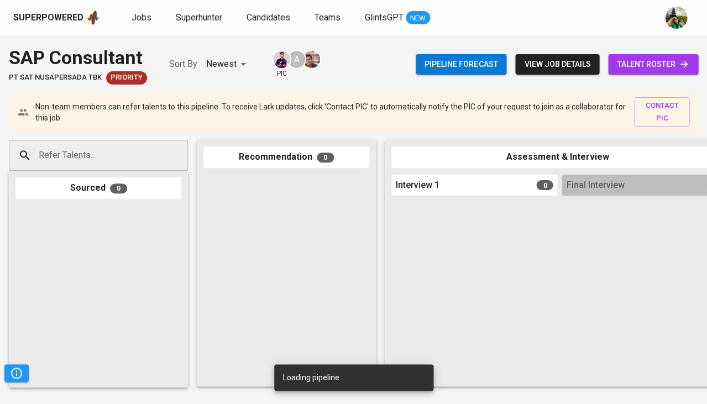
click at [62, 162] on input "Refer Talents..." at bounding box center [94, 155] width 116 height 21
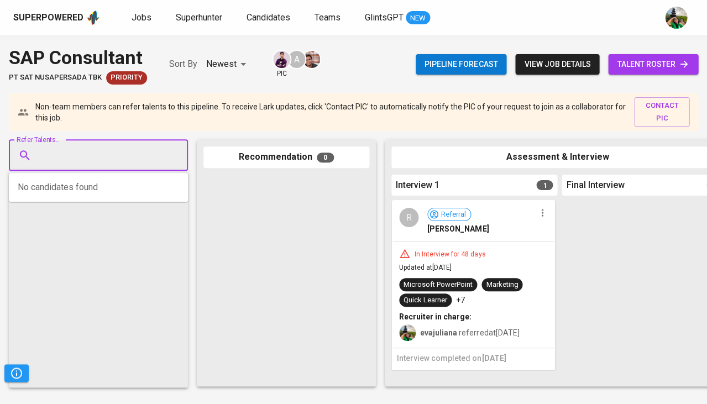
paste input "[EMAIL_ADDRESS][DOMAIN_NAME]"
type input "[EMAIL_ADDRESS][DOMAIN_NAME]"
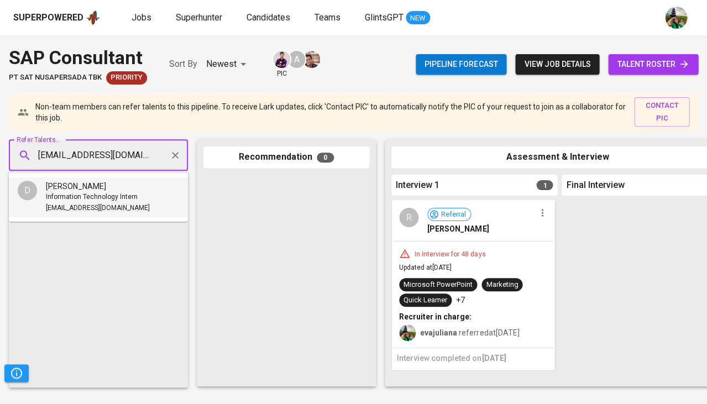
click at [81, 193] on span "Information Technology Intern" at bounding box center [92, 197] width 92 height 11
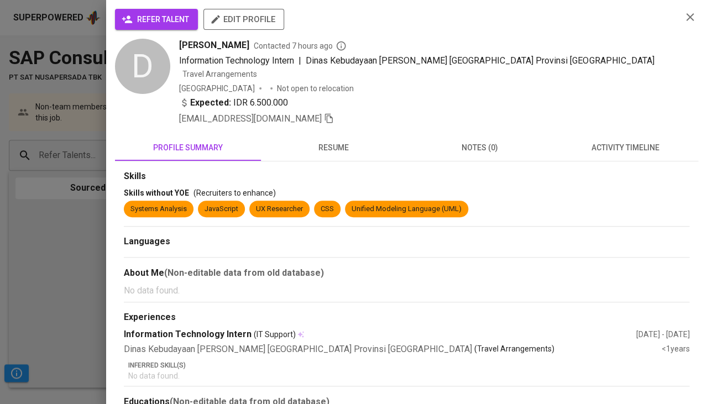
click at [173, 23] on span "refer talent" at bounding box center [156, 20] width 65 height 14
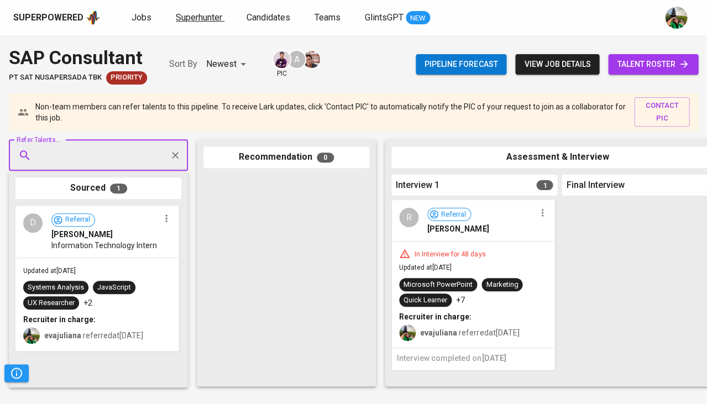
click at [211, 15] on span "Superhunter" at bounding box center [199, 17] width 46 height 11
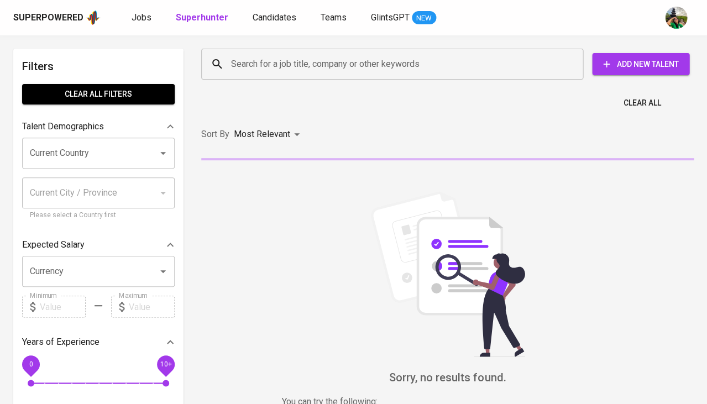
click at [100, 148] on input "Current Country" at bounding box center [83, 153] width 112 height 21
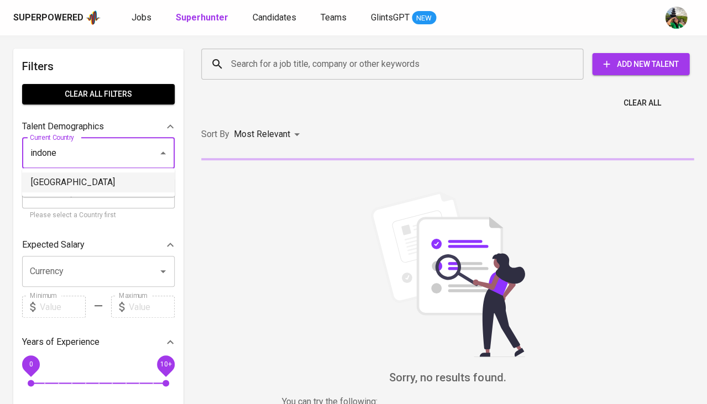
click at [61, 184] on li "[GEOGRAPHIC_DATA]" at bounding box center [98, 183] width 153 height 20
type input "[GEOGRAPHIC_DATA]"
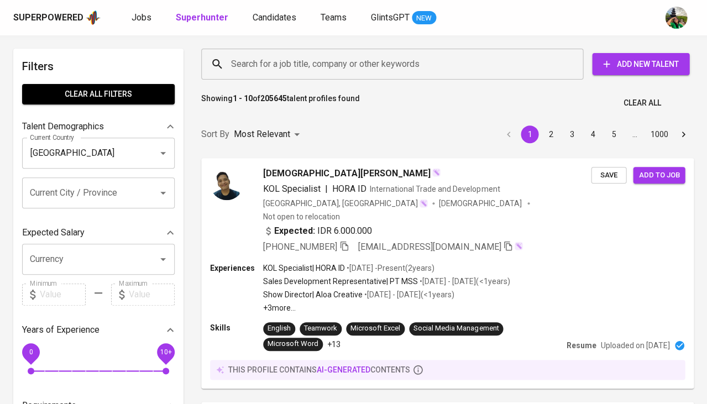
click at [270, 60] on input "Search for a job title, company or other keywords" at bounding box center [394, 64] width 333 height 21
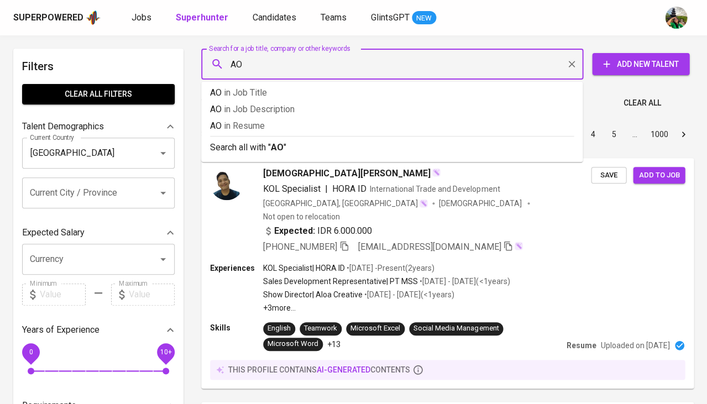
type input "A"
type input "EMEA"
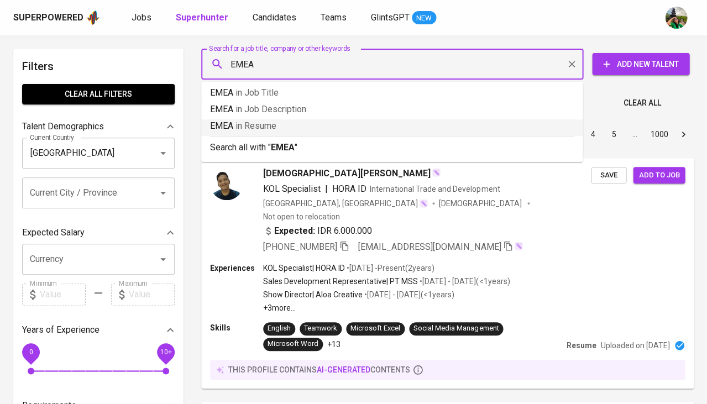
click at [247, 129] on span "in Resume" at bounding box center [256, 126] width 41 height 11
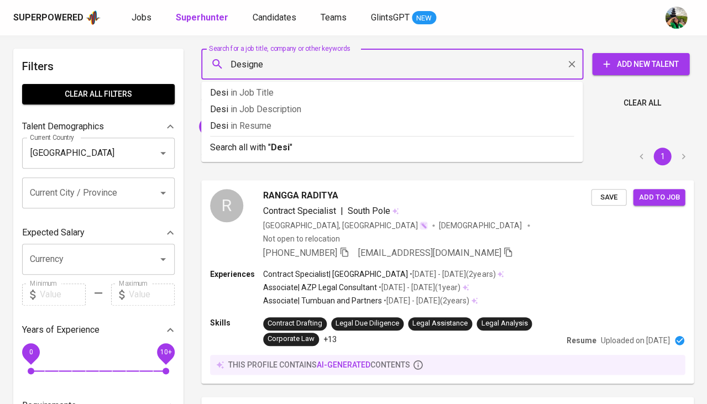
type input "Designer"
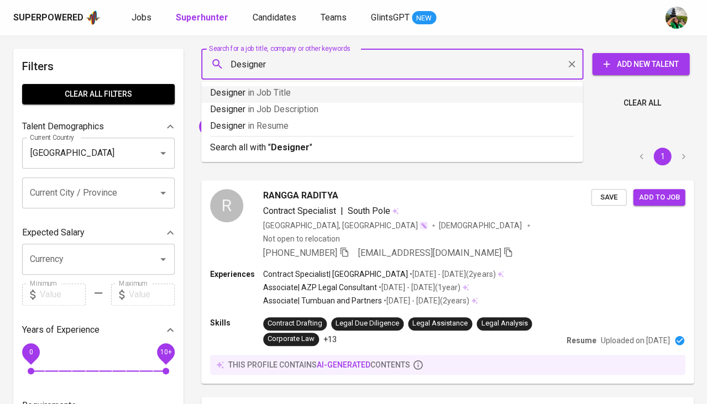
click at [264, 91] on span "in Job Title" at bounding box center [269, 92] width 43 height 11
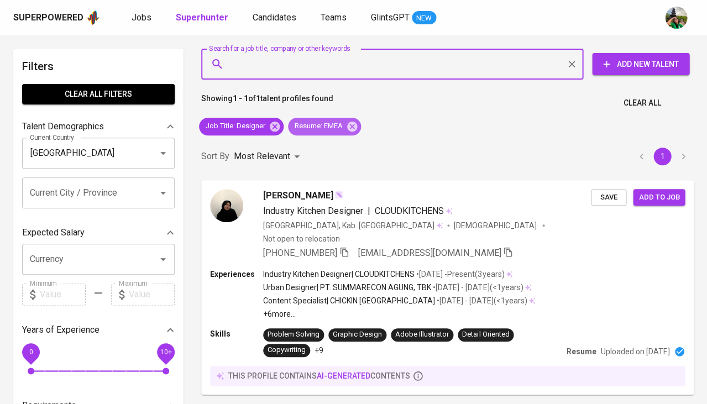
click at [356, 133] on div "Resume : EMEA" at bounding box center [324, 127] width 73 height 18
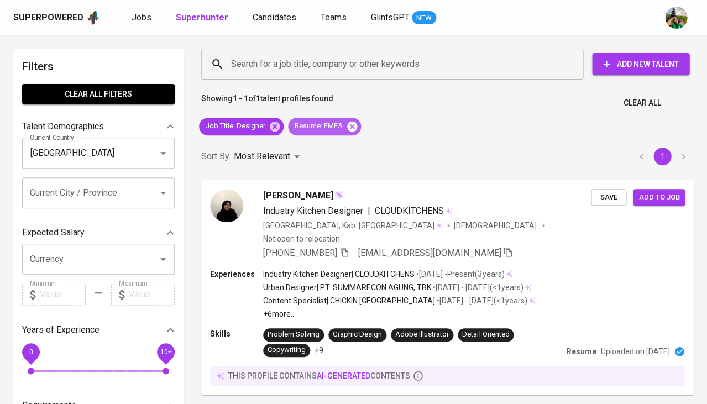
click at [354, 129] on icon at bounding box center [352, 126] width 10 height 10
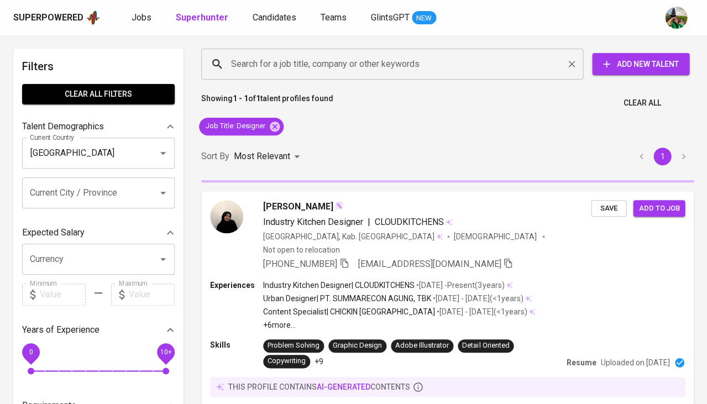
click at [284, 65] on input "Search for a job title, company or other keywords" at bounding box center [394, 64] width 333 height 21
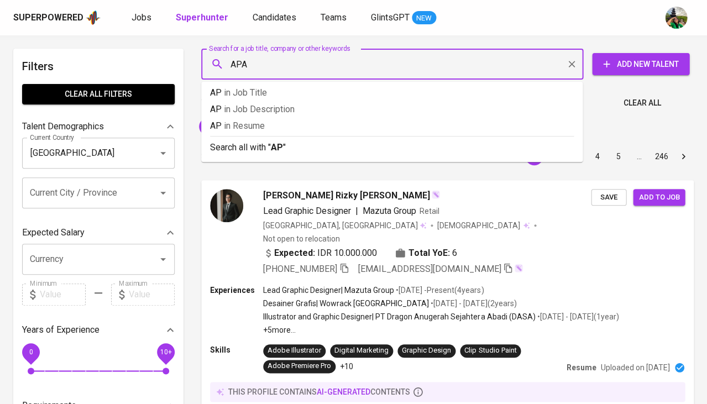
type input "APAC"
click at [232, 121] on p "APAC in Resume" at bounding box center [392, 125] width 364 height 13
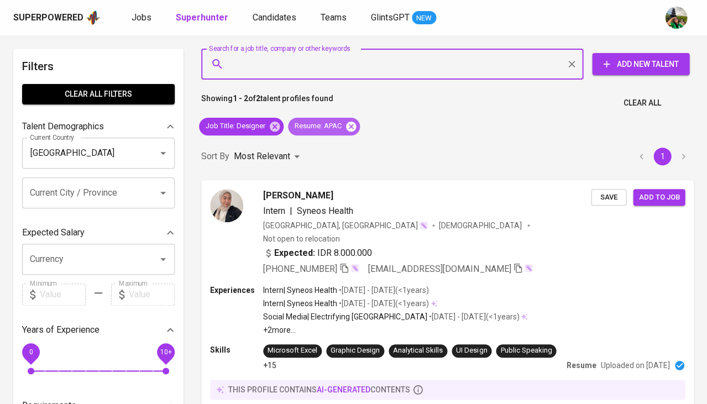
click at [354, 128] on icon at bounding box center [351, 127] width 12 height 12
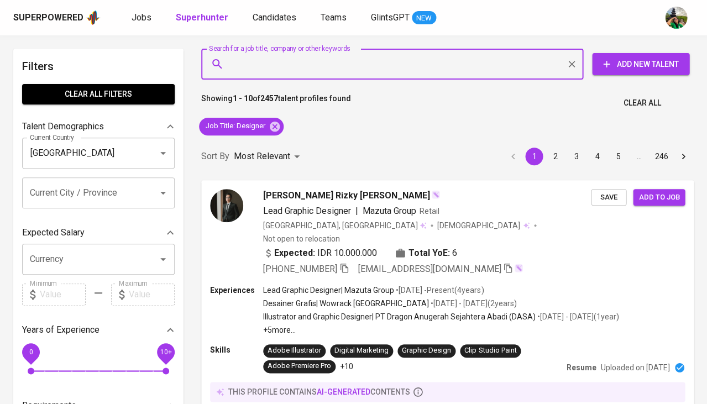
click at [285, 69] on input "Search for a job title, company or other keywords" at bounding box center [394, 64] width 333 height 21
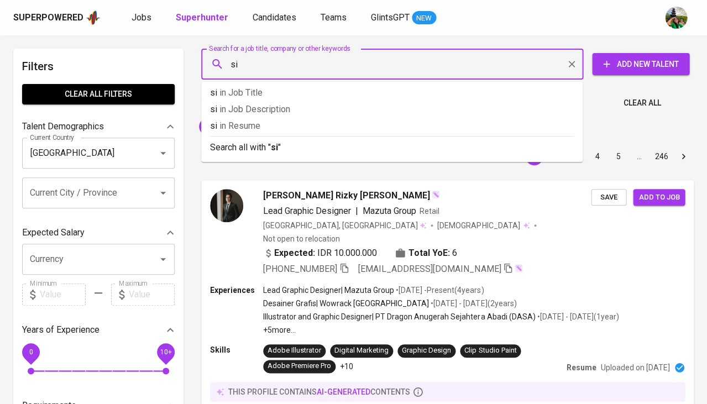
type input "U"
type input "UK"
click at [279, 122] on p "UK in Resume" at bounding box center [392, 125] width 364 height 13
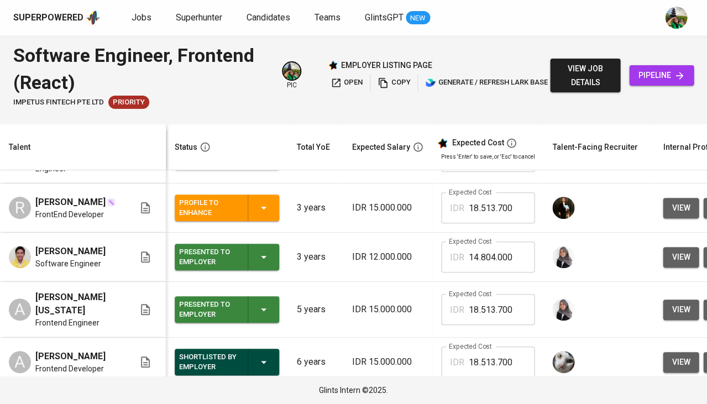
scroll to position [38, 0]
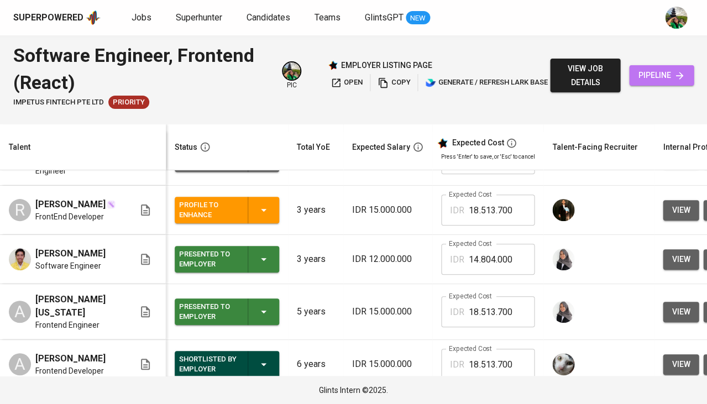
click at [667, 82] on link "pipeline" at bounding box center [661, 75] width 65 height 20
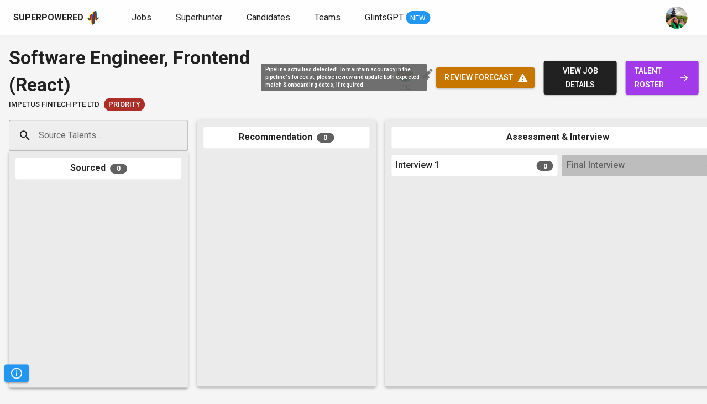
click at [453, 74] on span "review forecast" at bounding box center [485, 78] width 81 height 14
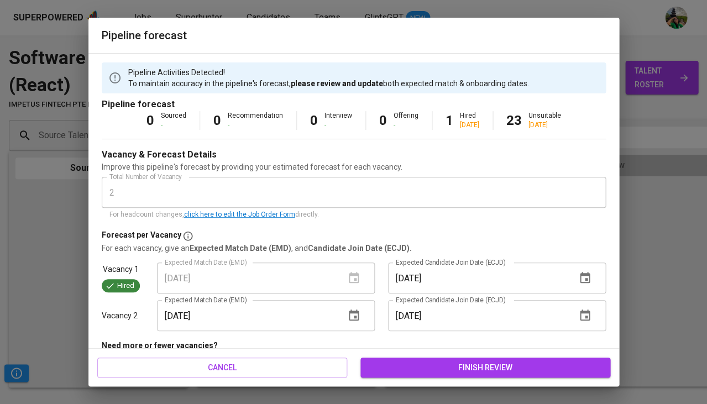
click at [437, 361] on span "finish review" at bounding box center [485, 368] width 232 height 14
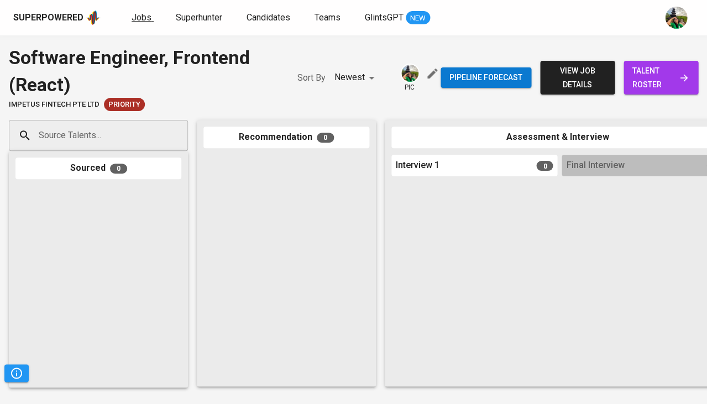
click at [140, 16] on span "Jobs" at bounding box center [142, 17] width 20 height 11
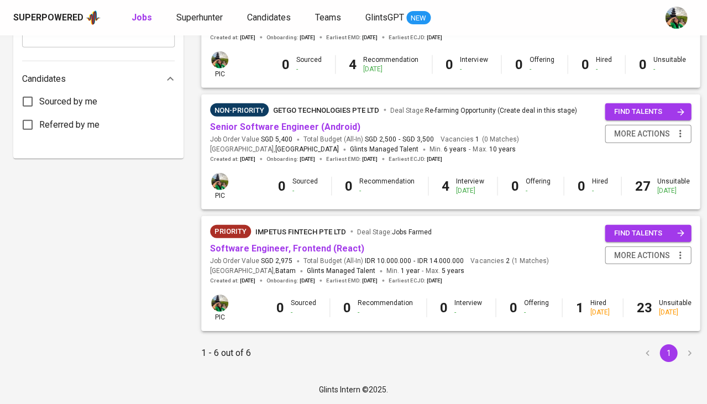
scroll to position [553, 0]
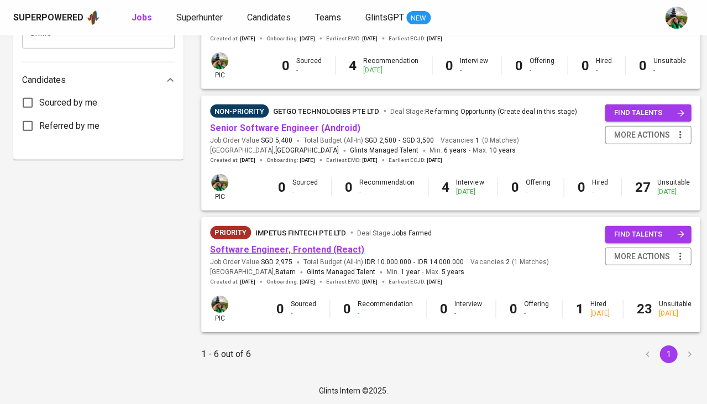
click at [263, 244] on link "Software Engineer, Frontend (React)" at bounding box center [287, 249] width 154 height 11
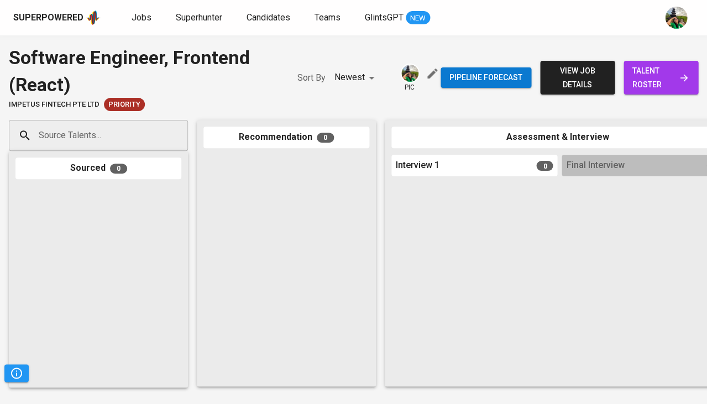
click at [663, 82] on span "talent roster" at bounding box center [661, 77] width 57 height 27
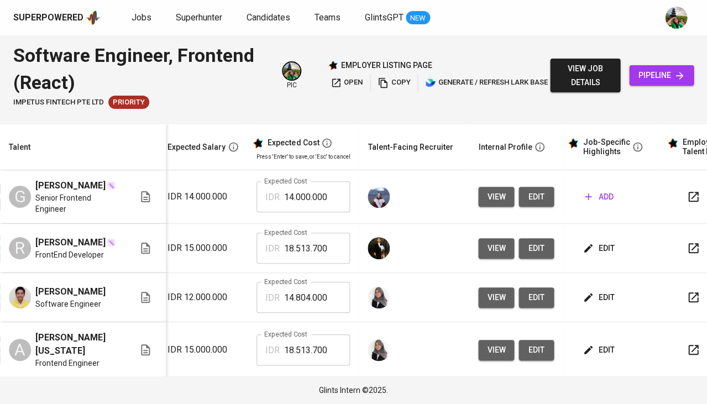
scroll to position [0, 200]
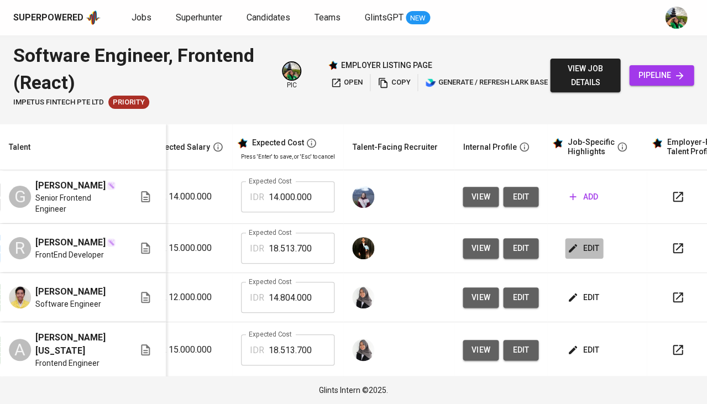
click at [576, 244] on span "edit" at bounding box center [583, 249] width 29 height 14
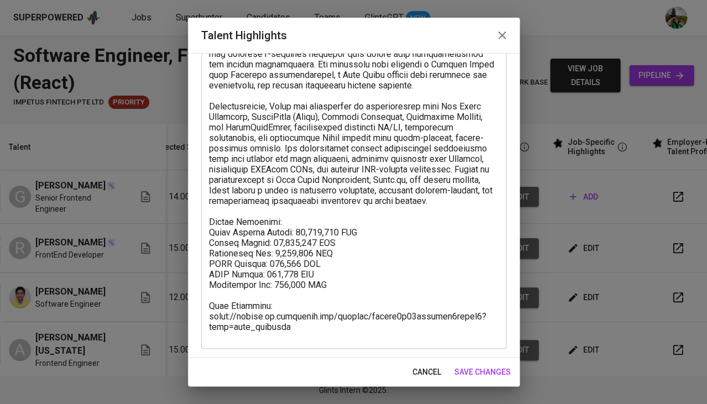
scroll to position [151, 0]
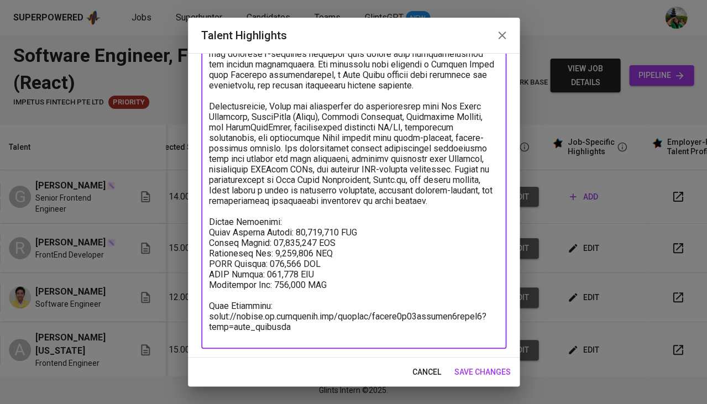
drag, startPoint x: 299, startPoint y: 315, endPoint x: 189, endPoint y: 292, distance: 112.3
click at [189, 292] on div "Enhance the Talent's profile by adding highlights relevant to this job - accomp…" at bounding box center [354, 205] width 332 height 305
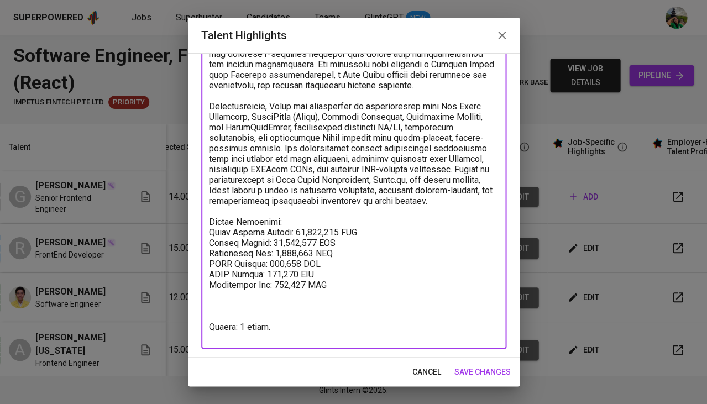
type textarea "Summary: Rizqy is a Full Stack Developer and UI/UX Designer with 2+ years of ex…"
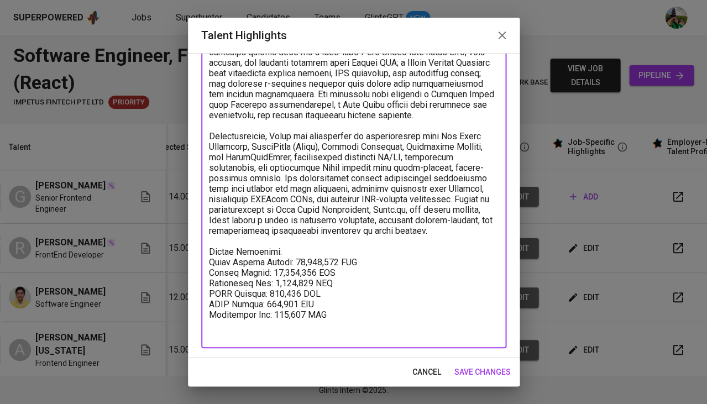
scroll to position [121, 0]
click at [477, 369] on span "save changes" at bounding box center [482, 372] width 56 height 14
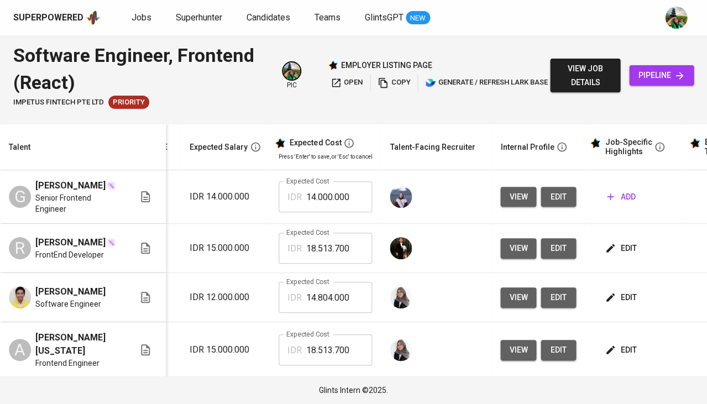
scroll to position [0, 0]
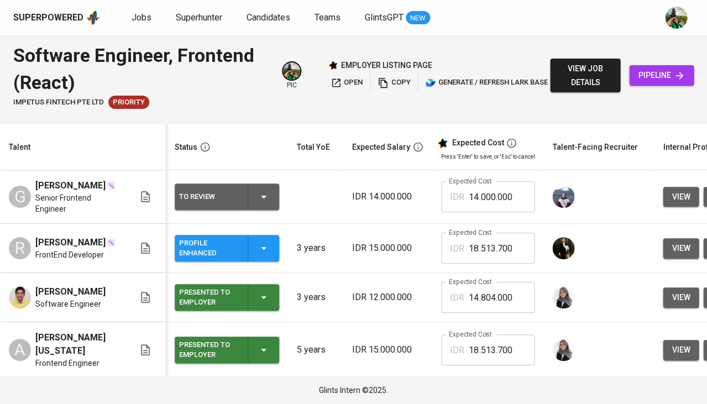
click at [256, 241] on div "Profile Enhanced" at bounding box center [227, 248] width 96 height 27
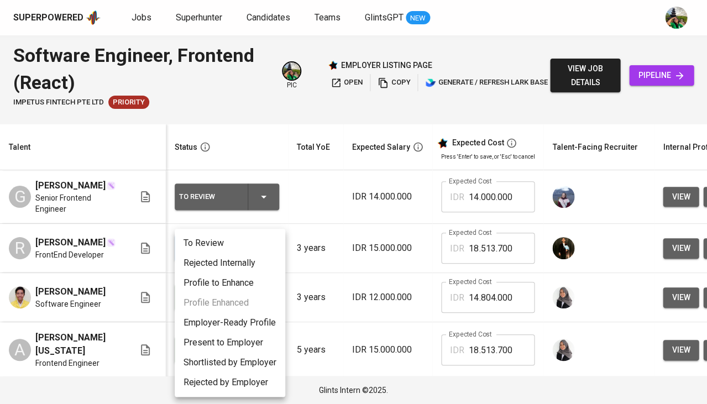
click at [225, 337] on li "Present to Employer" at bounding box center [230, 343] width 111 height 20
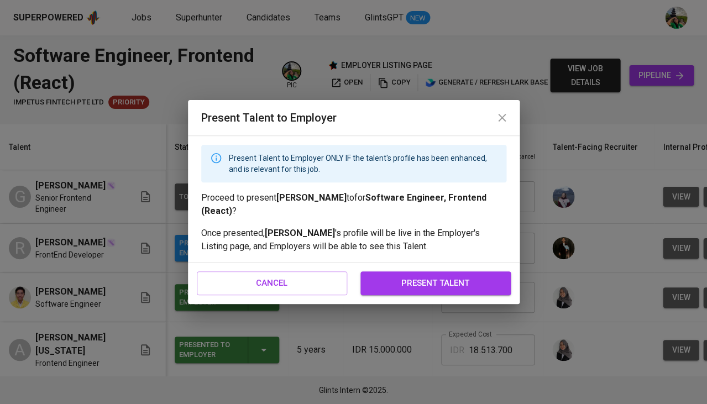
click at [427, 280] on span "present talent" at bounding box center [436, 283] width 126 height 14
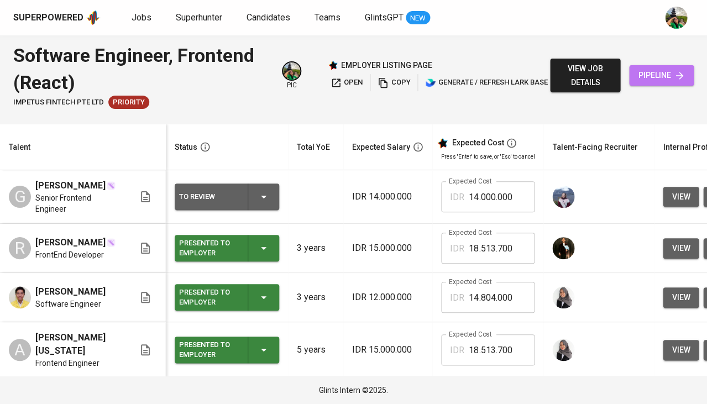
click at [675, 79] on icon at bounding box center [679, 75] width 11 height 11
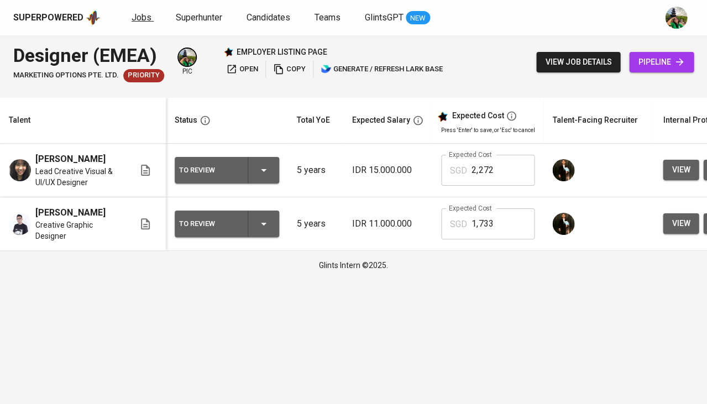
click at [141, 19] on span "Jobs" at bounding box center [142, 17] width 20 height 11
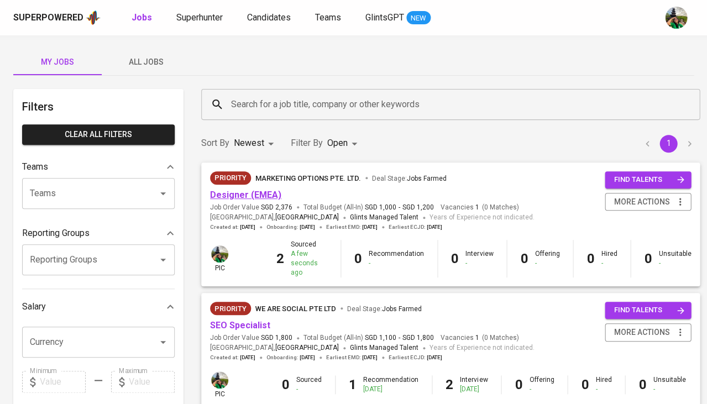
click at [233, 194] on link "Designer (EMEA)" at bounding box center [245, 195] width 71 height 11
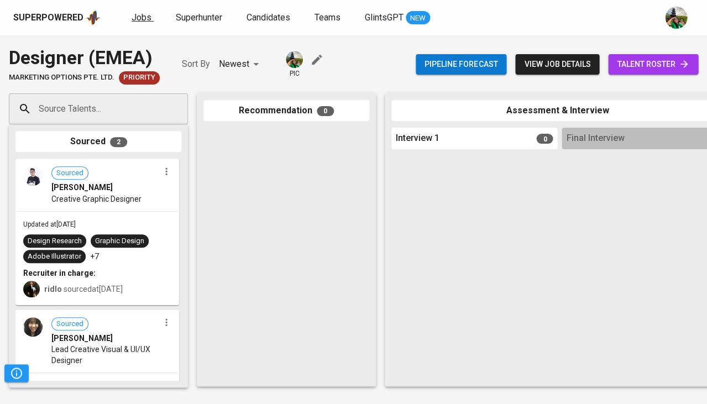
click at [143, 23] on link "Jobs" at bounding box center [143, 18] width 22 height 14
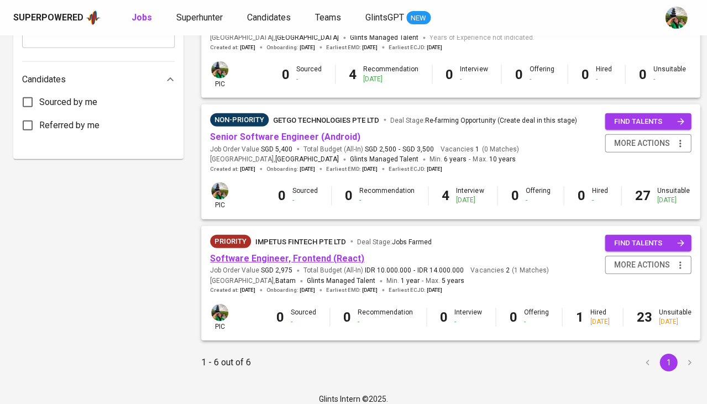
scroll to position [553, 0]
click at [276, 254] on link "Software Engineer, Frontend (React)" at bounding box center [287, 259] width 154 height 11
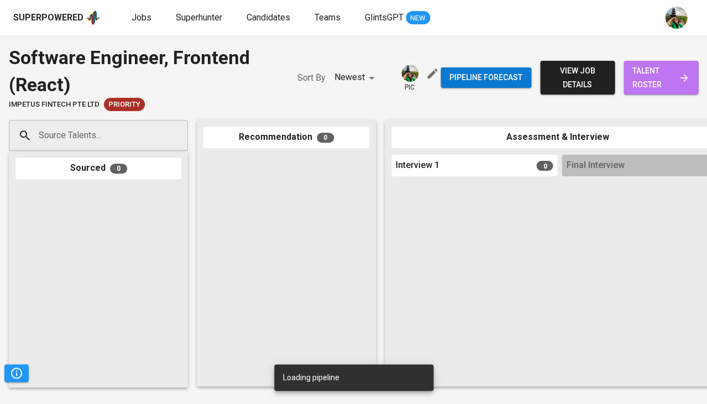
click at [637, 80] on span "talent roster" at bounding box center [661, 77] width 57 height 27
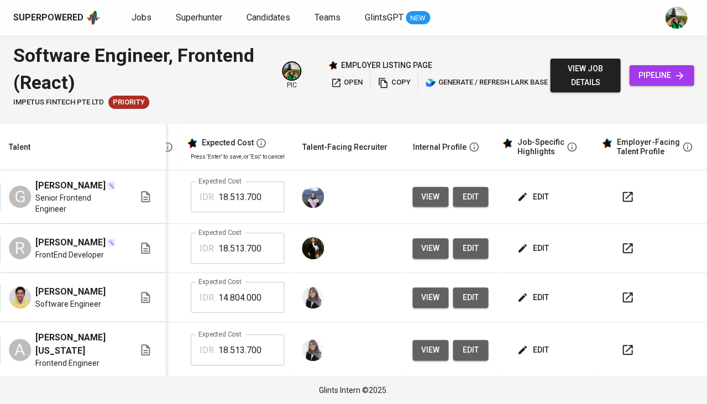
scroll to position [0, 254]
click at [533, 190] on span "edit" at bounding box center [533, 197] width 29 height 14
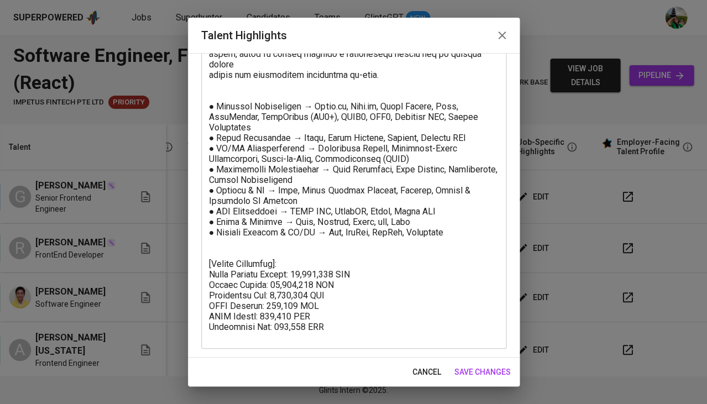
scroll to position [151, 0]
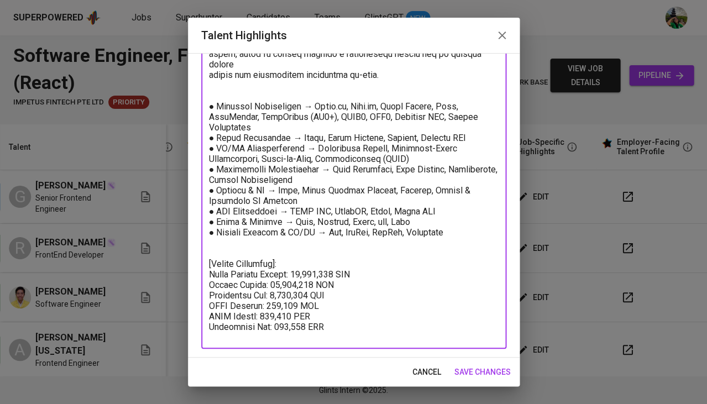
click at [288, 321] on textarea at bounding box center [354, 157] width 290 height 364
click at [475, 368] on span "save changes" at bounding box center [482, 372] width 56 height 14
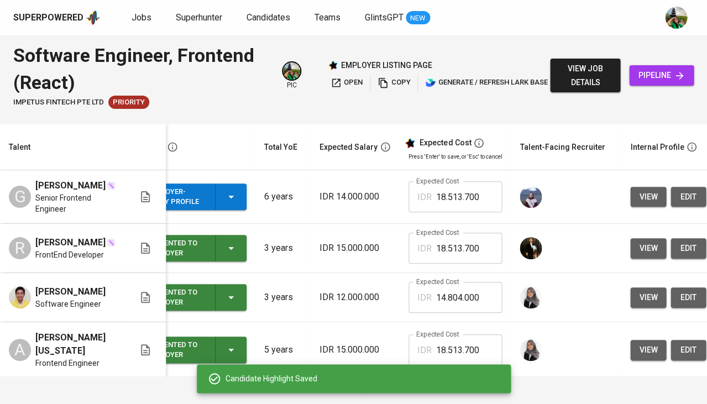
scroll to position [0, 33]
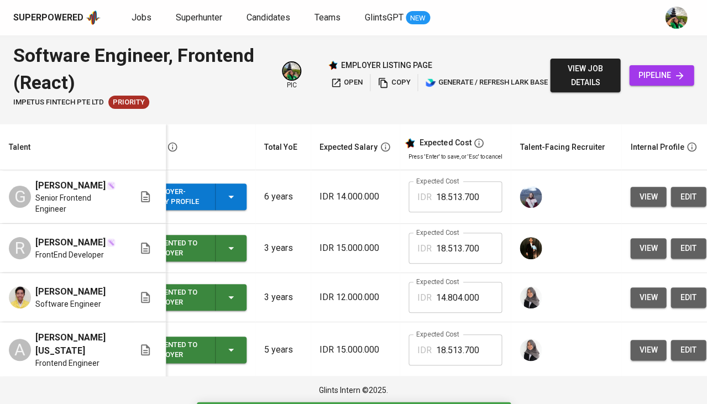
click at [234, 191] on icon "button" at bounding box center [230, 196] width 13 height 13
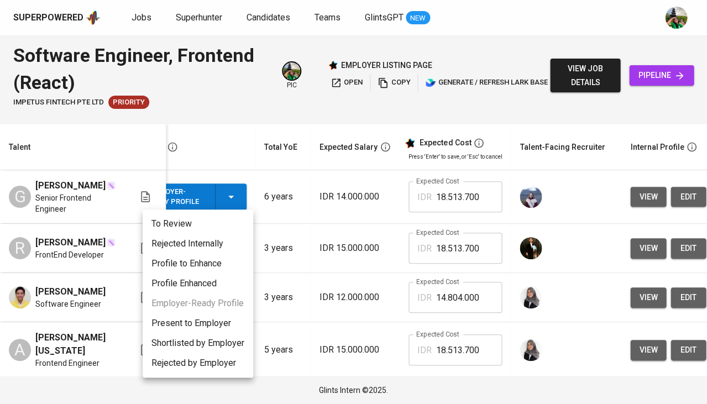
click at [192, 318] on li "Present to Employer" at bounding box center [198, 323] width 111 height 20
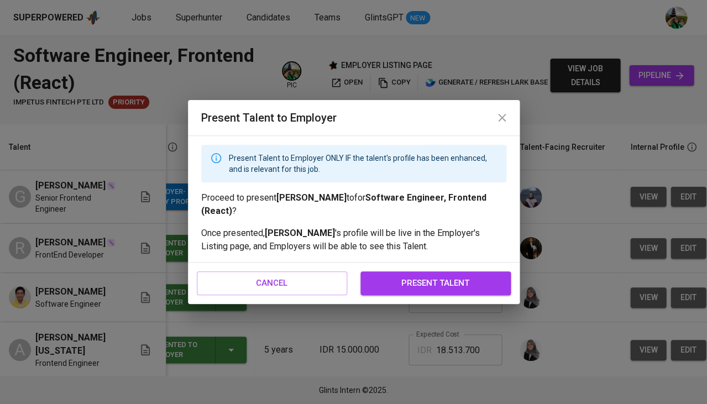
click at [464, 280] on span "present talent" at bounding box center [436, 283] width 126 height 14
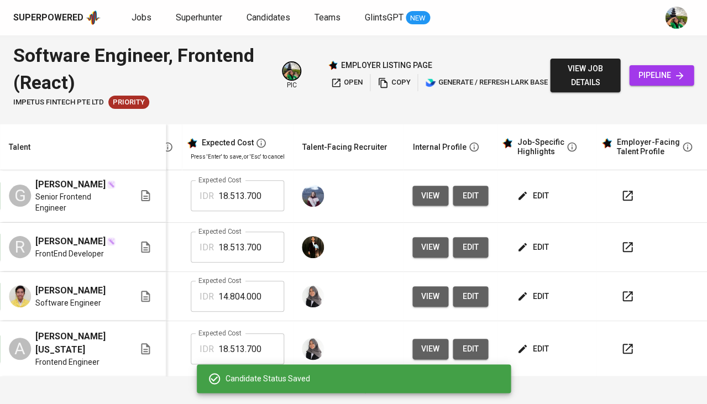
scroll to position [1, 254]
click at [536, 195] on span "edit" at bounding box center [533, 196] width 29 height 14
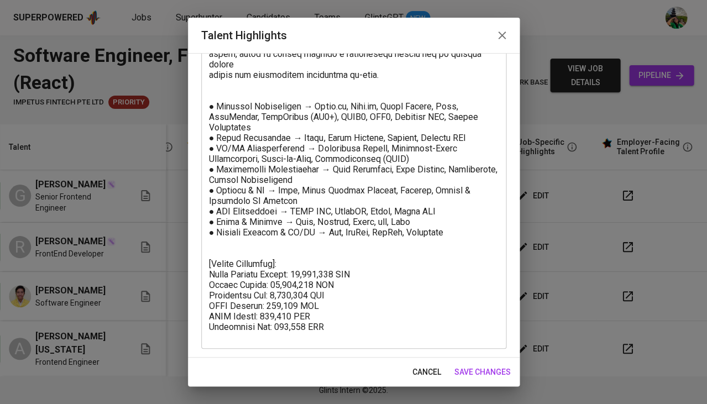
scroll to position [151, 0]
click at [422, 375] on span "cancel" at bounding box center [426, 372] width 29 height 14
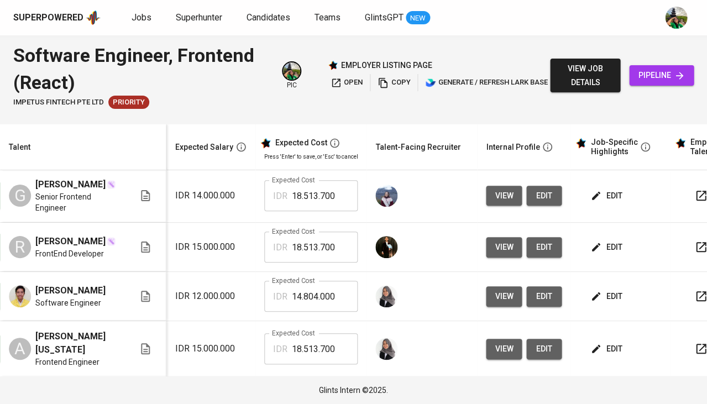
scroll to position [1, 188]
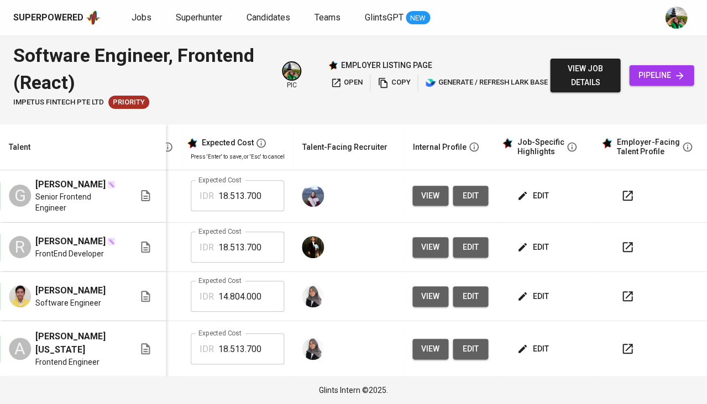
click at [621, 191] on icon "button" at bounding box center [627, 195] width 13 height 13
click at [343, 82] on span "open" at bounding box center [347, 82] width 32 height 13
click at [671, 90] on div "view job details pipeline" at bounding box center [622, 75] width 144 height 67
click at [671, 80] on span "pipeline" at bounding box center [661, 76] width 47 height 14
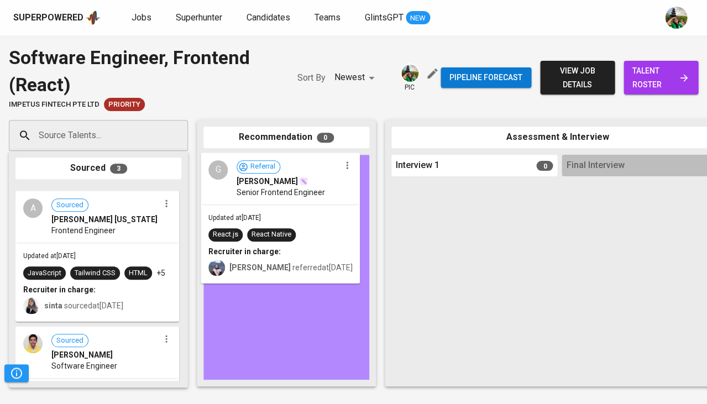
drag, startPoint x: 85, startPoint y: 235, endPoint x: 273, endPoint y: 202, distance: 190.8
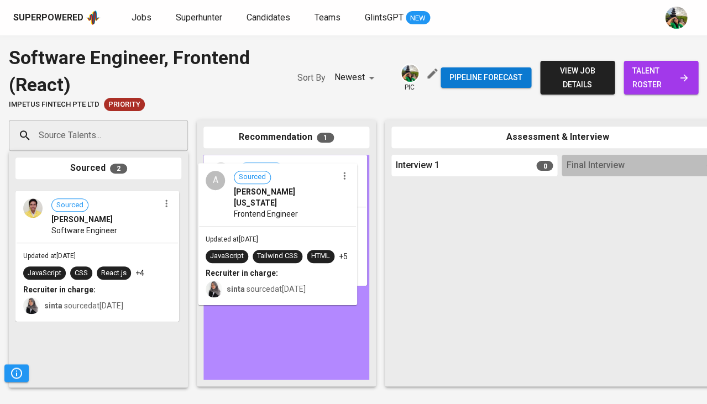
drag, startPoint x: 87, startPoint y: 260, endPoint x: 266, endPoint y: 238, distance: 181.1
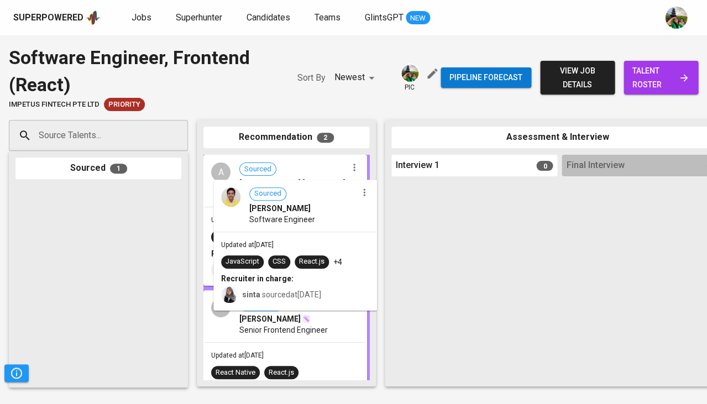
drag, startPoint x: 62, startPoint y: 239, endPoint x: 263, endPoint y: 229, distance: 201.0
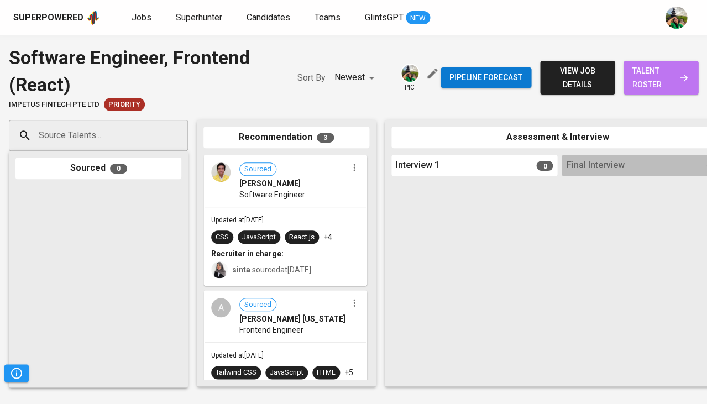
click at [639, 91] on span "talent roster" at bounding box center [661, 77] width 57 height 27
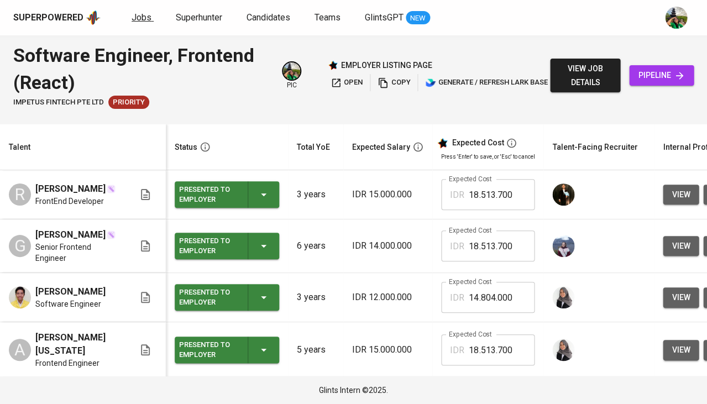
click at [140, 21] on span "Jobs" at bounding box center [142, 17] width 20 height 11
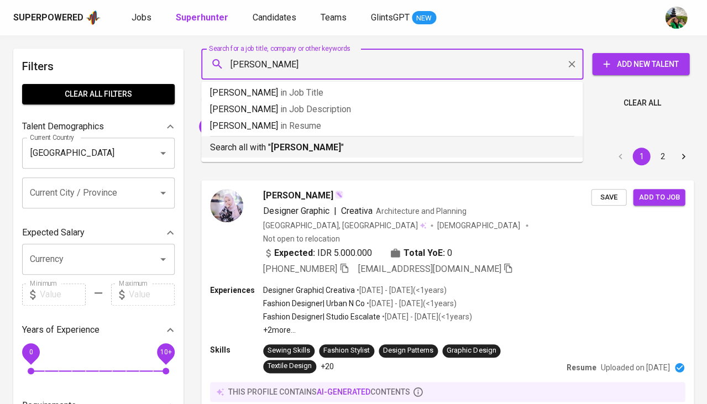
type input "figma"
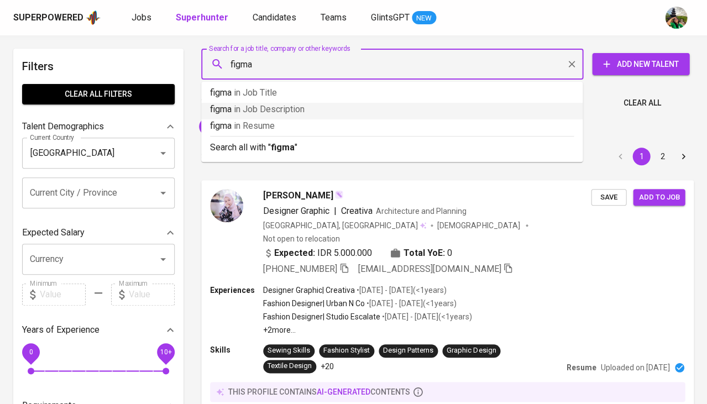
click at [280, 118] on li "figma in Job Description" at bounding box center [391, 111] width 381 height 17
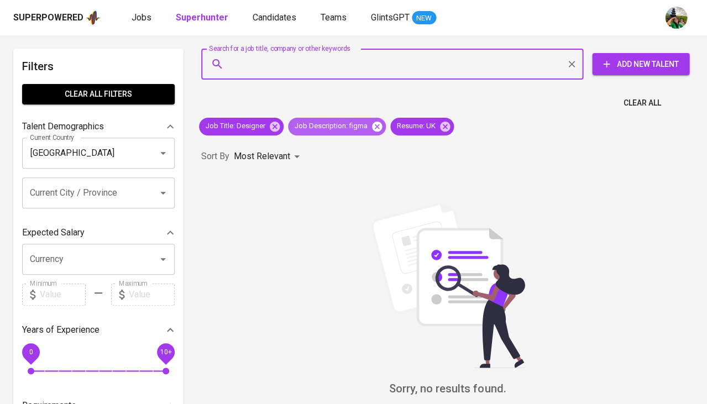
click at [375, 129] on icon at bounding box center [377, 126] width 10 height 10
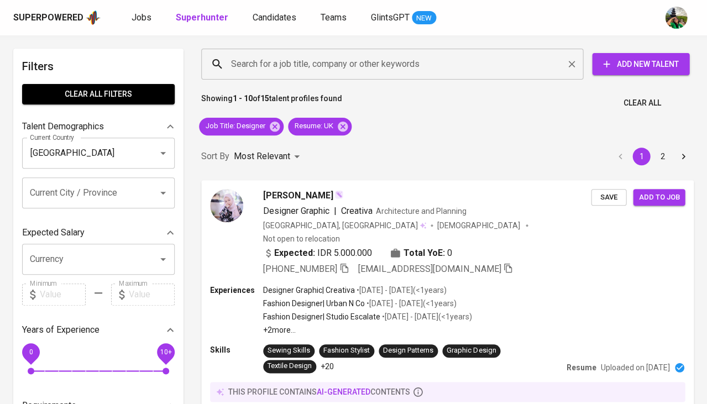
click at [337, 69] on input "Search for a job title, company or other keywords" at bounding box center [394, 64] width 333 height 21
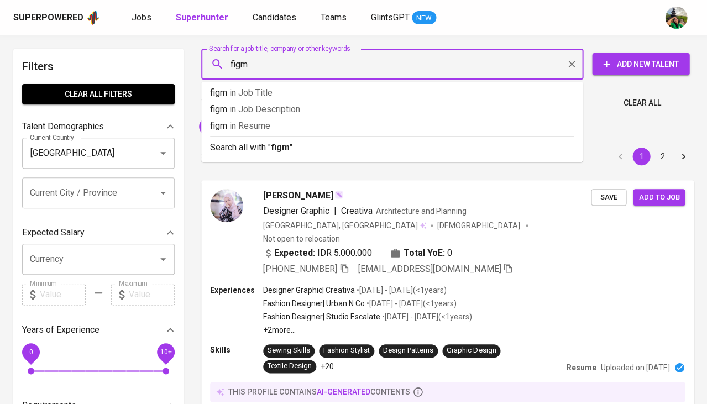
type input "figma"
click at [277, 132] on p "figma in Resume" at bounding box center [392, 125] width 364 height 13
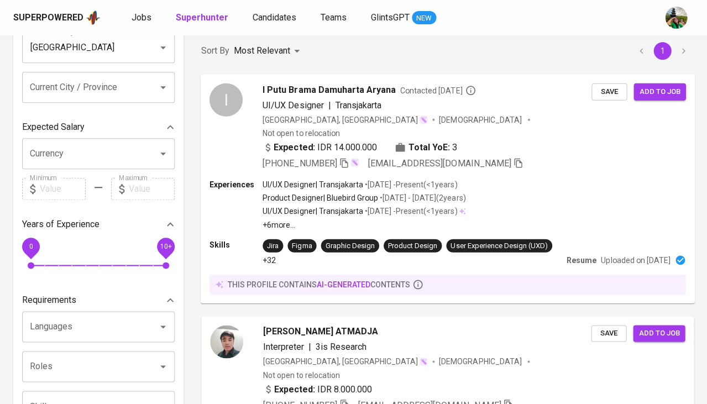
scroll to position [107, 0]
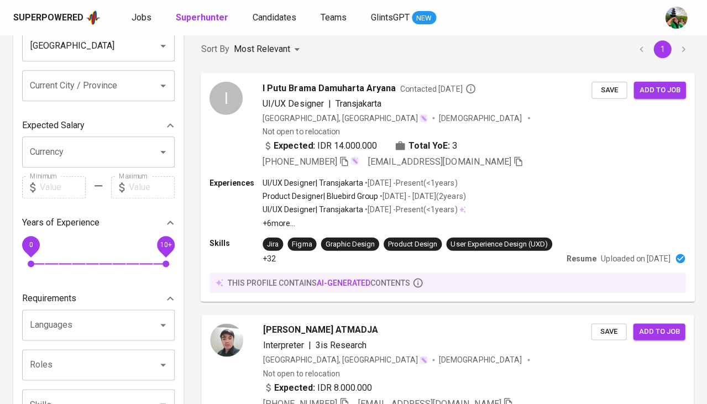
click at [291, 88] on span "I Putu Brama Damuharta Aryana" at bounding box center [329, 87] width 133 height 13
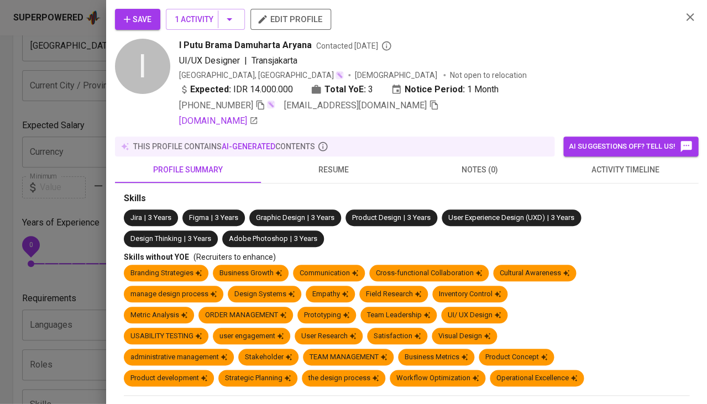
click at [600, 169] on span "activity timeline" at bounding box center [625, 170] width 133 height 14
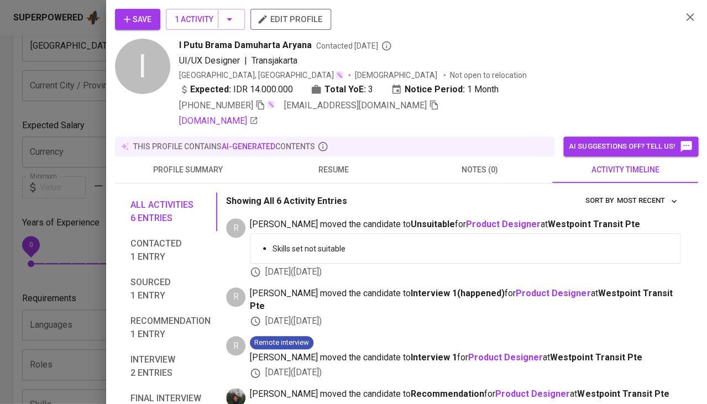
click at [335, 168] on span "resume" at bounding box center [334, 170] width 133 height 14
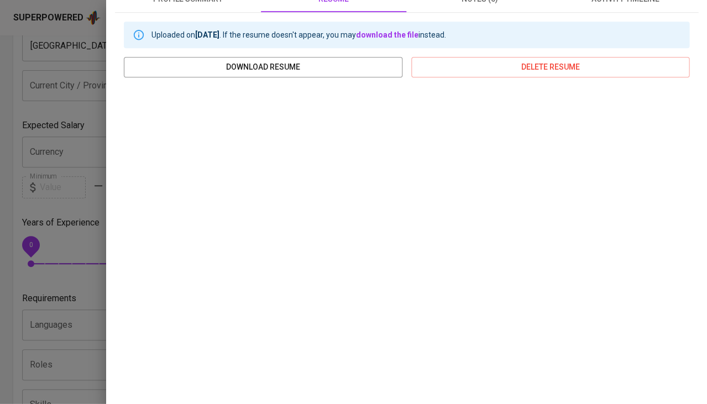
scroll to position [190, 0]
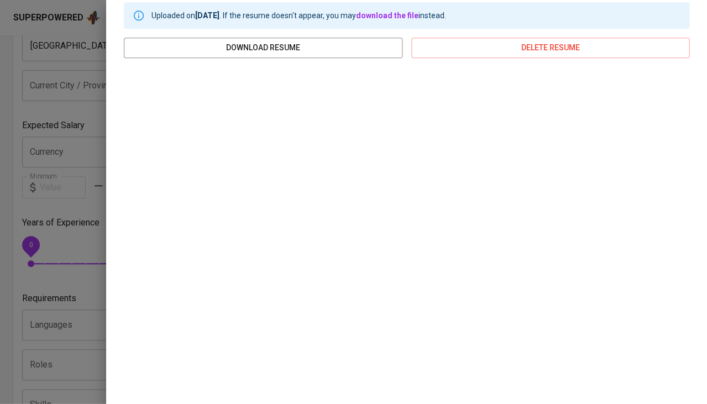
click at [93, 243] on div at bounding box center [353, 202] width 707 height 404
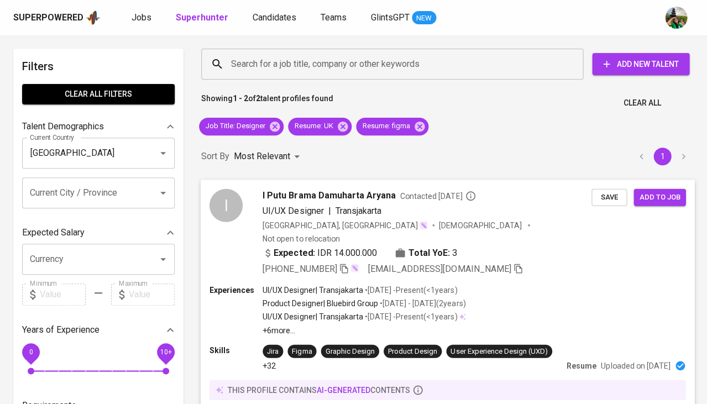
scroll to position [0, 0]
click at [344, 125] on icon at bounding box center [343, 126] width 10 height 10
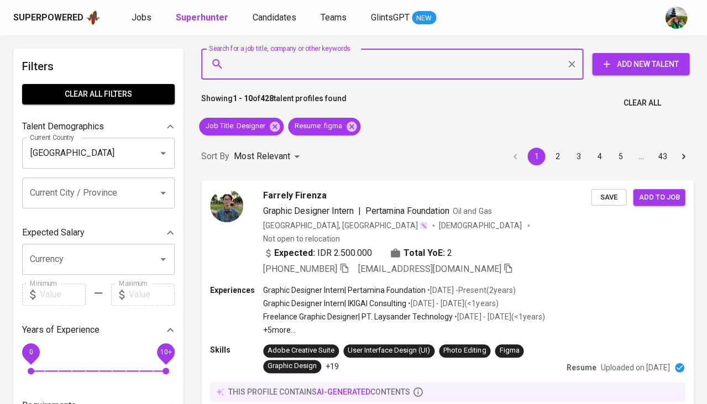
click at [291, 64] on input "Search for a job title, company or other keywords" at bounding box center [394, 64] width 333 height 21
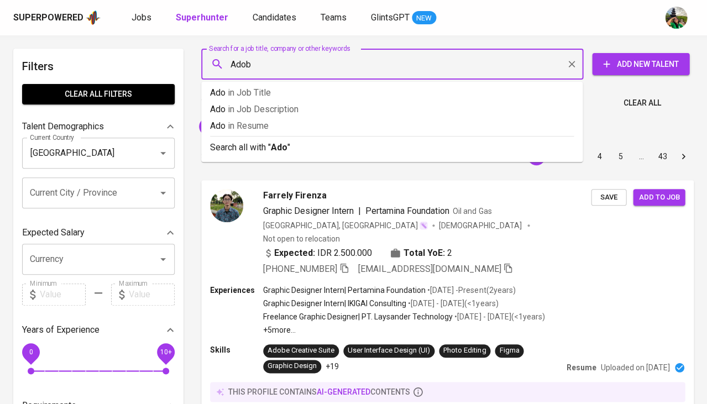
type input "Adobe"
click at [253, 126] on span "in Resume" at bounding box center [258, 126] width 41 height 11
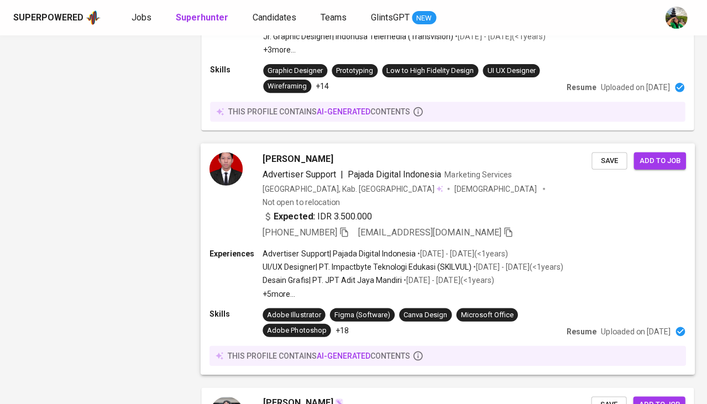
scroll to position [1946, 0]
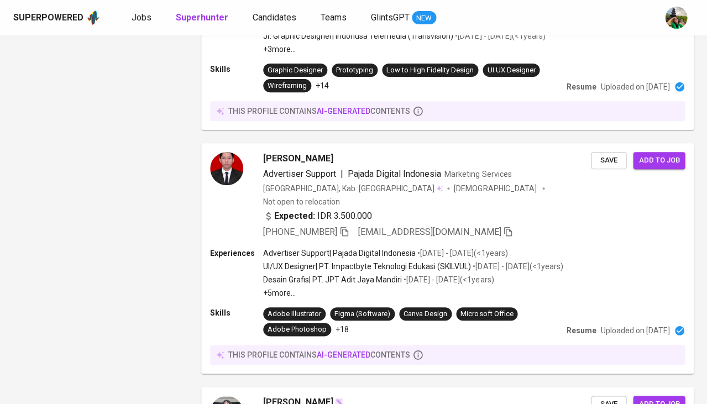
click at [154, 20] on div "Jobs Superhunter Candidates Teams GlintsGPT NEW" at bounding box center [284, 18] width 305 height 14
click at [145, 20] on span "Jobs" at bounding box center [142, 17] width 20 height 11
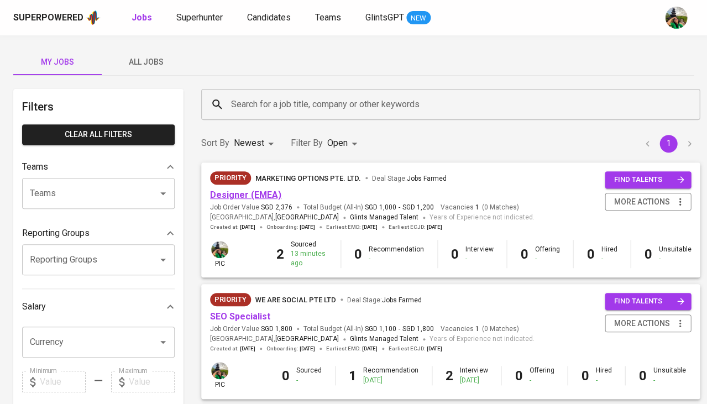
click at [243, 191] on link "Designer (EMEA)" at bounding box center [245, 195] width 71 height 11
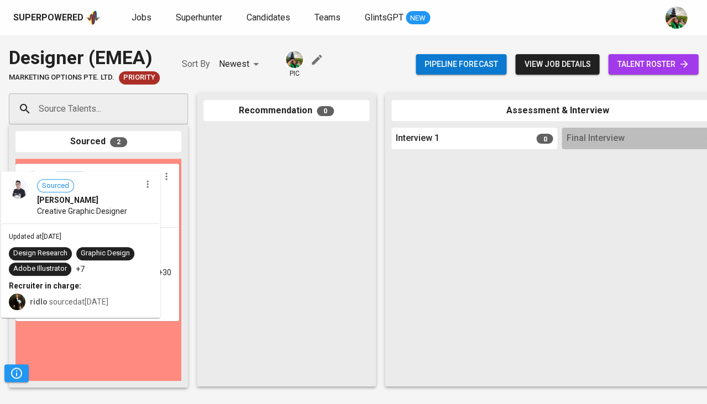
drag, startPoint x: 98, startPoint y: 201, endPoint x: 111, endPoint y: 217, distance: 20.5
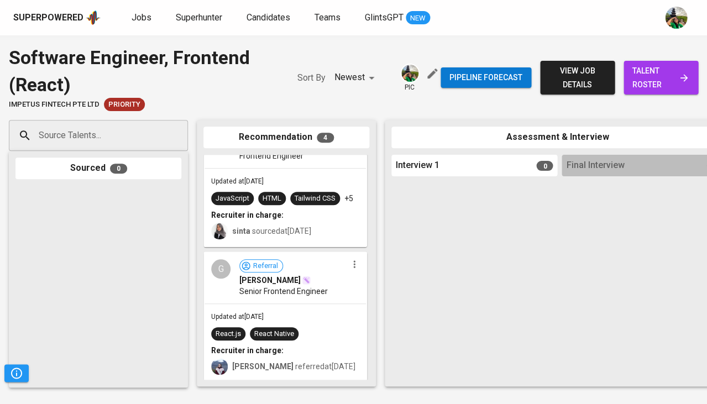
click at [646, 81] on span "talent roster" at bounding box center [661, 77] width 57 height 27
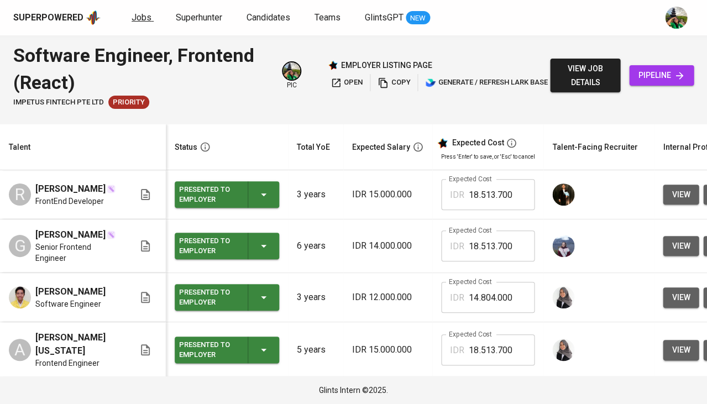
click at [142, 18] on span "Jobs" at bounding box center [142, 17] width 20 height 11
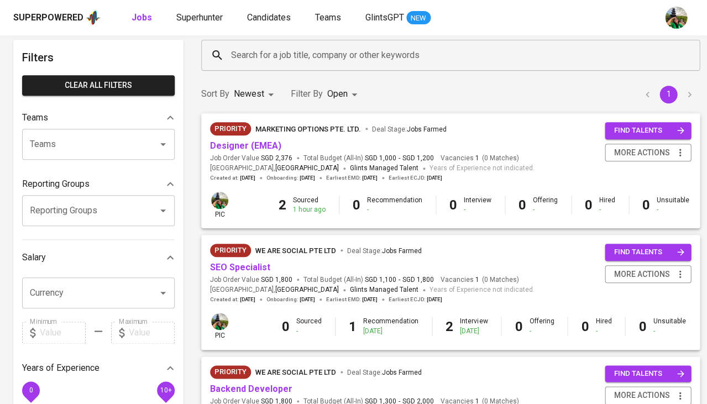
scroll to position [62, 0]
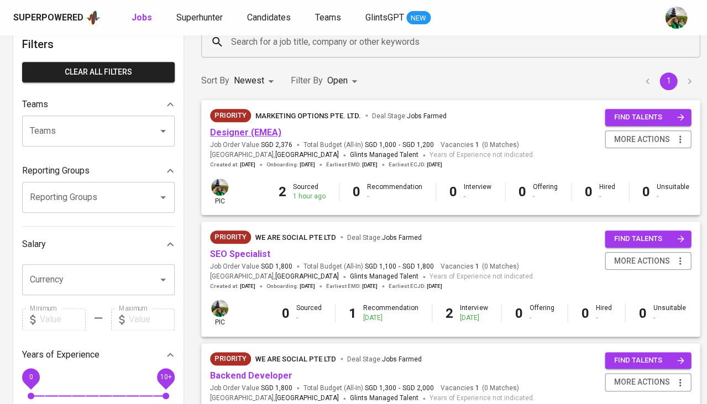
click at [245, 130] on link "Designer (EMEA)" at bounding box center [245, 132] width 71 height 11
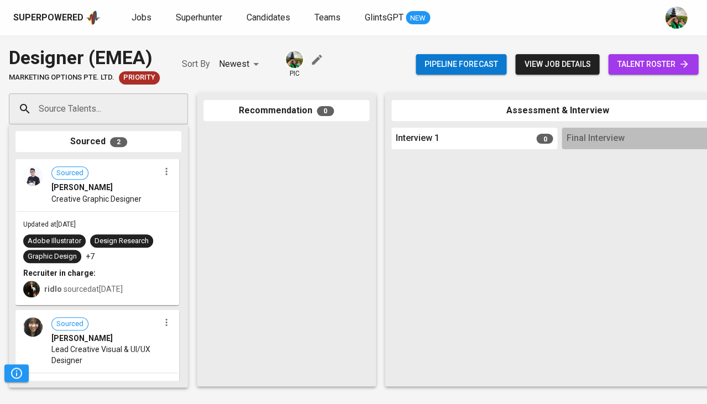
click at [654, 65] on span "talent roster" at bounding box center [653, 65] width 72 height 14
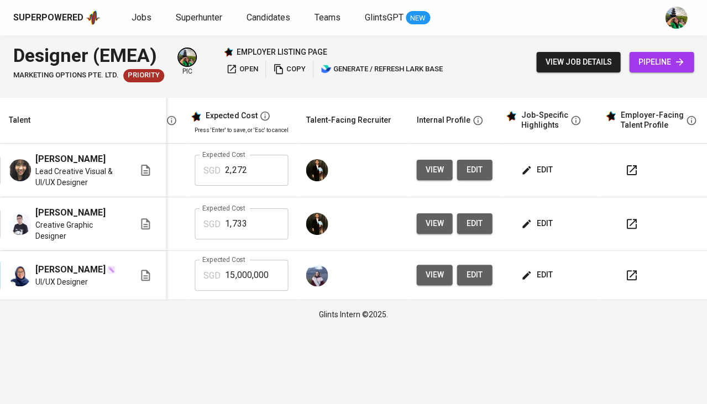
scroll to position [0, 240]
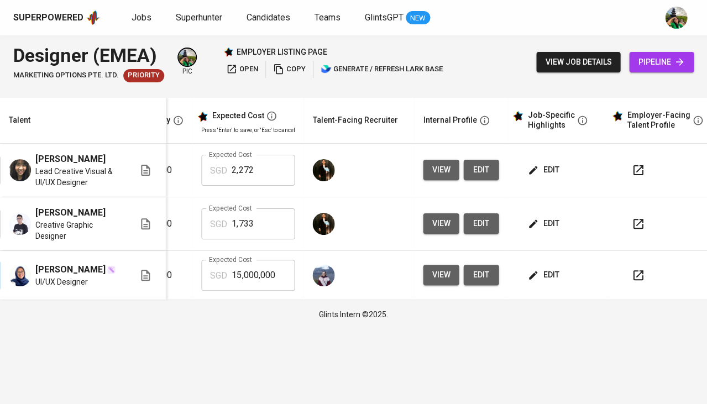
click at [631, 282] on icon "button" at bounding box center [637, 275] width 13 height 13
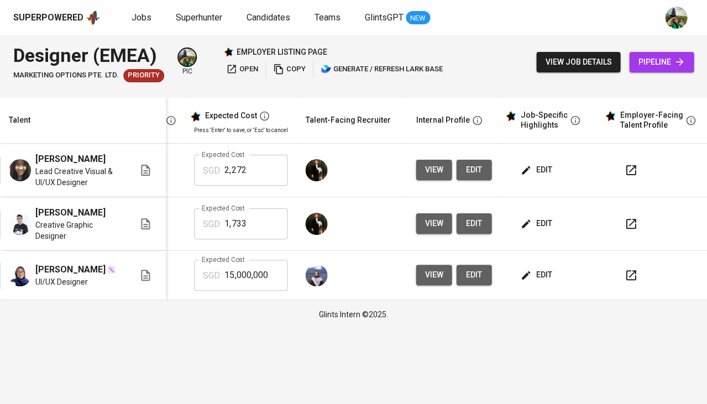
scroll to position [0, 247]
click at [630, 229] on icon "button" at bounding box center [631, 224] width 10 height 10
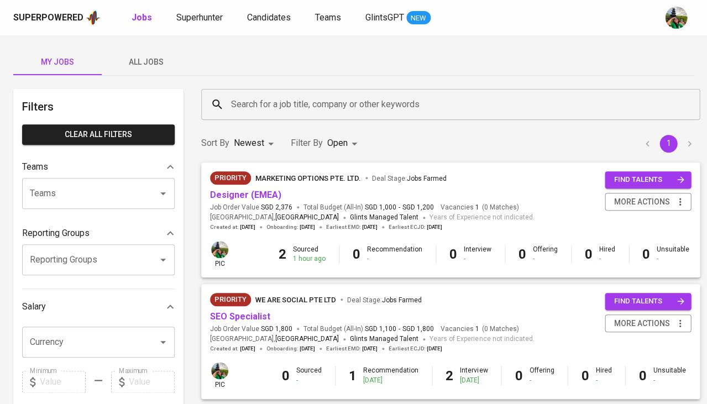
click at [139, 67] on span "All Jobs" at bounding box center [145, 62] width 75 height 14
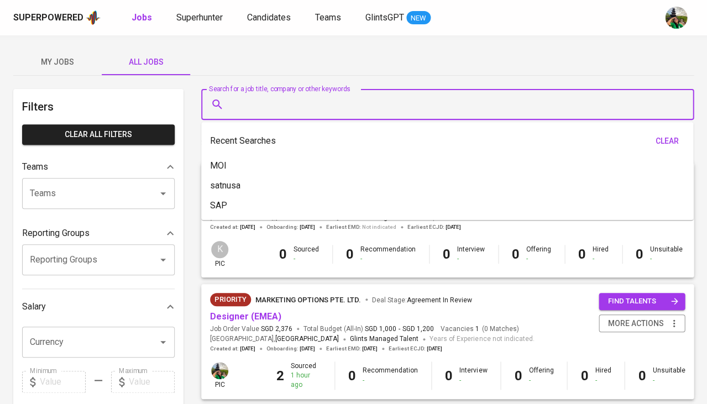
click at [279, 106] on input "Search for a job title, company or other keywords" at bounding box center [450, 104] width 444 height 21
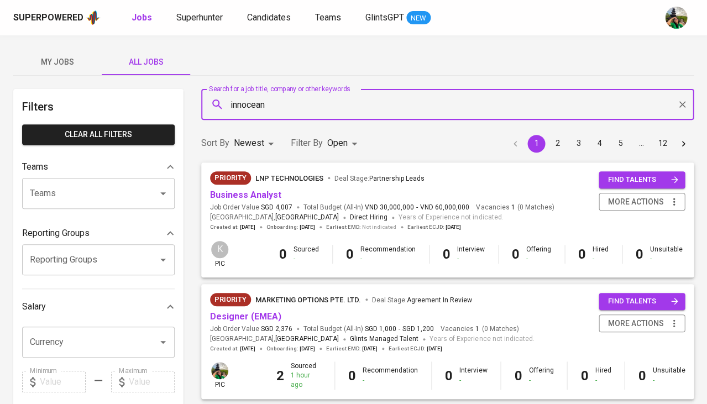
type input "innocean"
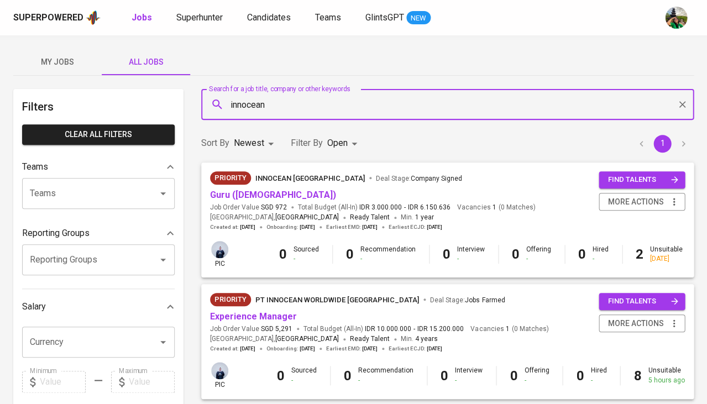
click at [254, 200] on span "Guru ([DEMOGRAPHIC_DATA])" at bounding box center [273, 195] width 126 height 13
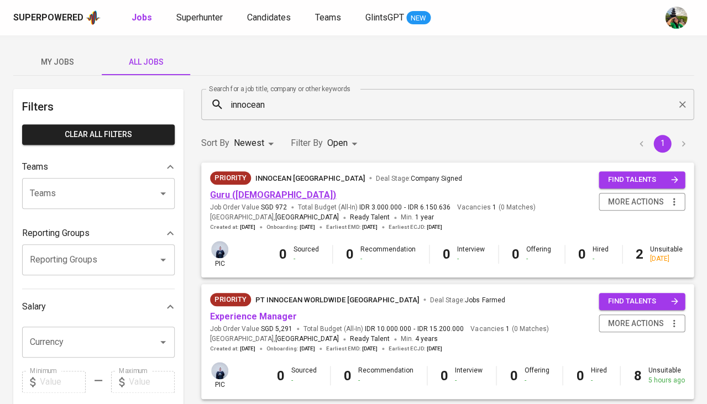
click at [228, 199] on link "Guru ([DEMOGRAPHIC_DATA])" at bounding box center [273, 195] width 126 height 11
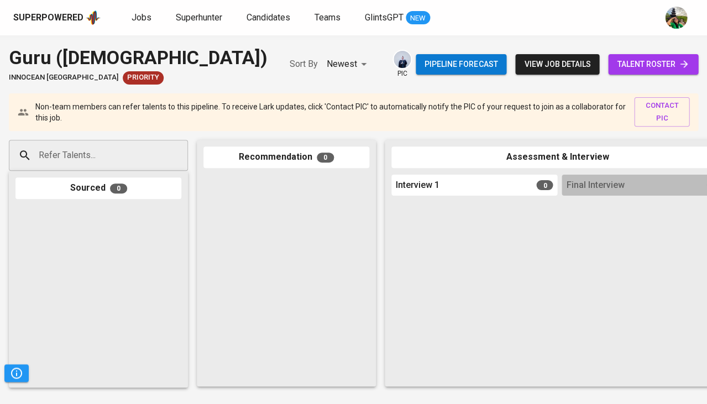
click at [100, 149] on input "Refer Talents..." at bounding box center [94, 155] width 116 height 21
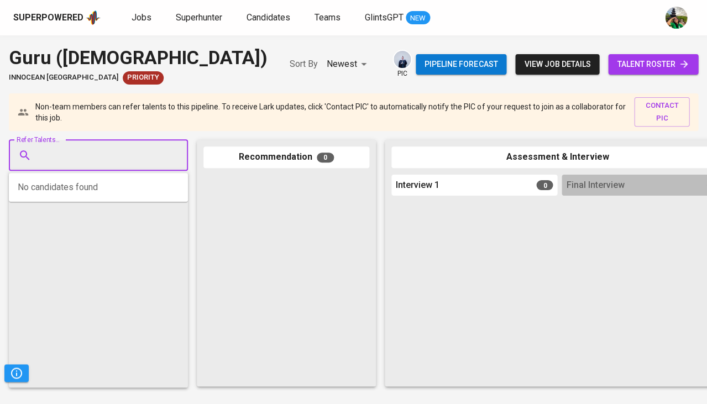
paste input "[EMAIL_ADDRESS][DOMAIN_NAME]"
type input "[EMAIL_ADDRESS][DOMAIN_NAME]"
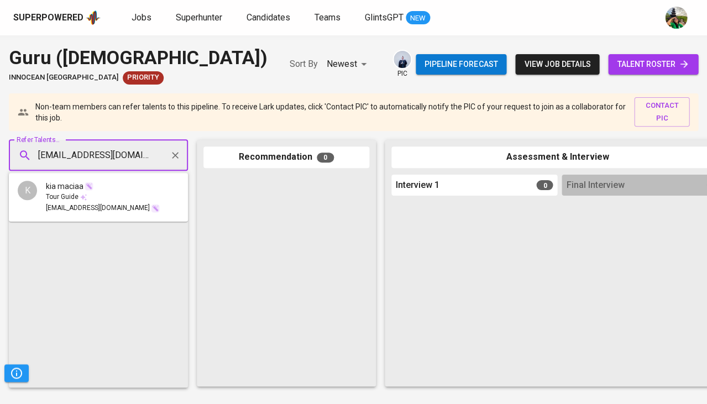
click at [83, 191] on span "kia maciaa" at bounding box center [65, 186] width 38 height 11
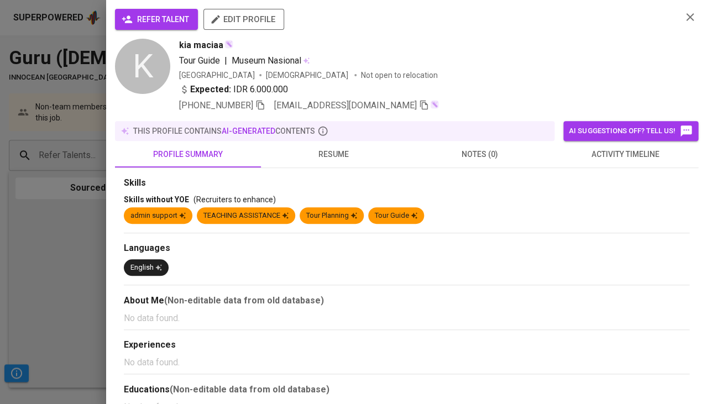
click at [143, 17] on span "refer talent" at bounding box center [156, 20] width 65 height 14
